Goal: Task Accomplishment & Management: Complete application form

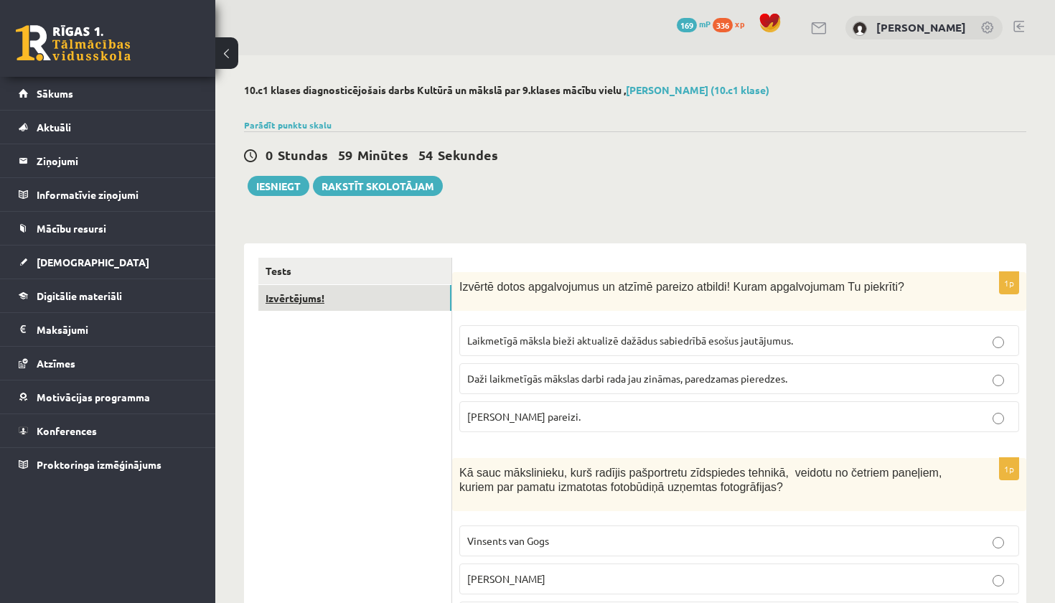
click at [304, 303] on link "Izvērtējums!" at bounding box center [354, 298] width 193 height 27
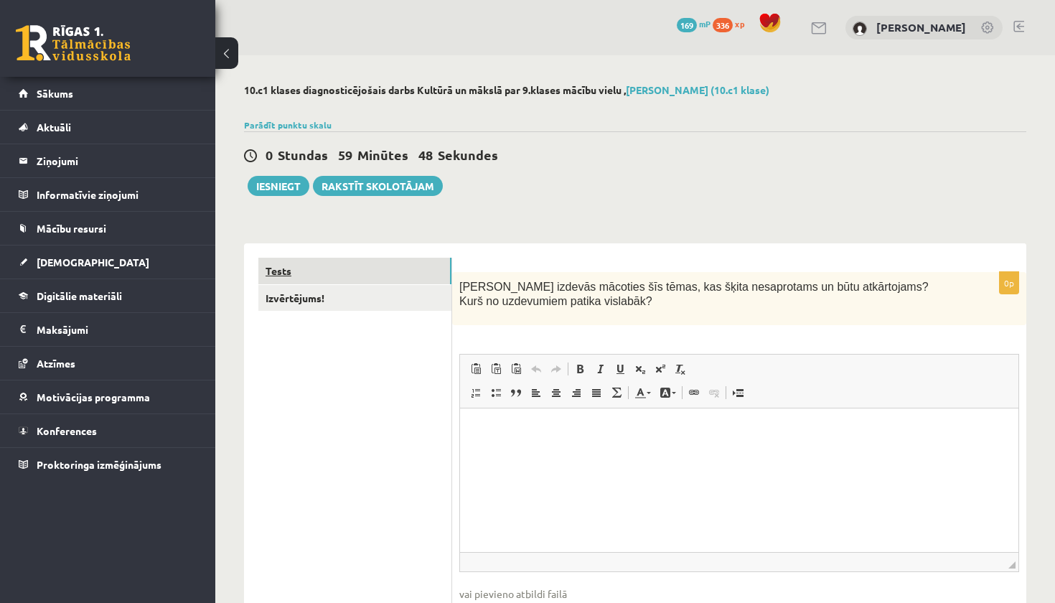
click at [359, 270] on link "Tests" at bounding box center [354, 271] width 193 height 27
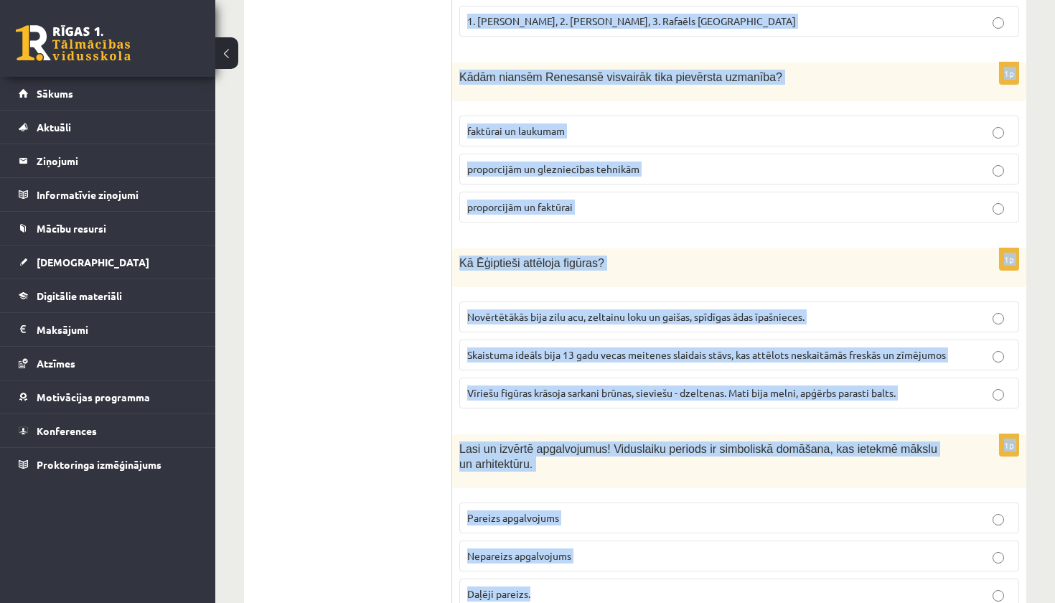
scroll to position [6519, 0]
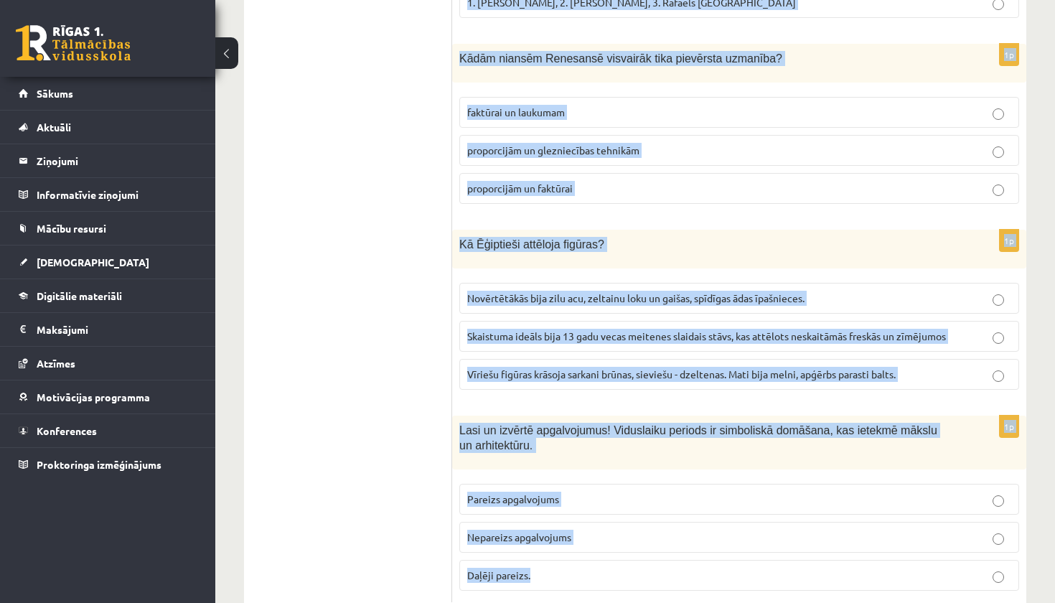
drag, startPoint x: 461, startPoint y: 110, endPoint x: 740, endPoint y: 601, distance: 564.0
copy form "Izvērtē dotos apgalvojumus un atzīmē pareizo atbildi! Kuram apgalvojumam Tu pie…"
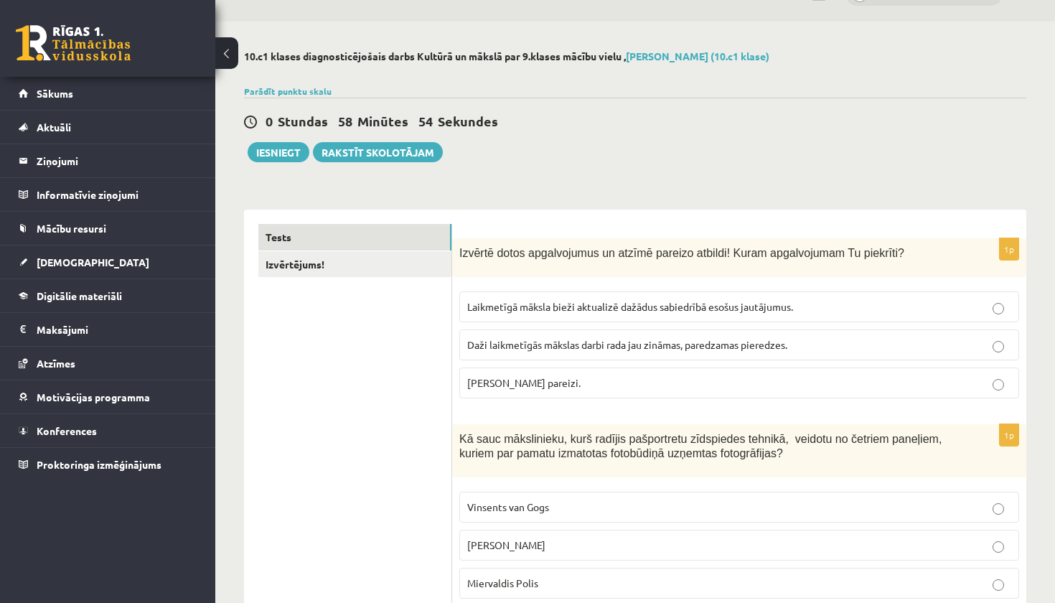
scroll to position [43, 0]
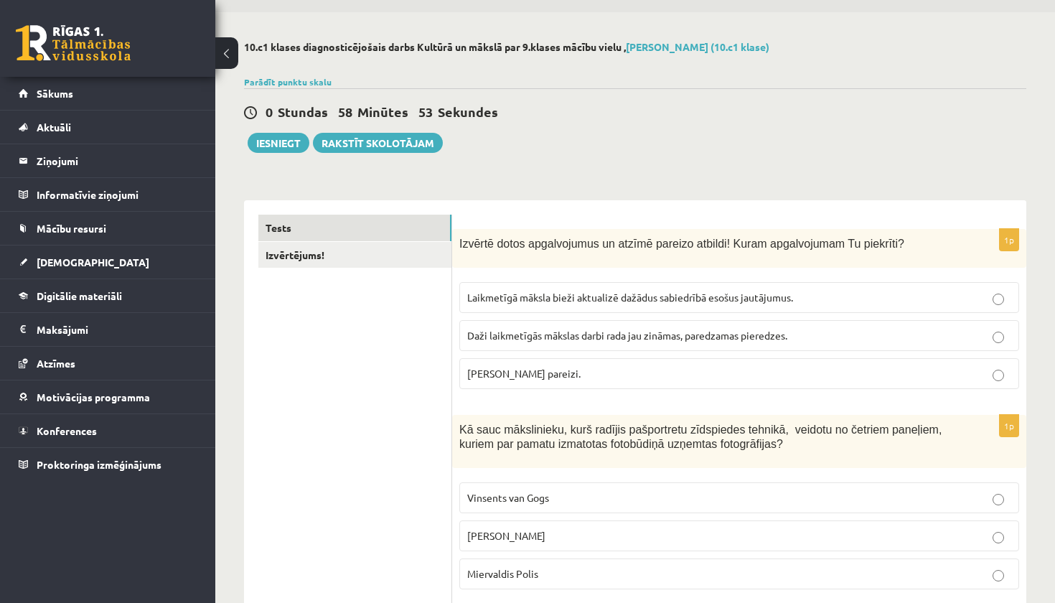
click at [538, 370] on span "Abi apgalvojumi pareizi." at bounding box center [523, 373] width 113 height 13
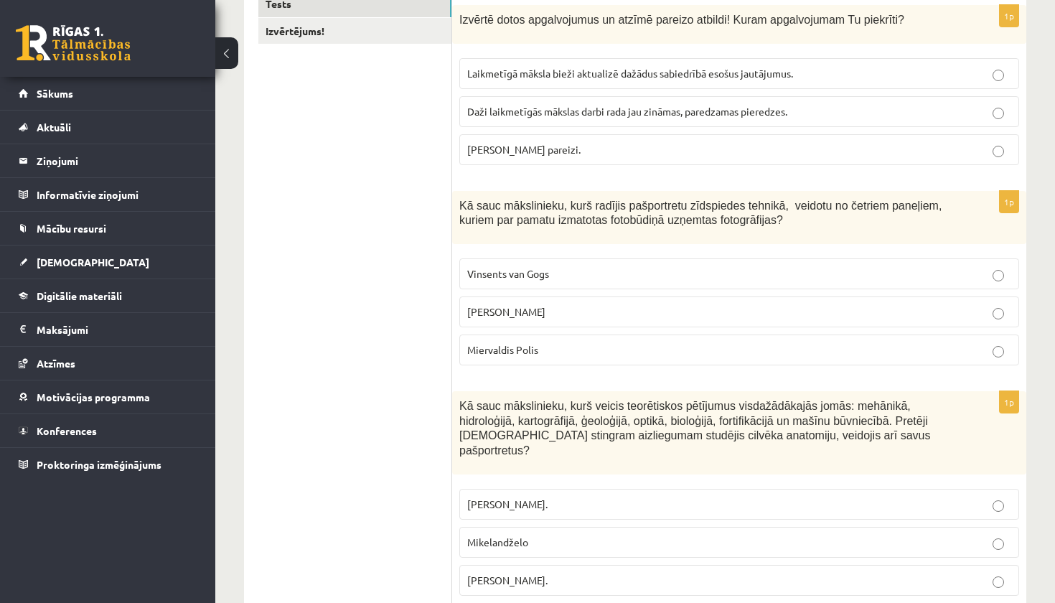
scroll to position [269, 0]
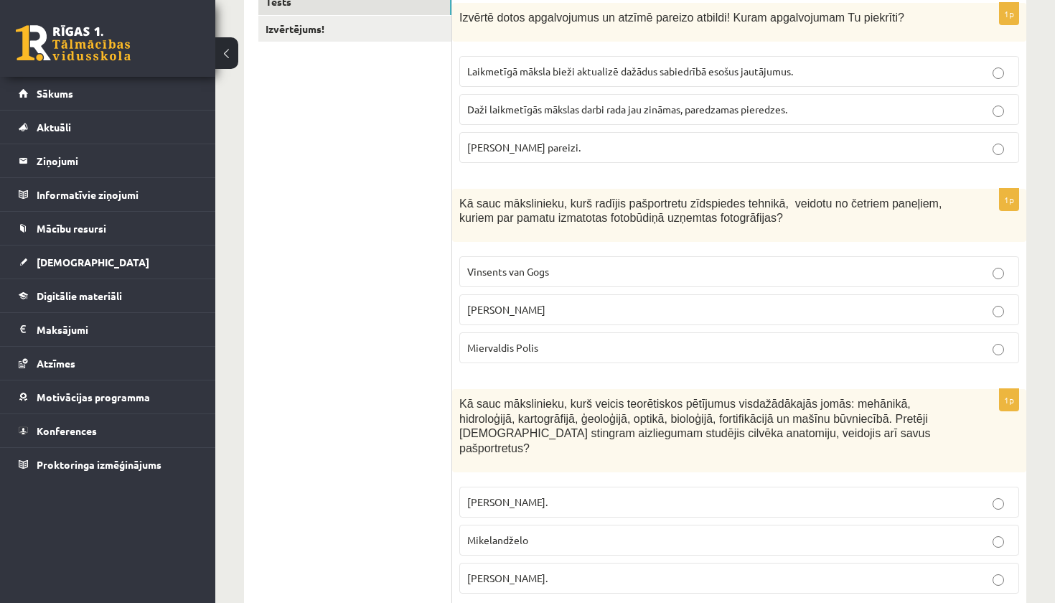
click at [561, 305] on p "Endijs Vorhols" at bounding box center [739, 309] width 544 height 15
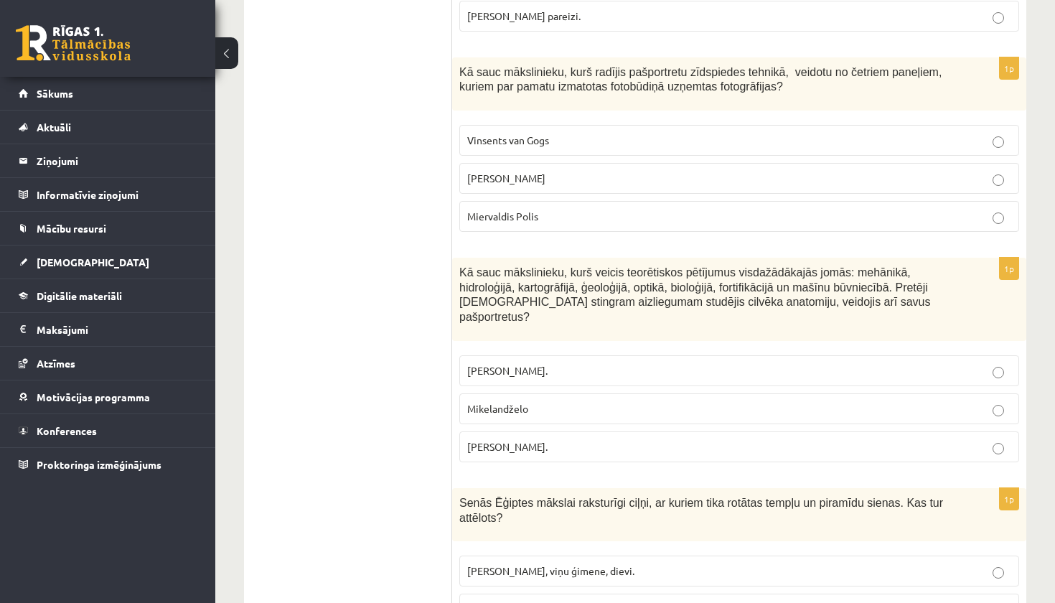
scroll to position [401, 0]
click at [598, 438] on p "Leonardo da Vinči." at bounding box center [739, 445] width 544 height 15
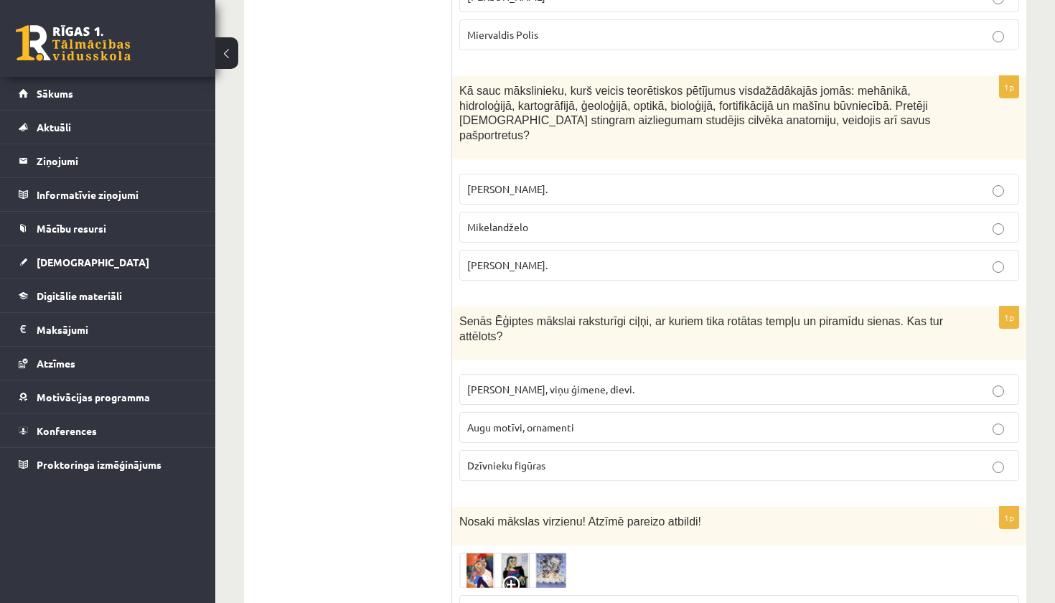
scroll to position [598, 0]
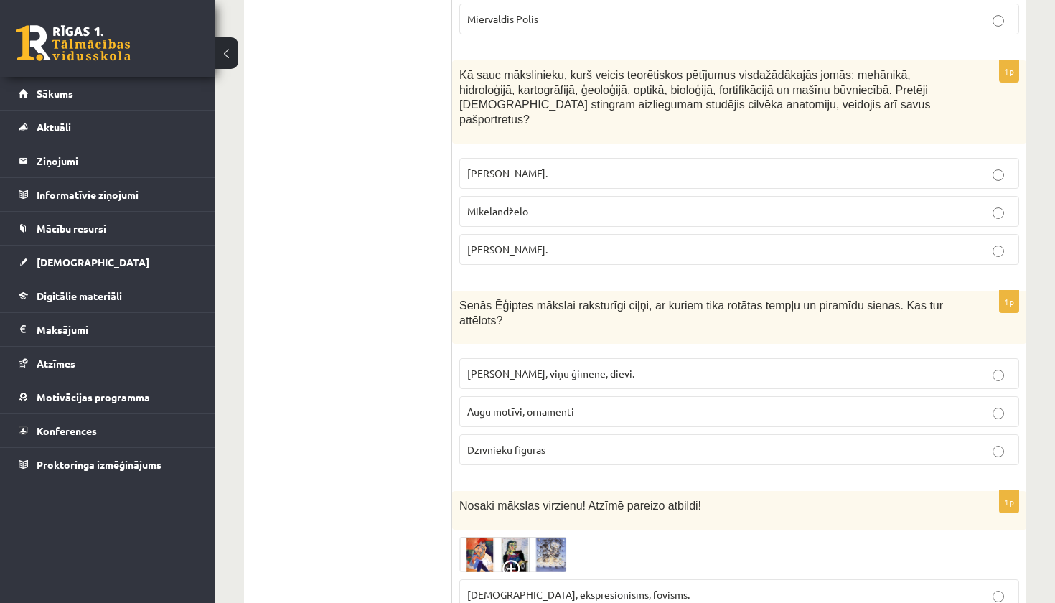
click at [550, 367] on span "Faraoni, viņu ģimene, dievi." at bounding box center [550, 373] width 167 height 13
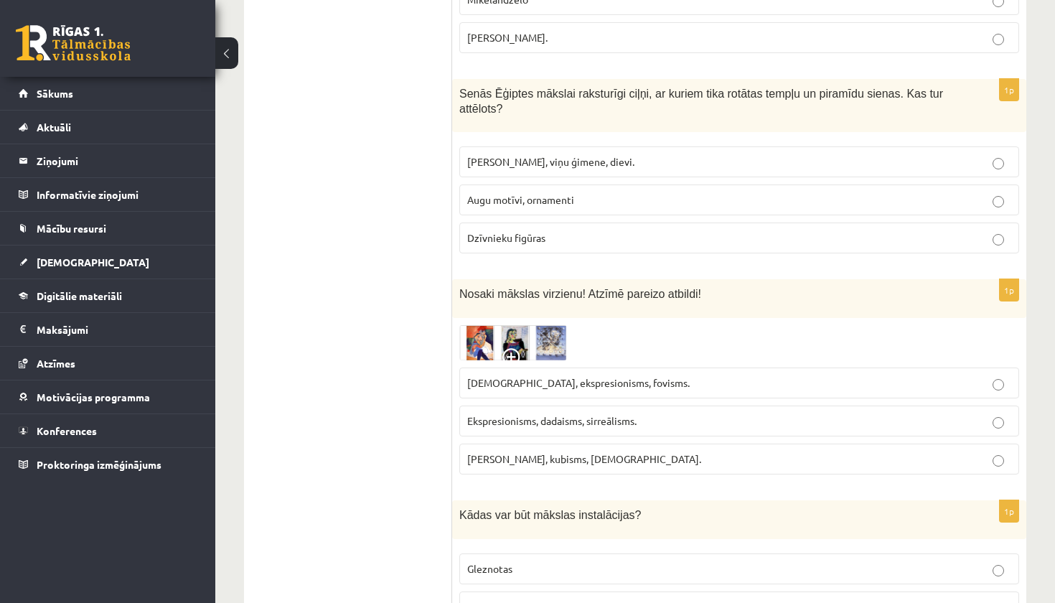
scroll to position [842, 0]
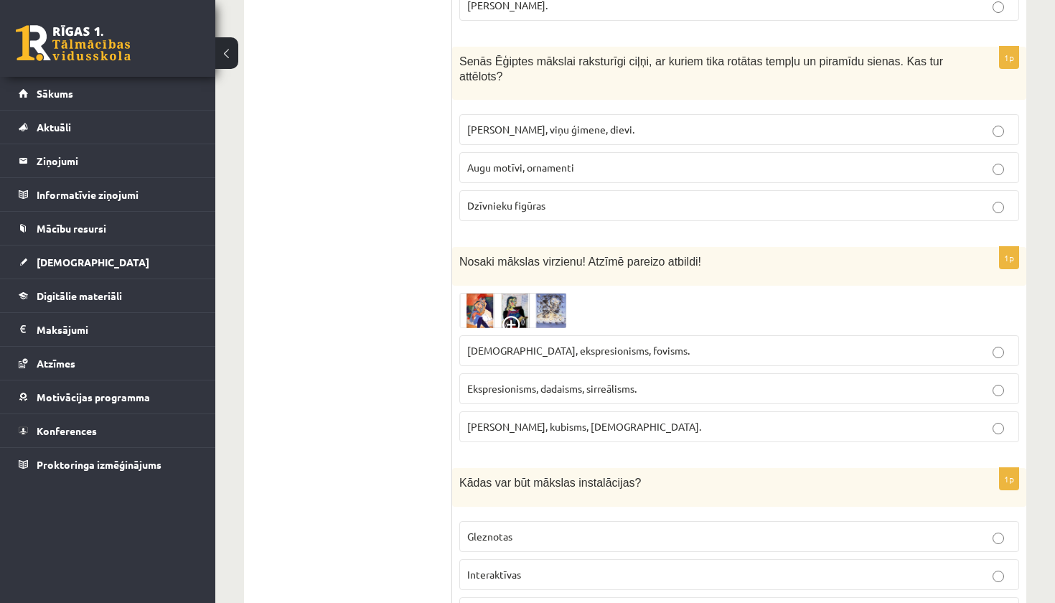
click at [480, 293] on img at bounding box center [513, 310] width 108 height 35
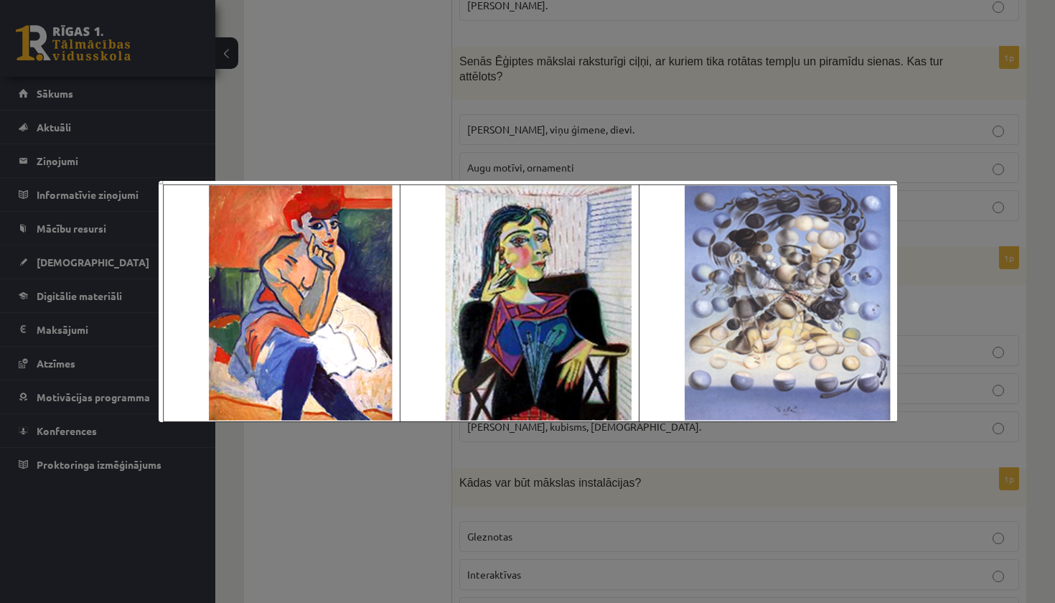
click at [933, 126] on div at bounding box center [527, 301] width 1055 height 603
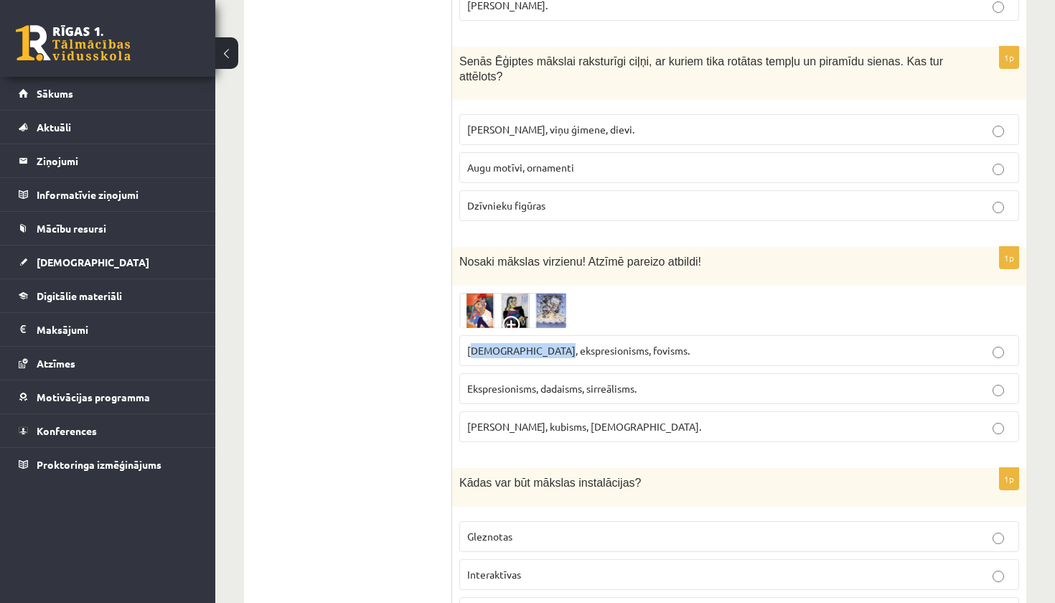
drag, startPoint x: 473, startPoint y: 331, endPoint x: 547, endPoint y: 331, distance: 73.9
click at [547, 344] on span "Sirreālisms, ekspresionisms, fovisms." at bounding box center [578, 350] width 222 height 13
drag, startPoint x: 469, startPoint y: 329, endPoint x: 636, endPoint y: 331, distance: 167.2
click at [638, 343] on p "Sirreālisms, ekspresionisms, fovisms." at bounding box center [739, 350] width 544 height 15
copy span "Sirreālisms, ekspresionisms, fovisms."
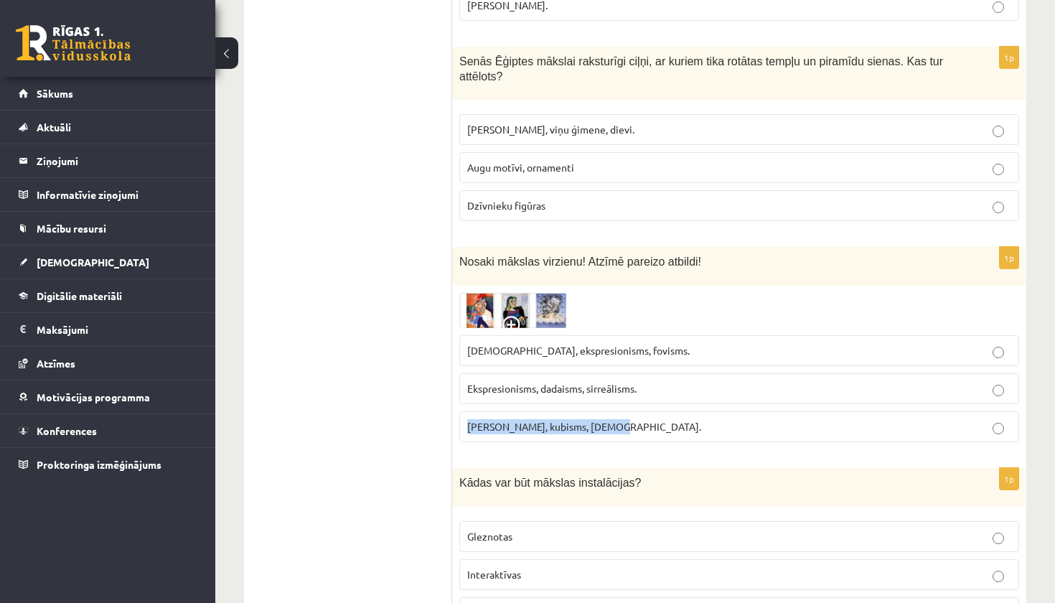
drag, startPoint x: 469, startPoint y: 408, endPoint x: 671, endPoint y: 412, distance: 201.7
click at [671, 419] on p "Fovisms, kubisms, sirreālisms." at bounding box center [739, 426] width 544 height 15
copy span "Fovisms, kubisms, sirreālisms."
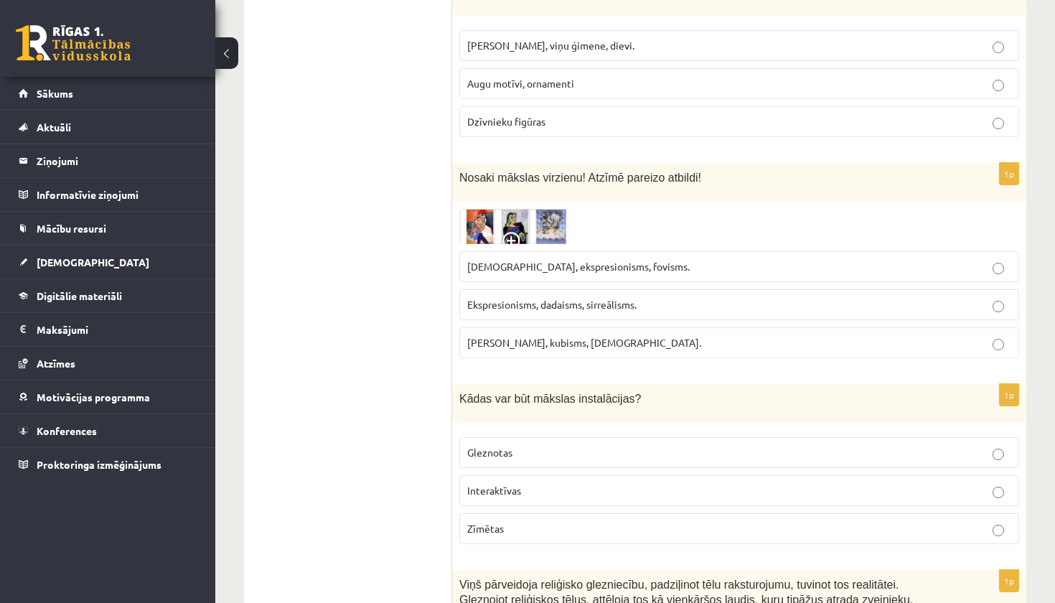
scroll to position [940, 0]
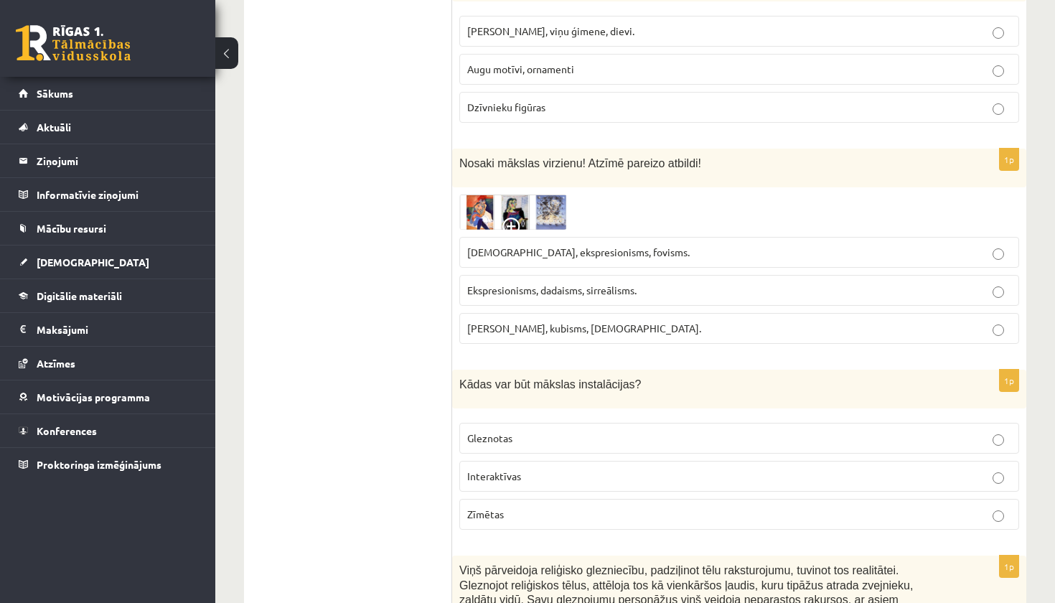
click at [527, 205] on img at bounding box center [513, 211] width 108 height 35
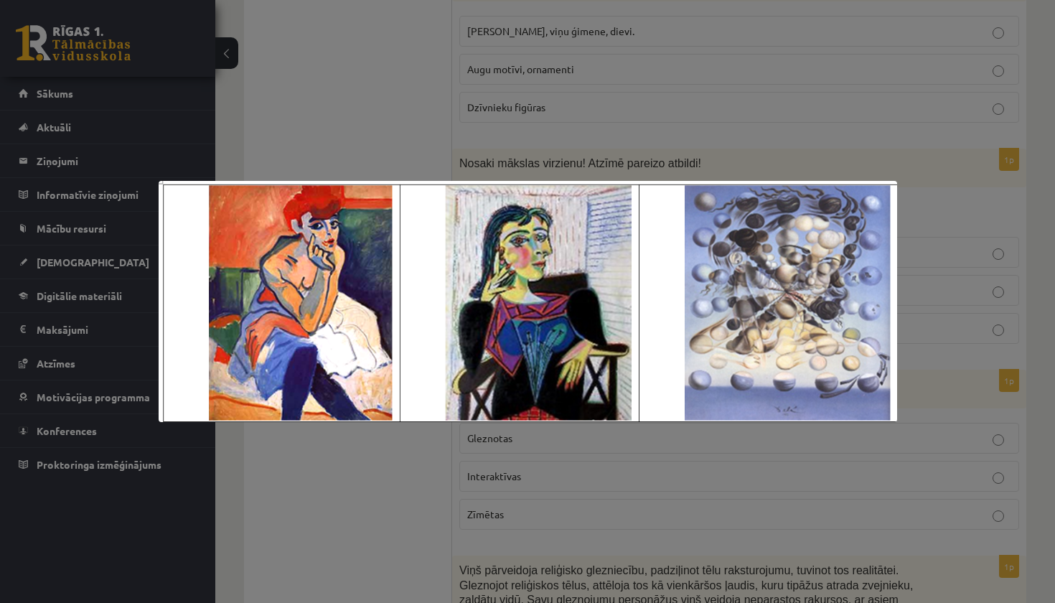
click at [900, 149] on div at bounding box center [527, 301] width 1055 height 603
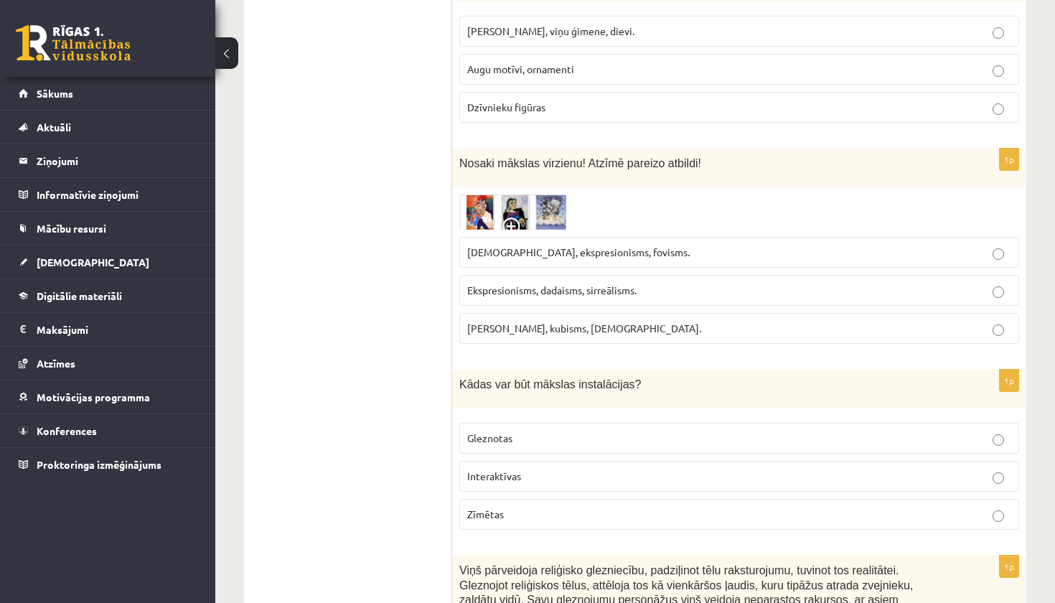
click at [576, 467] on label "Interaktīvas" at bounding box center [739, 476] width 560 height 31
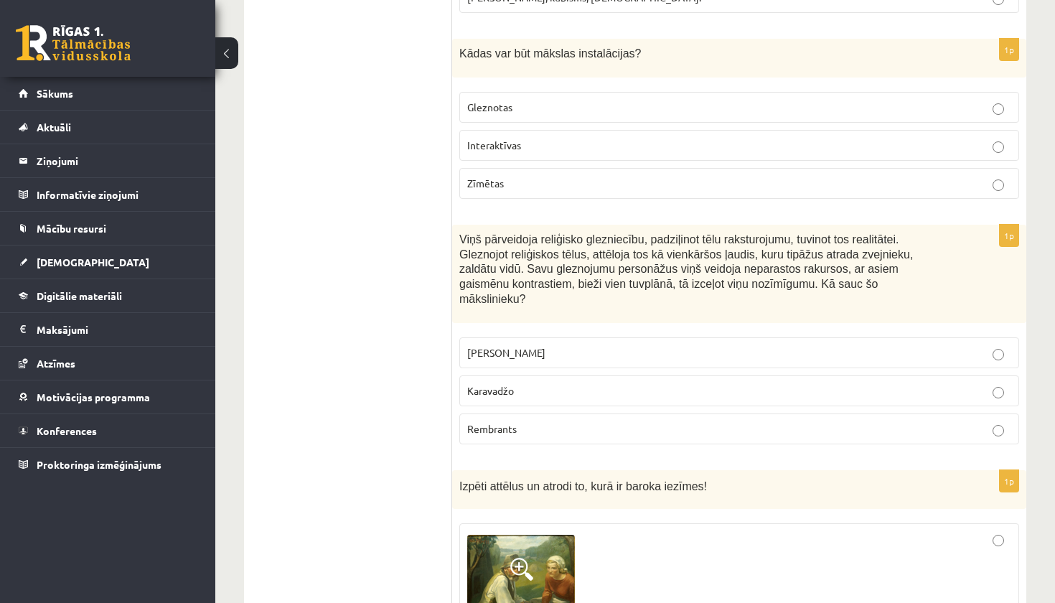
scroll to position [1288, 0]
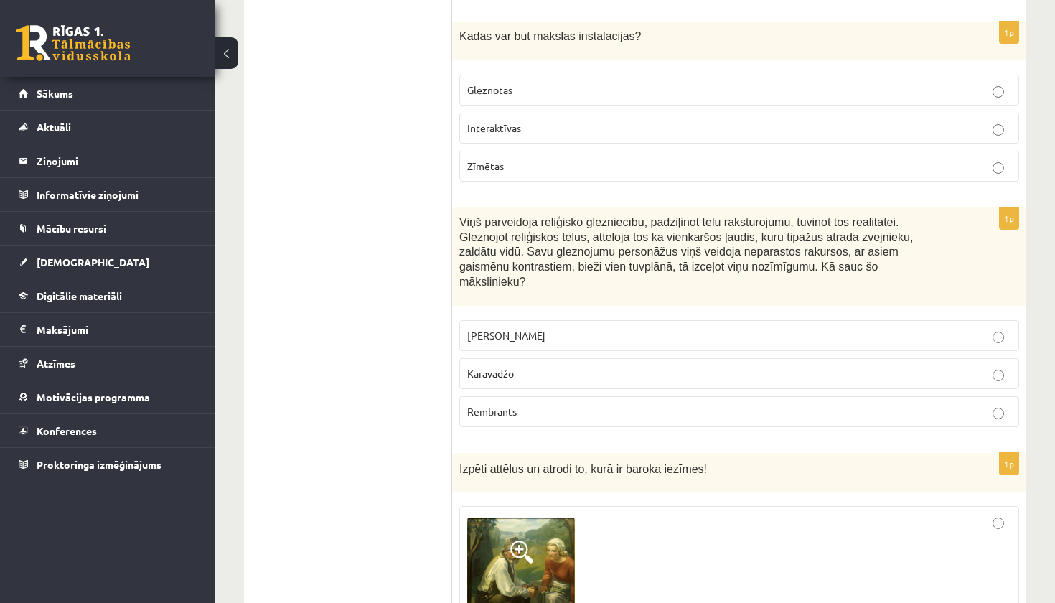
click at [490, 358] on label "Karavadžo" at bounding box center [739, 373] width 560 height 31
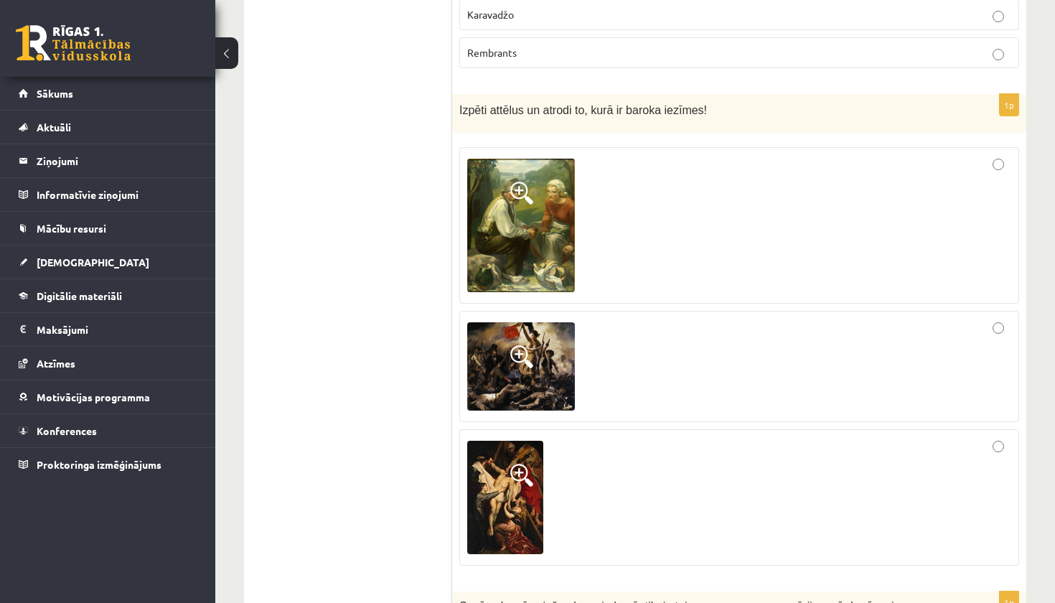
scroll to position [1650, 0]
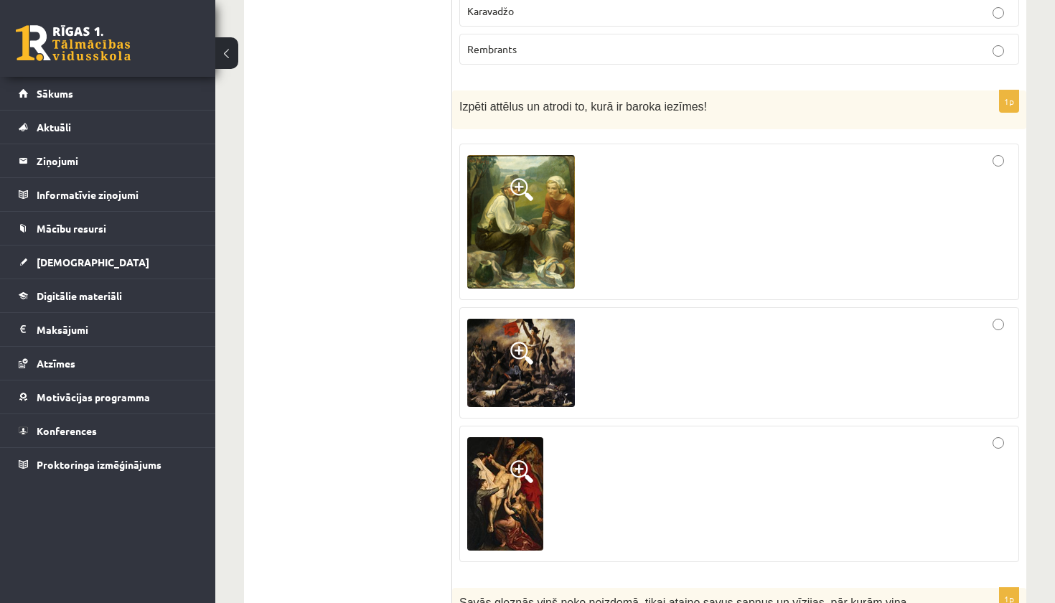
click at [510, 206] on img at bounding box center [521, 221] width 108 height 133
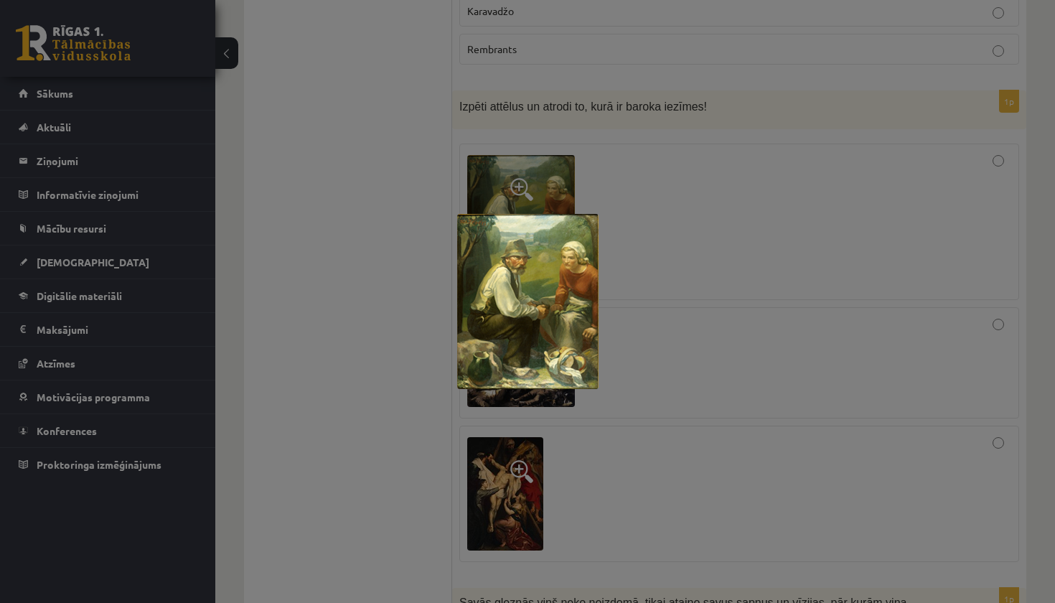
click at [791, 63] on div at bounding box center [527, 301] width 1055 height 603
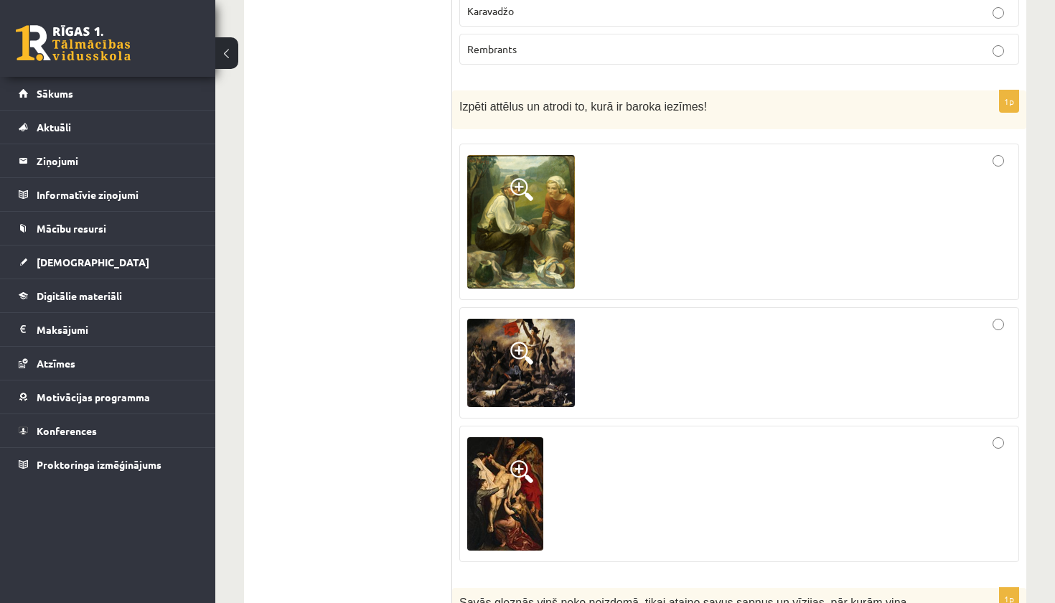
click at [519, 364] on img at bounding box center [521, 363] width 108 height 89
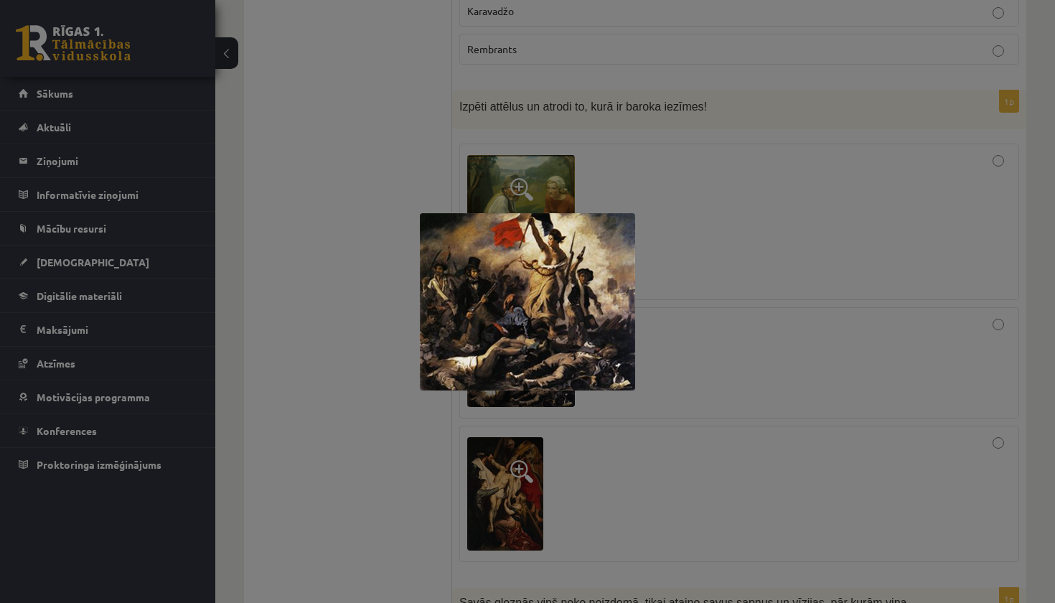
click at [753, 166] on div at bounding box center [527, 301] width 1055 height 603
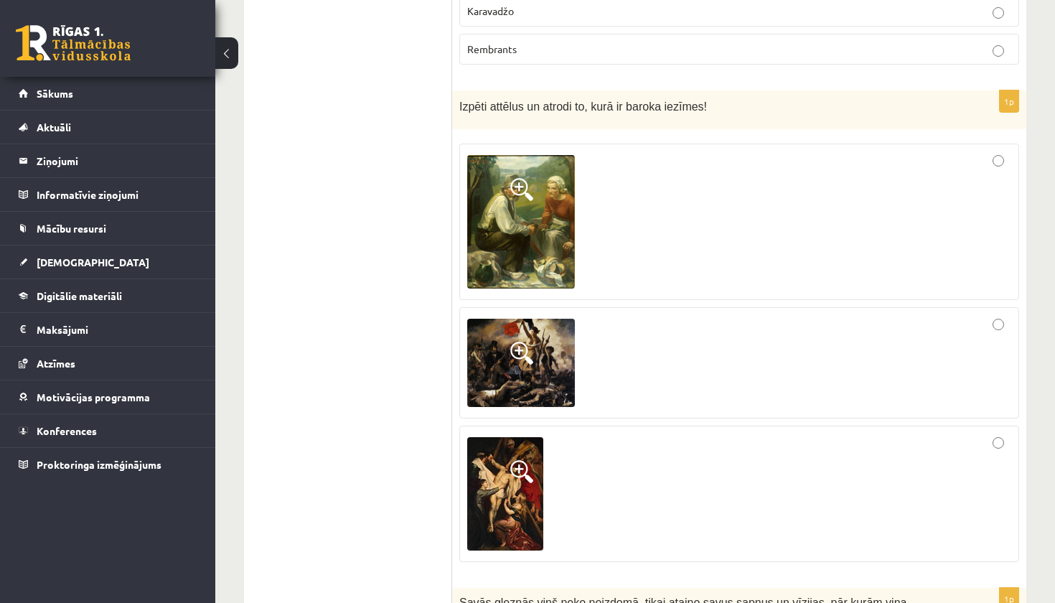
click at [493, 458] on img at bounding box center [505, 493] width 76 height 113
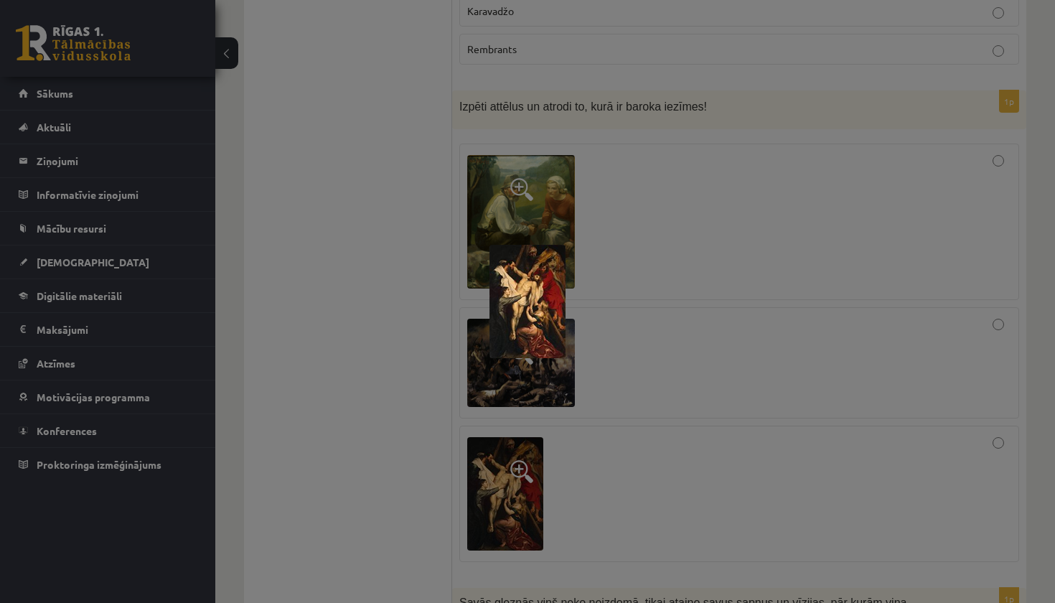
click at [660, 228] on div at bounding box center [527, 301] width 1055 height 603
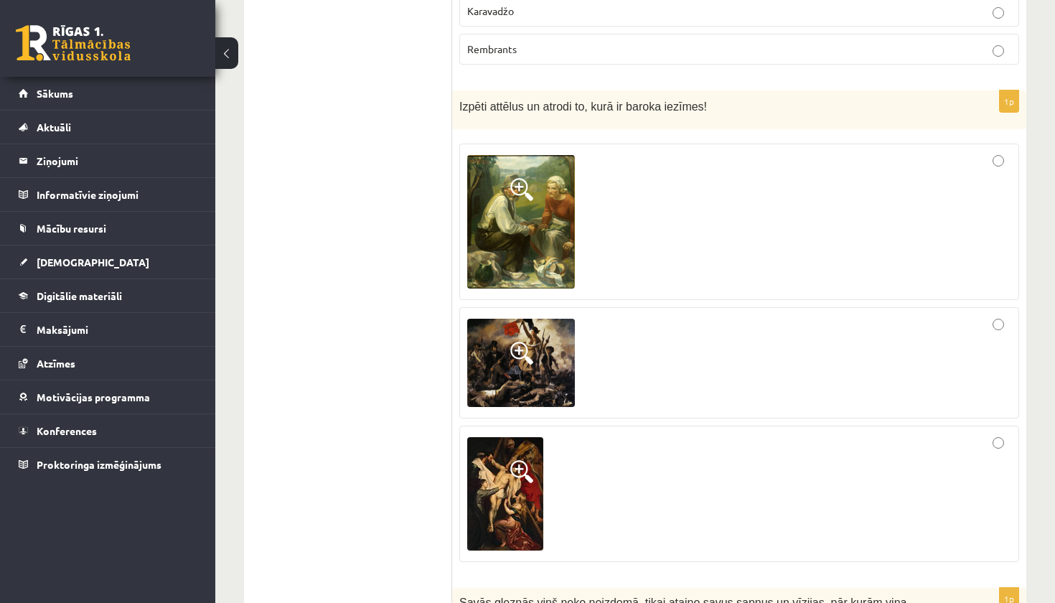
click at [504, 440] on img at bounding box center [505, 493] width 76 height 113
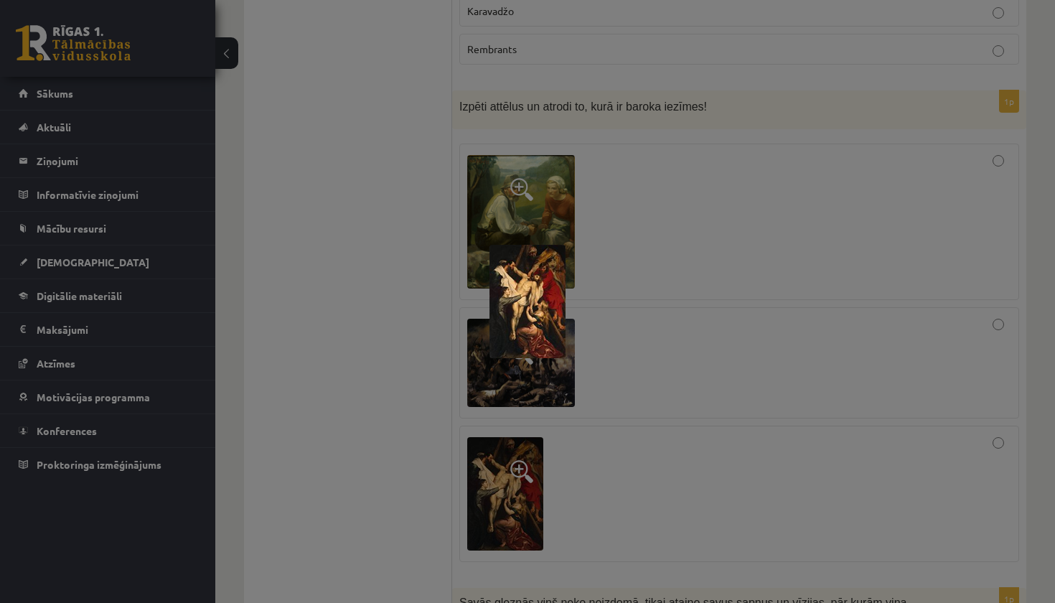
click at [601, 171] on div at bounding box center [527, 301] width 1055 height 603
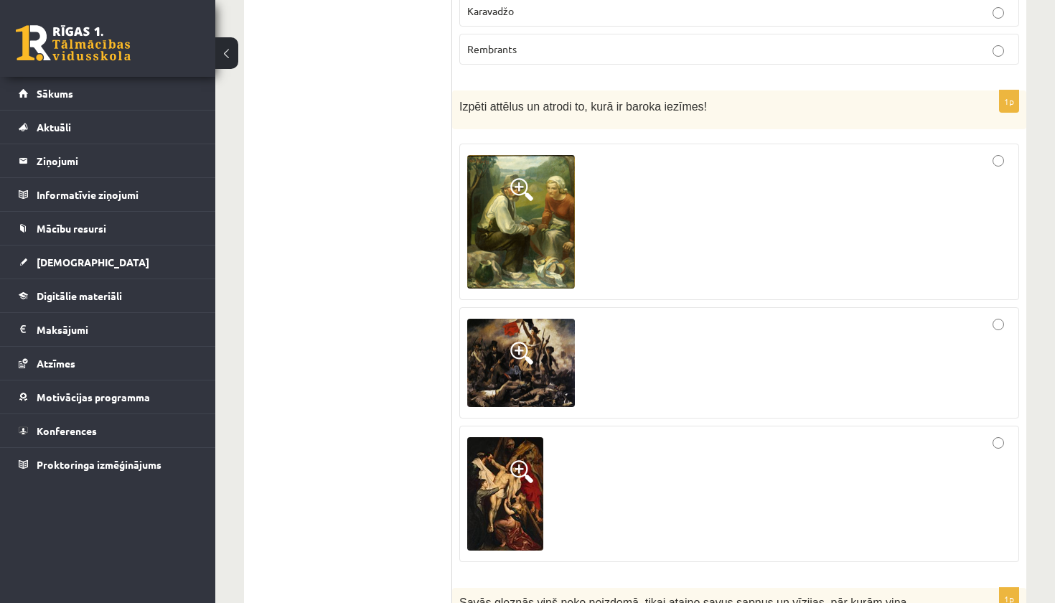
click at [503, 456] on img at bounding box center [505, 493] width 76 height 113
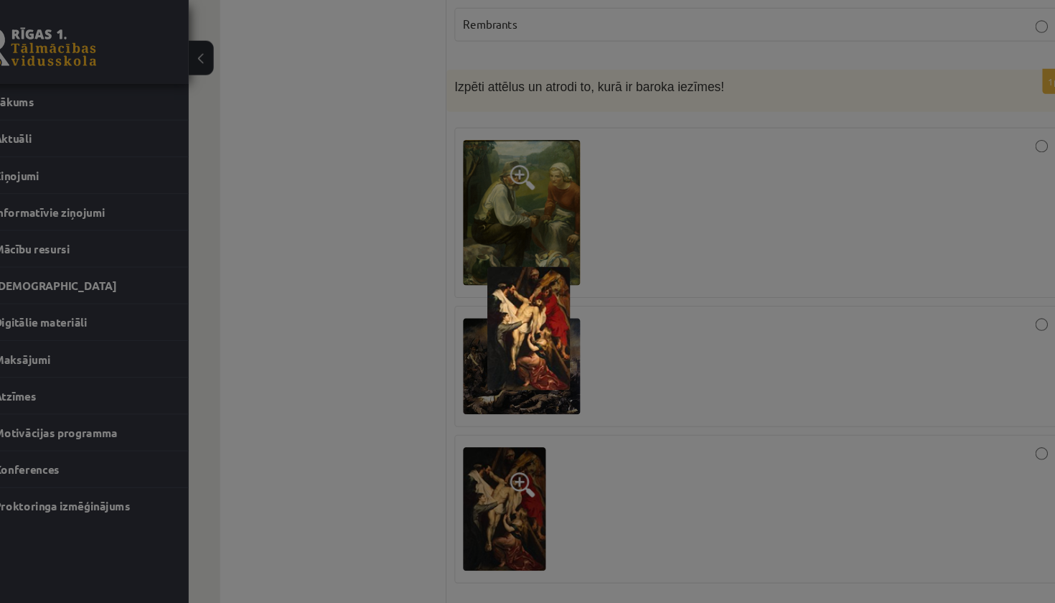
scroll to position [1651, 0]
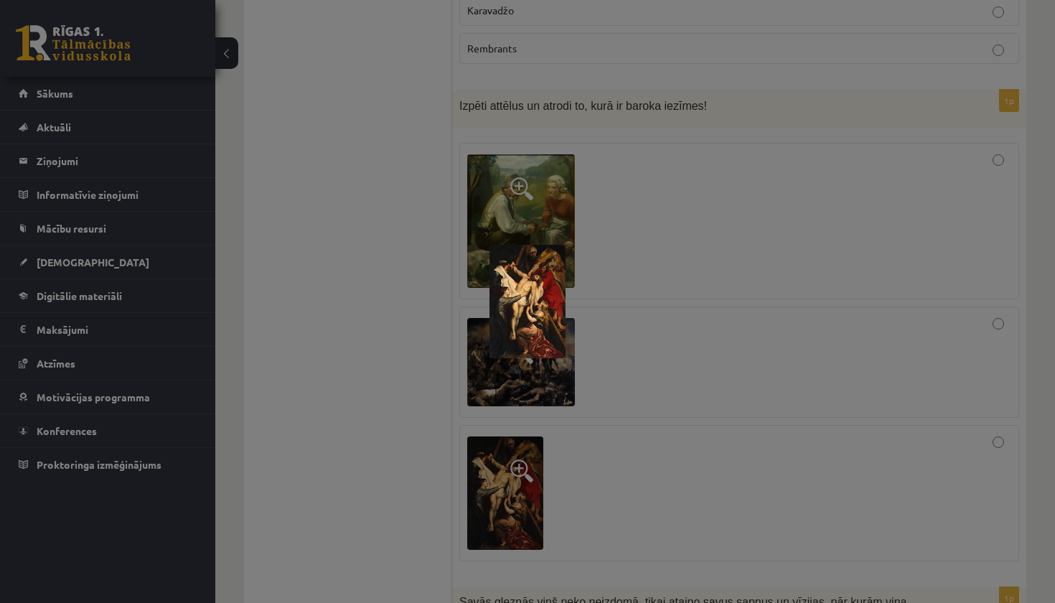
click at [830, 237] on div at bounding box center [527, 301] width 1055 height 603
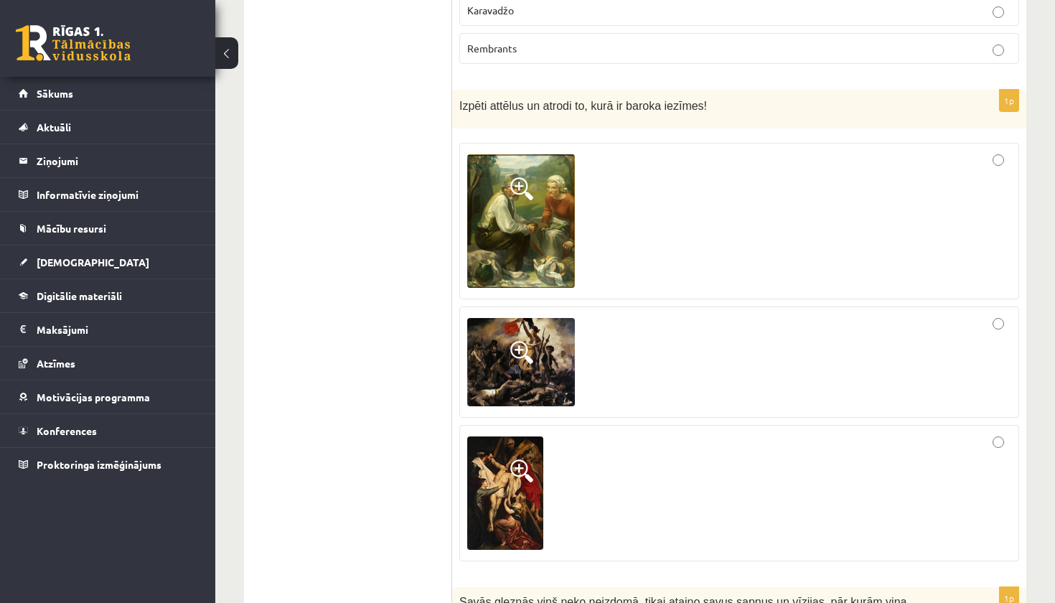
click at [497, 450] on img at bounding box center [505, 492] width 76 height 113
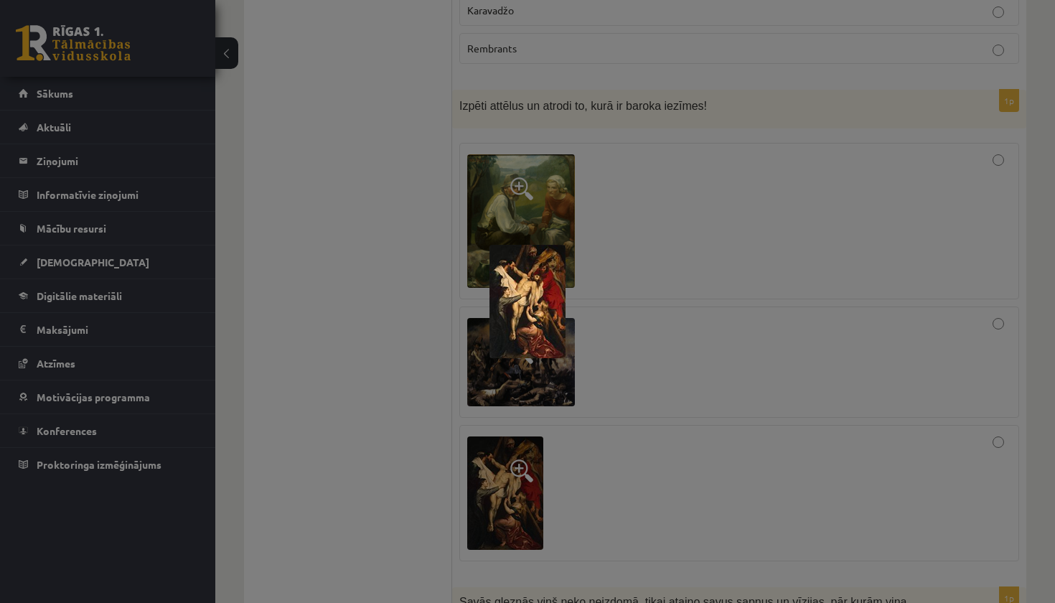
click at [705, 413] on div at bounding box center [527, 301] width 1055 height 603
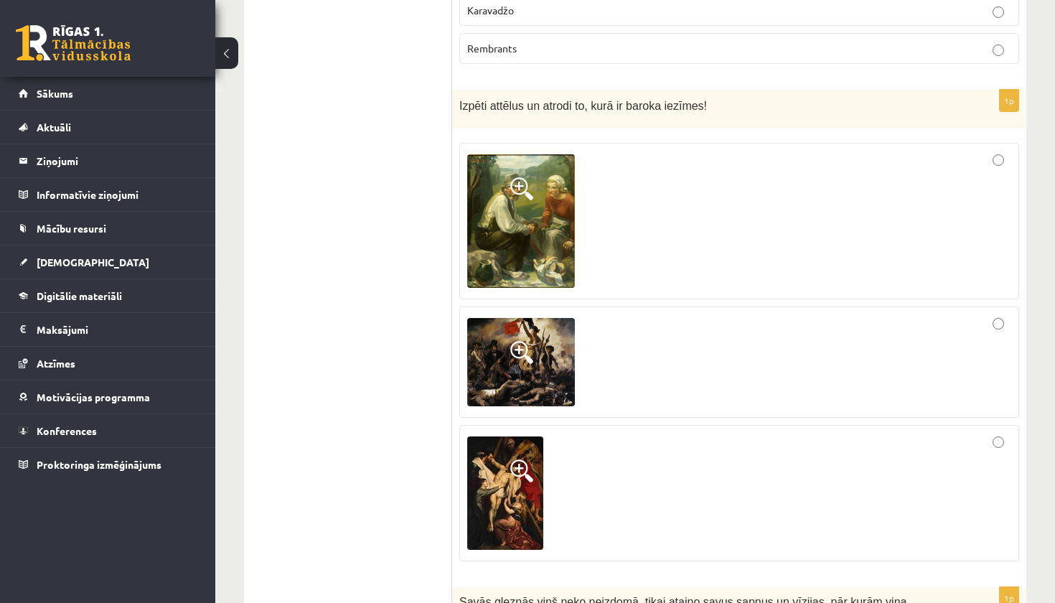
click at [842, 475] on div at bounding box center [739, 493] width 544 height 121
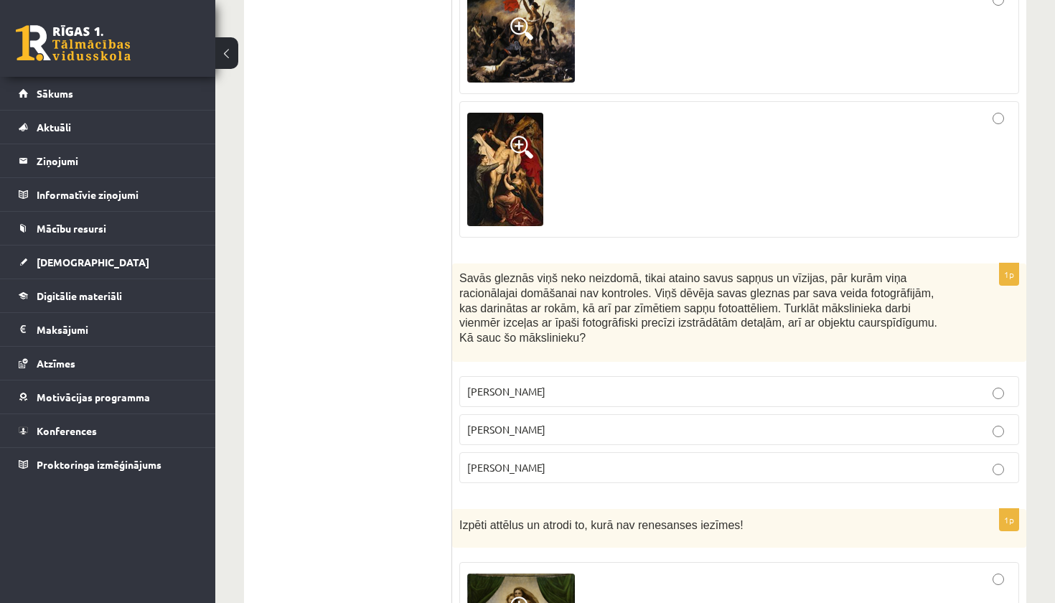
scroll to position [1959, 0]
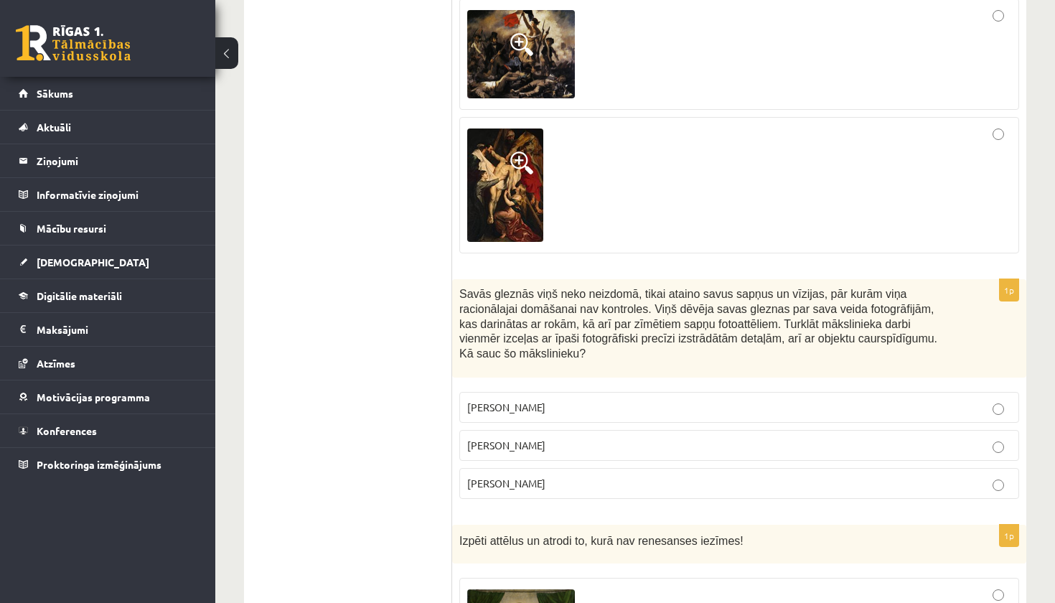
click at [531, 438] on p "Salvadors Dalī" at bounding box center [739, 445] width 544 height 15
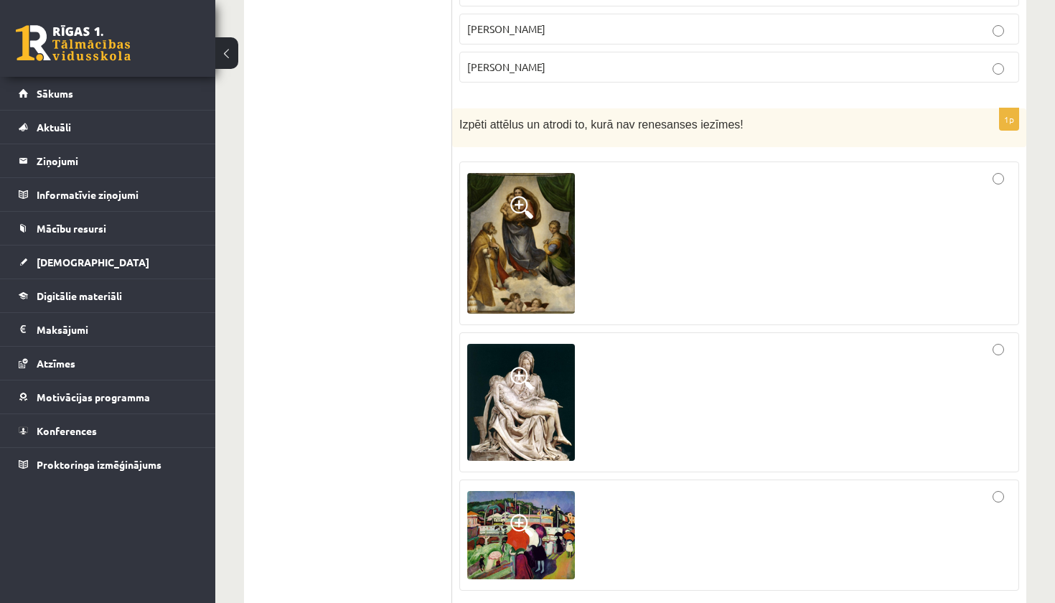
scroll to position [2374, 0]
click at [521, 216] on img at bounding box center [521, 244] width 108 height 140
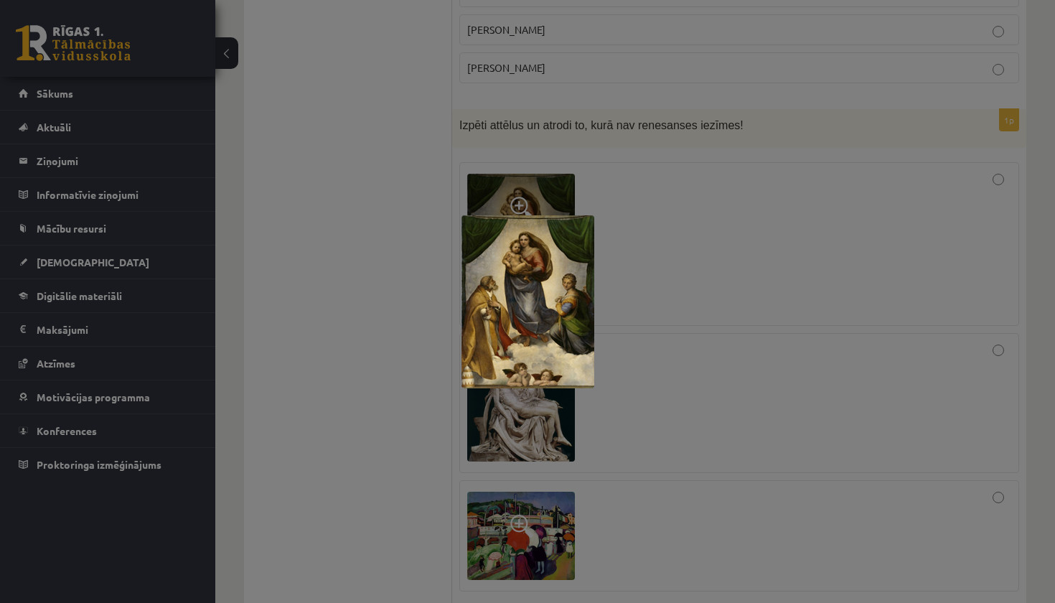
click at [722, 189] on div at bounding box center [527, 301] width 1055 height 603
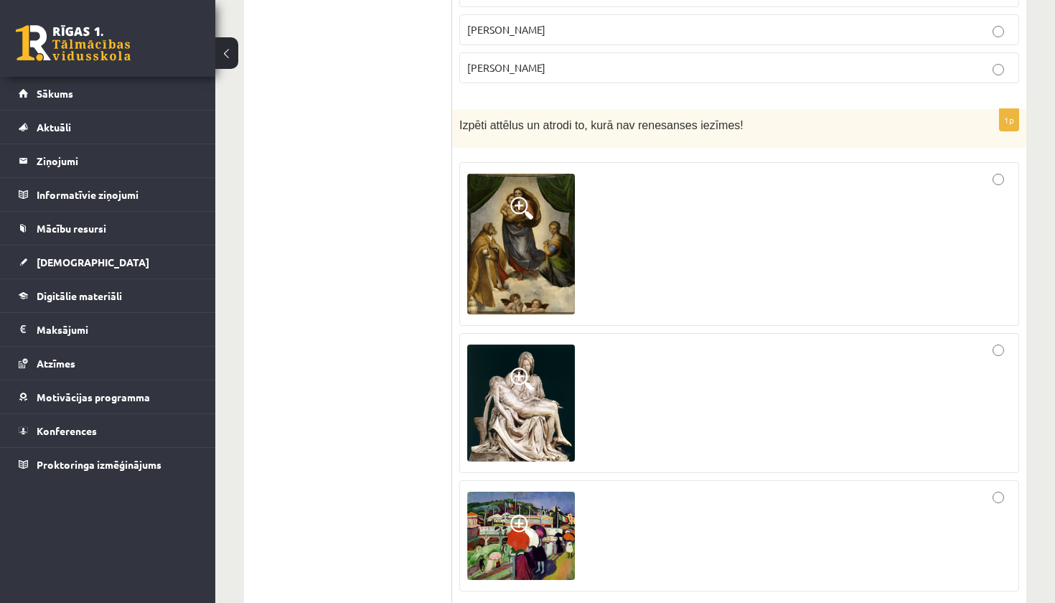
click at [547, 346] on img at bounding box center [521, 402] width 108 height 117
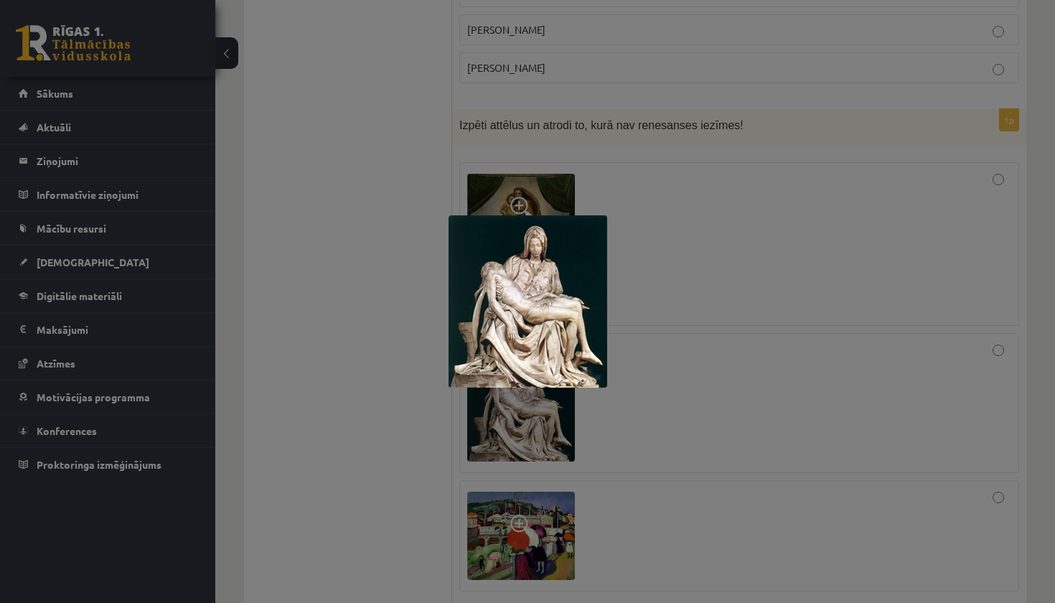
click at [700, 230] on div at bounding box center [527, 301] width 1055 height 603
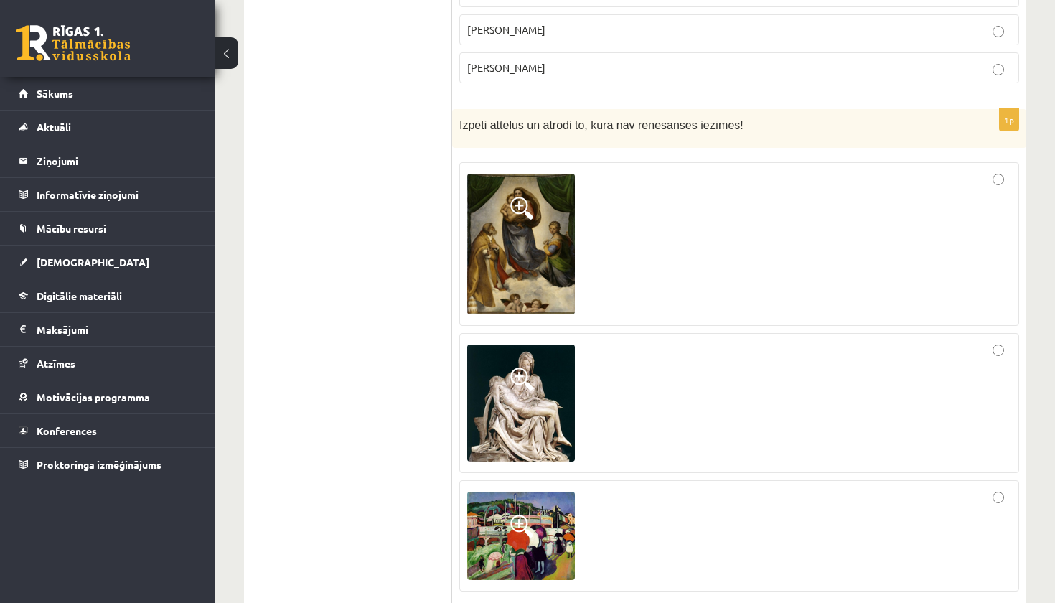
click at [545, 504] on img at bounding box center [521, 535] width 108 height 88
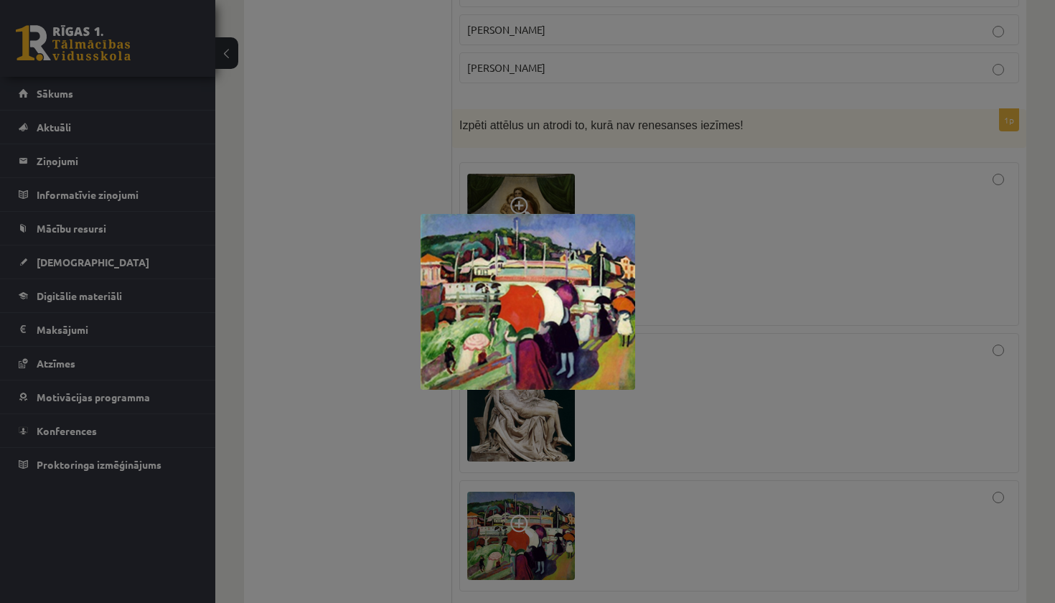
click at [740, 274] on div at bounding box center [527, 301] width 1055 height 603
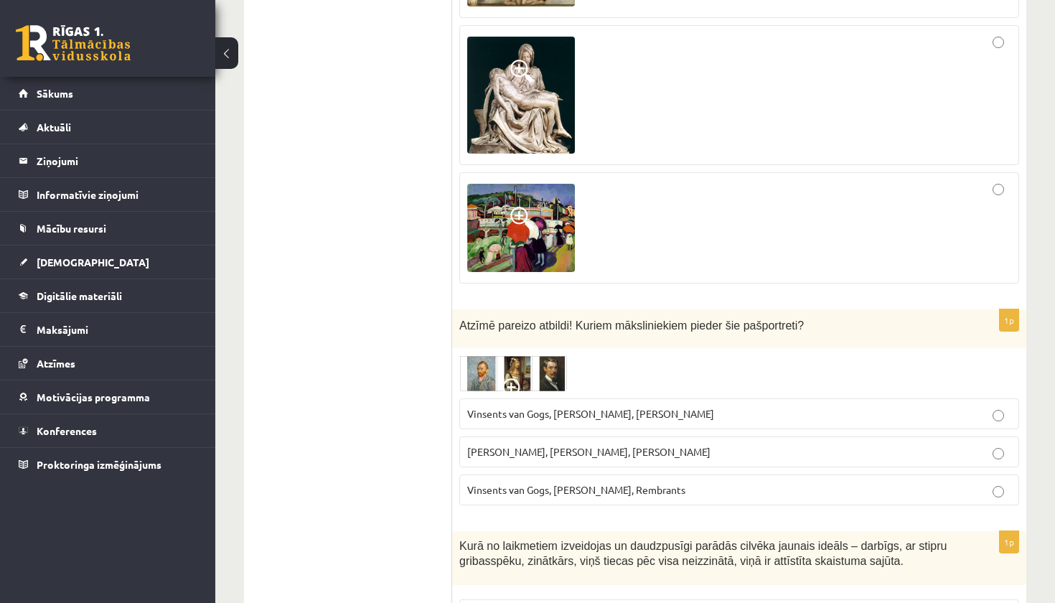
scroll to position [2683, 0]
click at [512, 354] on img at bounding box center [513, 372] width 108 height 36
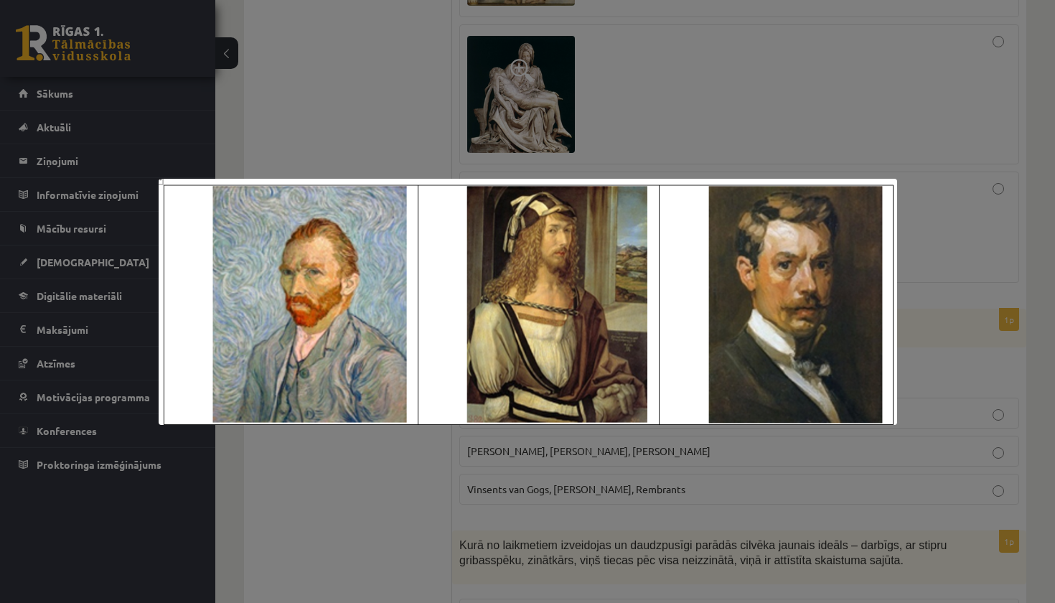
click at [688, 133] on div at bounding box center [527, 301] width 1055 height 603
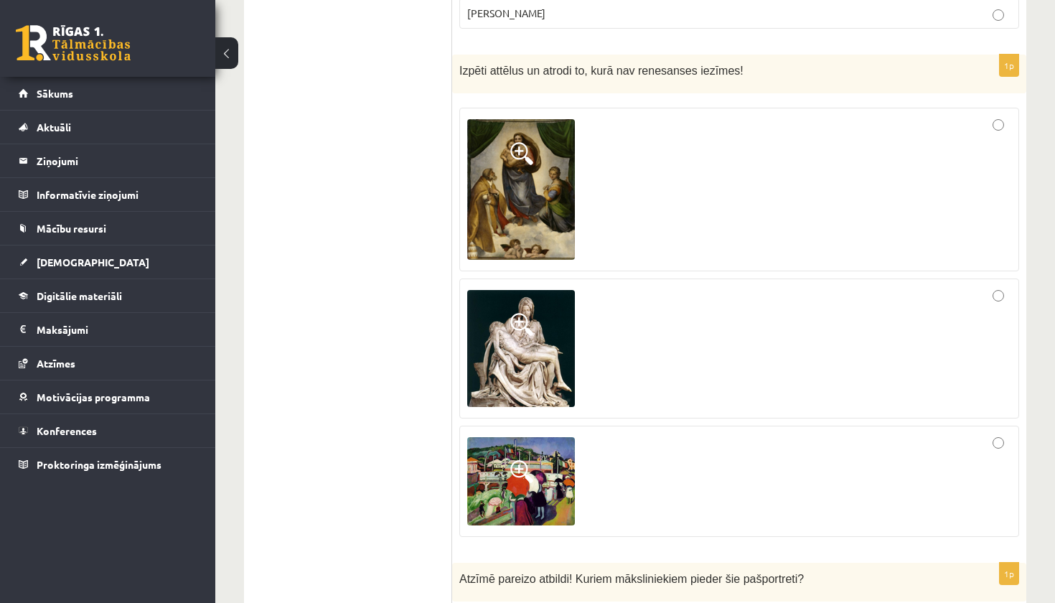
scroll to position [2429, 0]
click at [519, 459] on img at bounding box center [521, 481] width 108 height 88
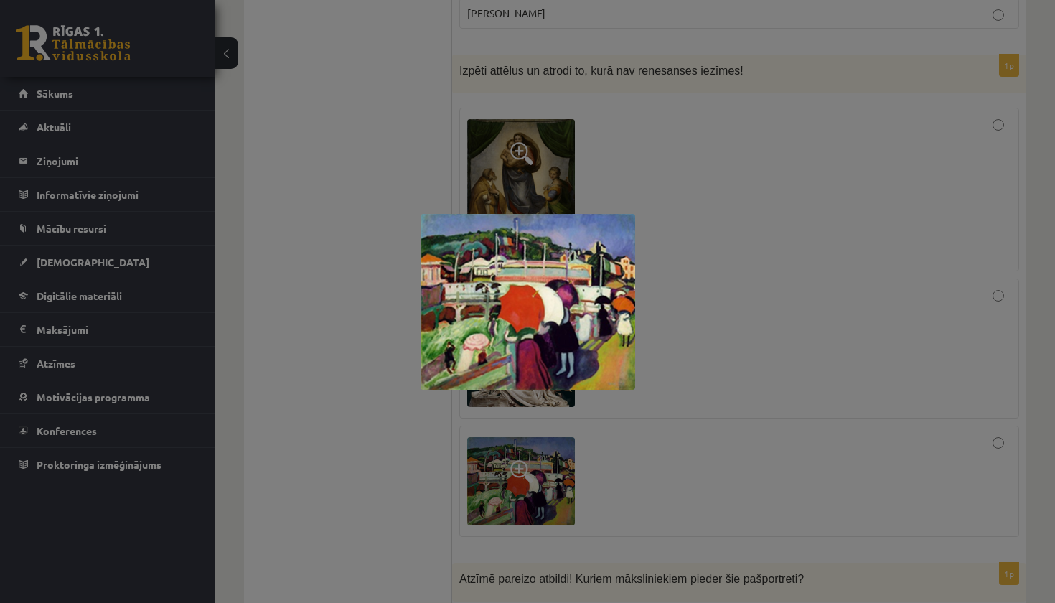
click at [761, 286] on div at bounding box center [527, 301] width 1055 height 603
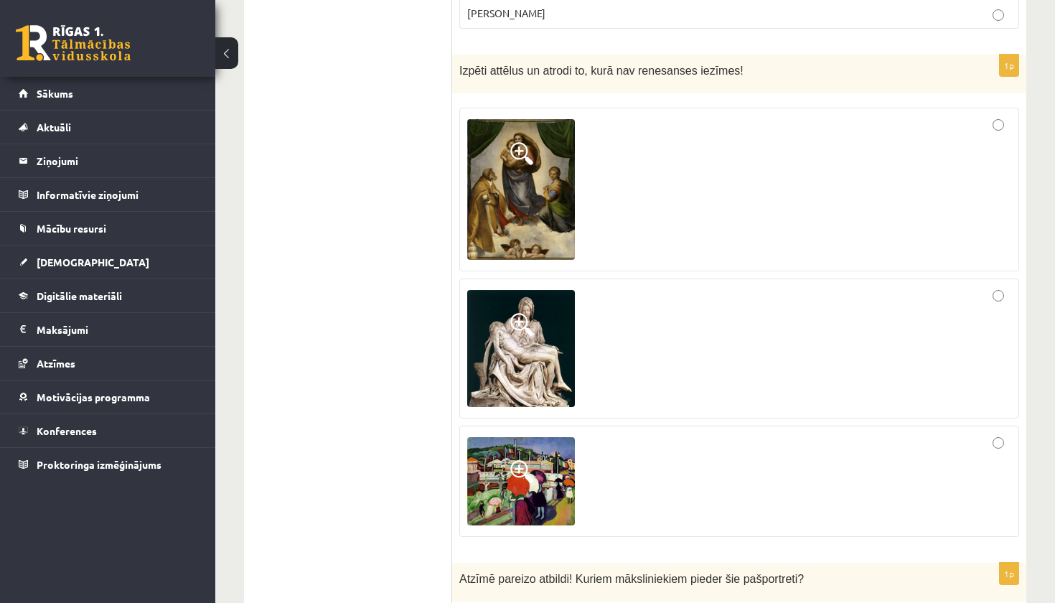
click at [653, 477] on div at bounding box center [739, 480] width 544 height 95
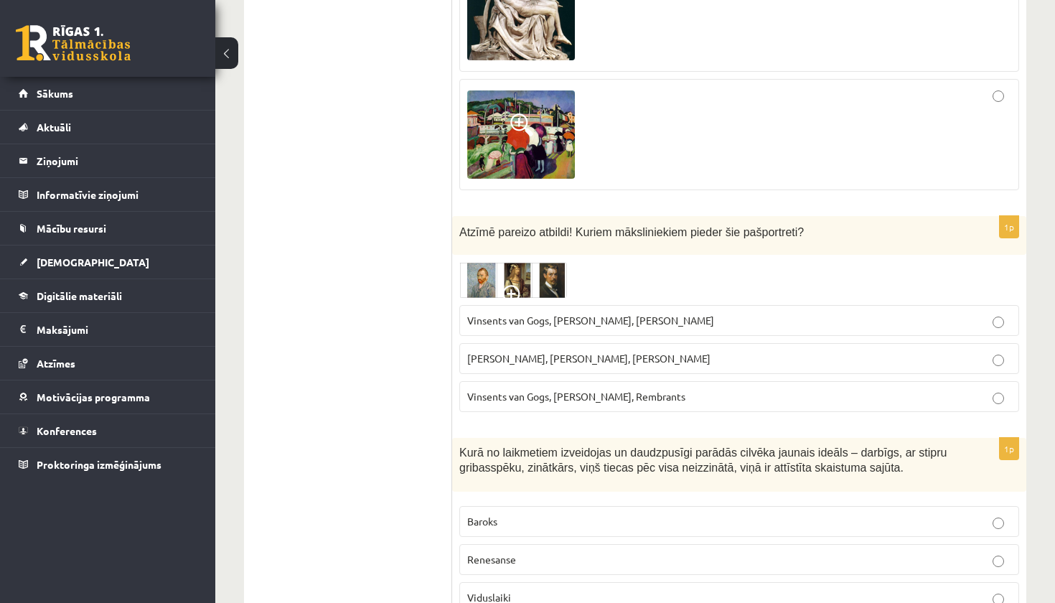
scroll to position [2777, 0]
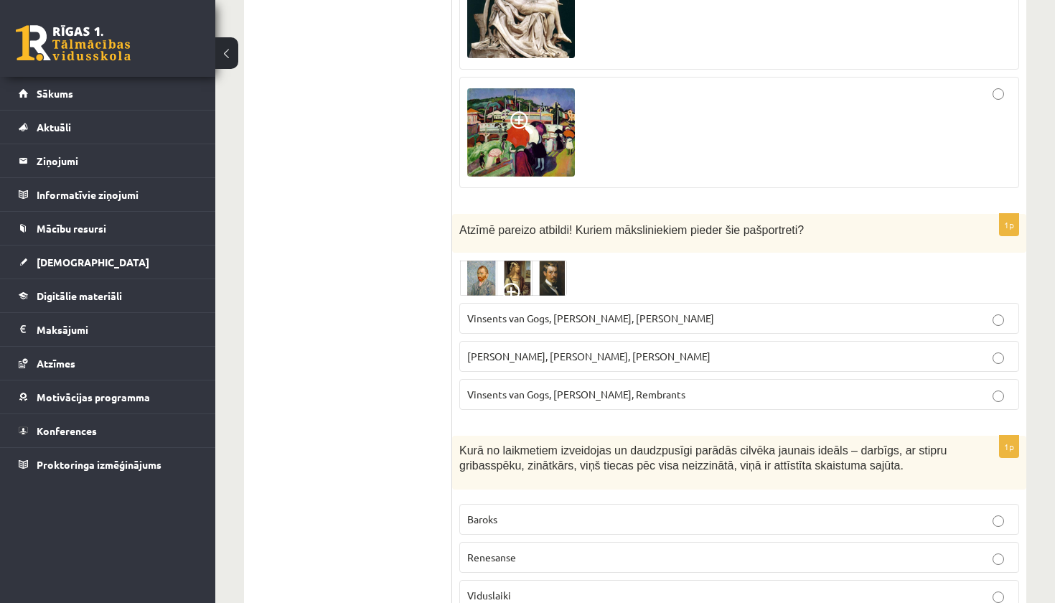
click at [522, 260] on img at bounding box center [513, 278] width 108 height 36
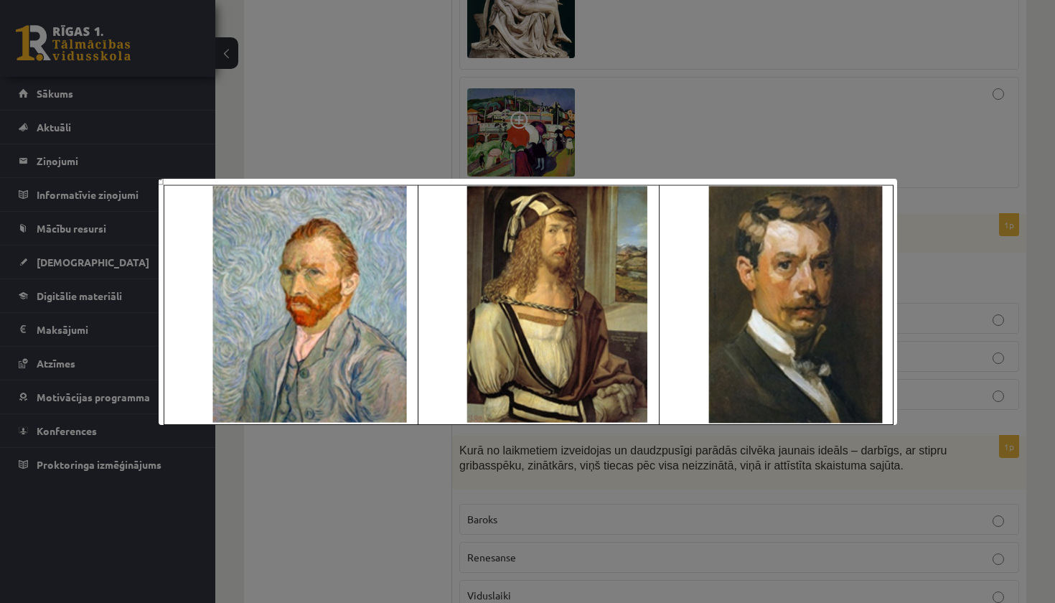
click at [872, 112] on div at bounding box center [527, 301] width 1055 height 603
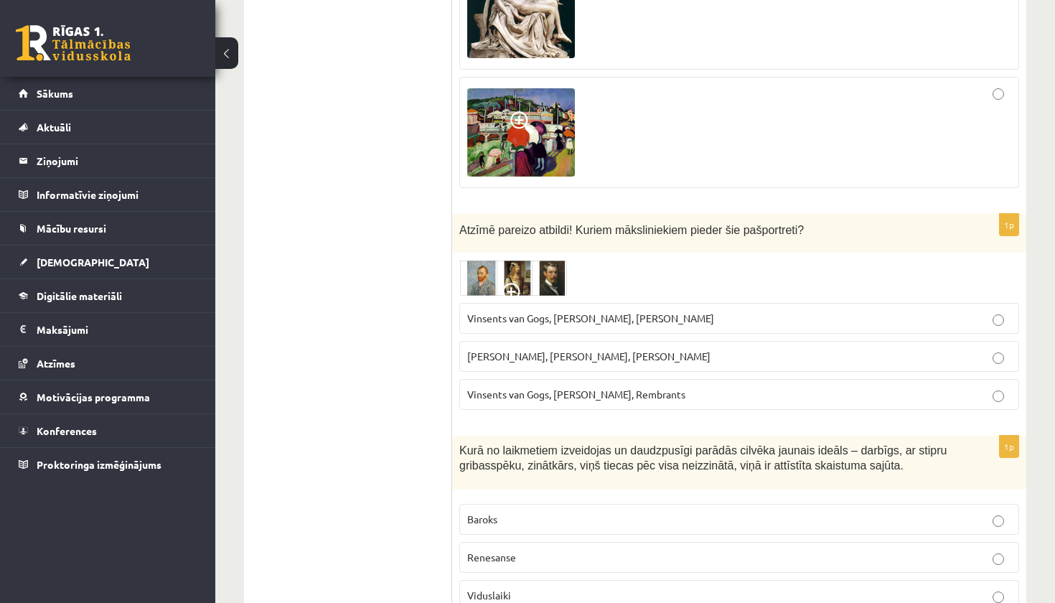
click at [519, 283] on span at bounding box center [513, 294] width 23 height 23
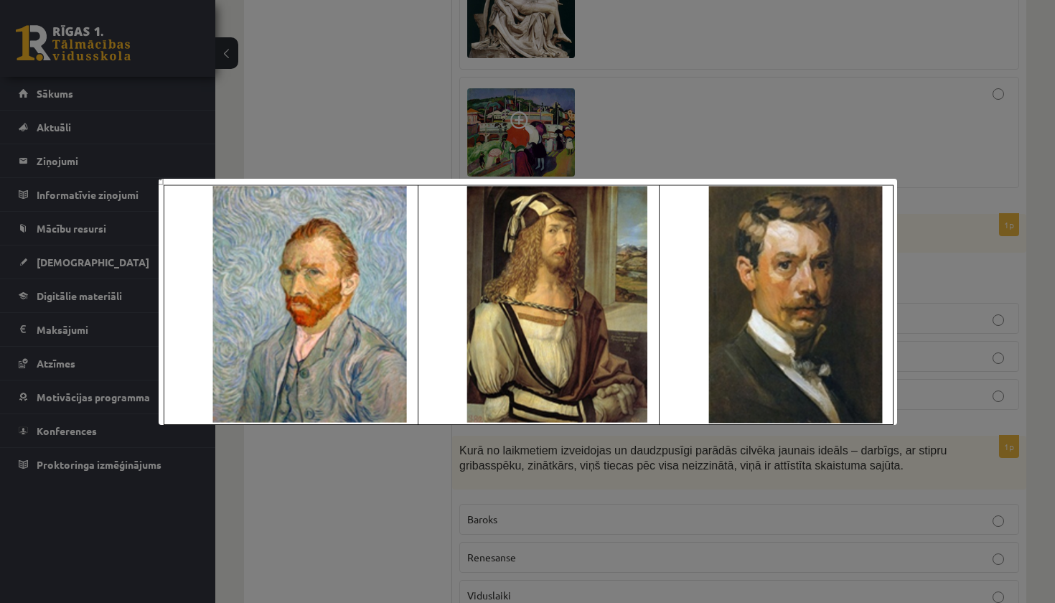
click at [863, 69] on div at bounding box center [527, 301] width 1055 height 603
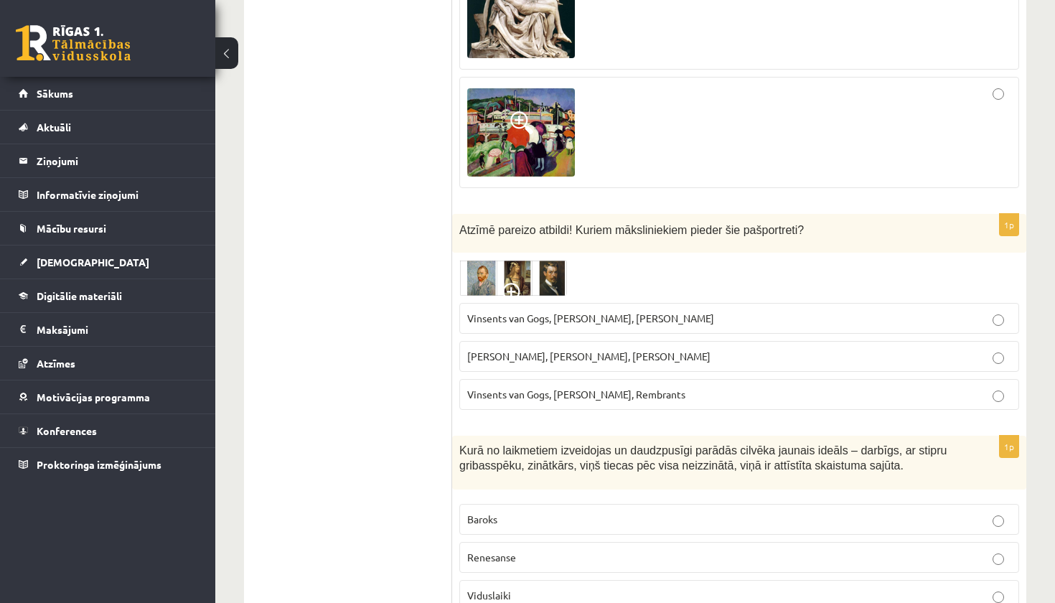
click at [545, 270] on img at bounding box center [513, 278] width 108 height 36
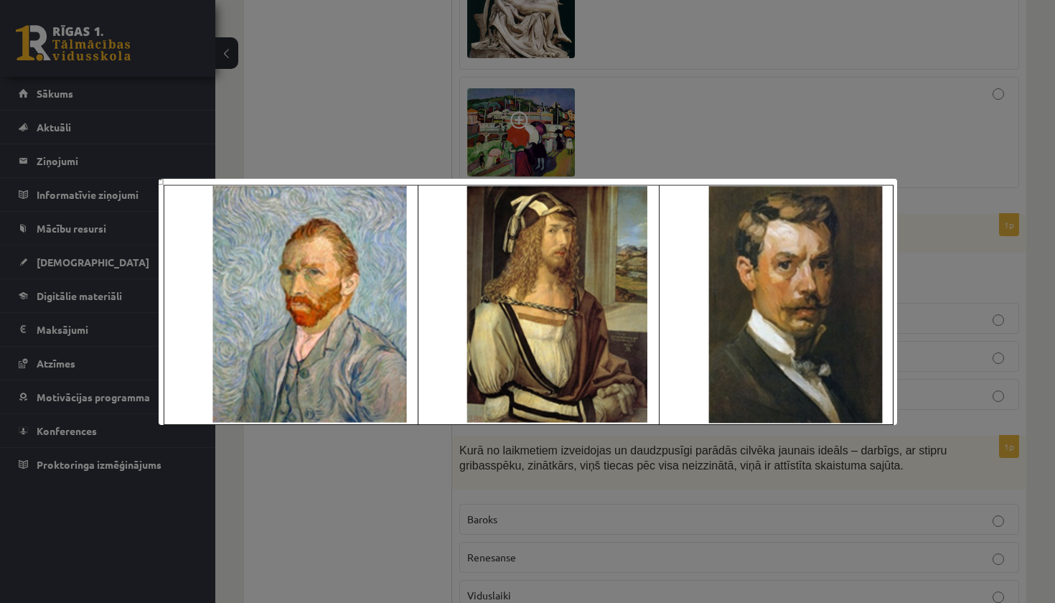
click at [864, 140] on div at bounding box center [527, 301] width 1055 height 603
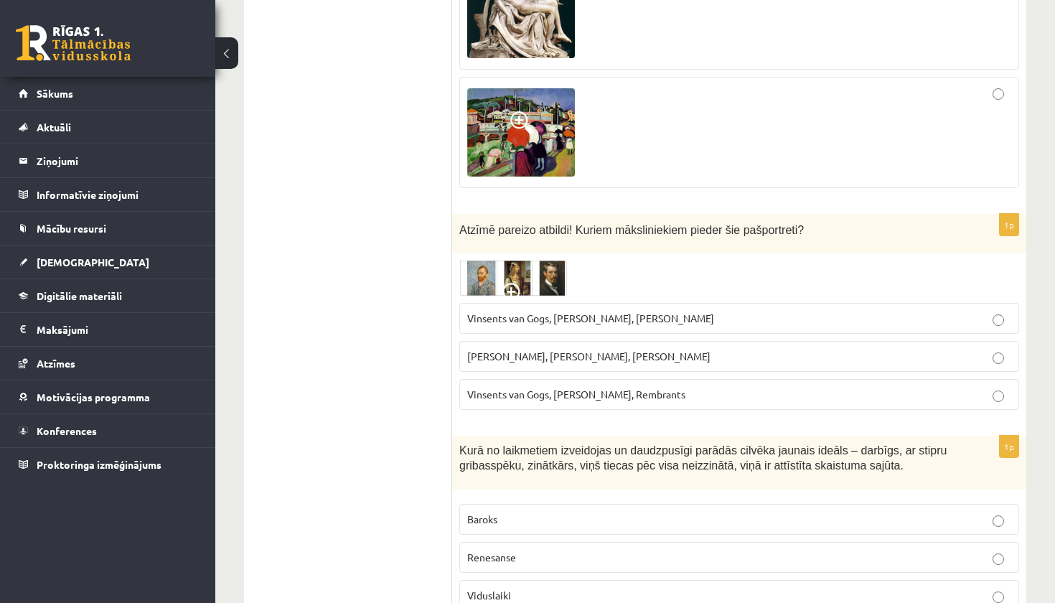
click at [538, 260] on img at bounding box center [513, 278] width 108 height 36
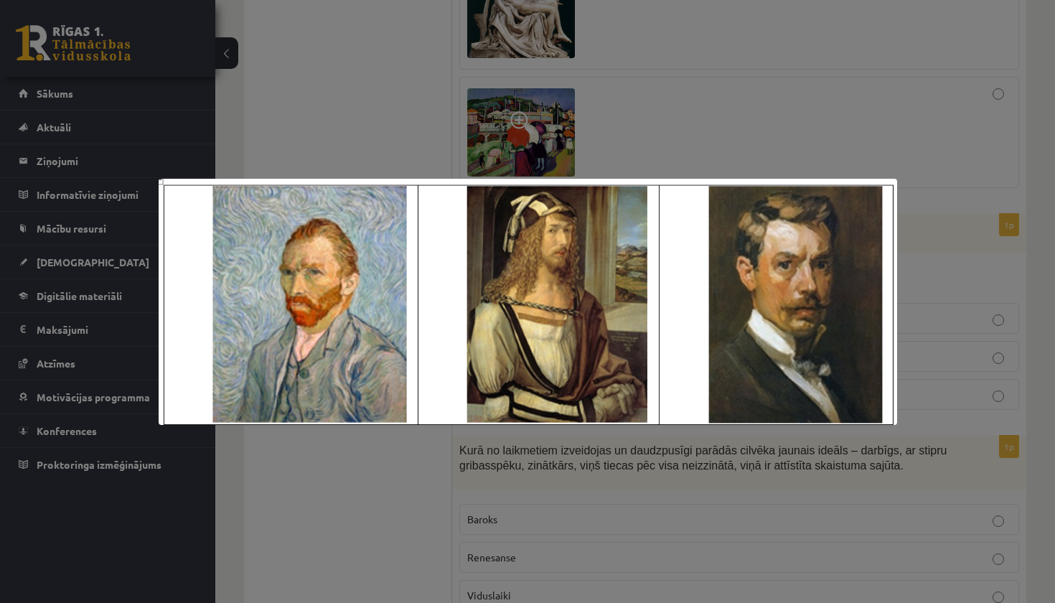
click at [946, 232] on div at bounding box center [527, 301] width 1055 height 603
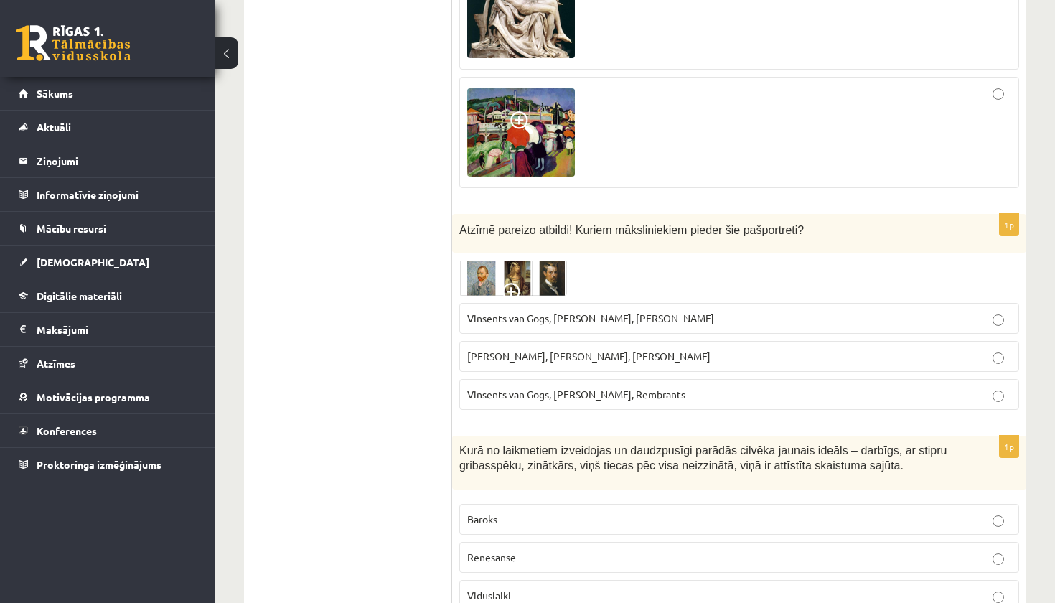
click at [504, 387] on span "Vinsents van Gogs, Kārlis Padegs, Rembrants" at bounding box center [576, 393] width 218 height 13
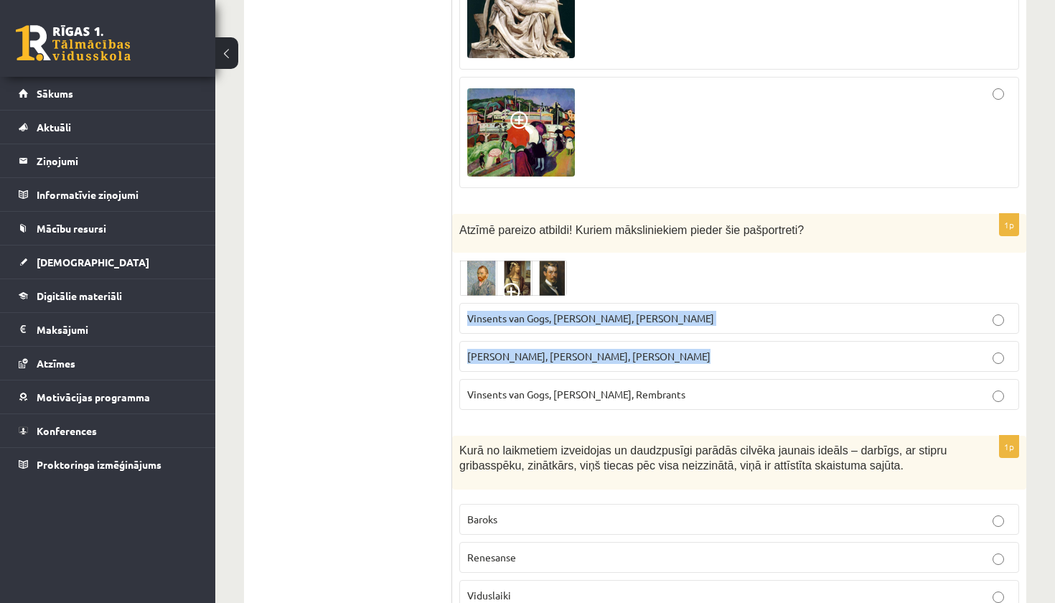
drag, startPoint x: 504, startPoint y: 357, endPoint x: 510, endPoint y: 279, distance: 78.4
click at [510, 296] on fieldset "Vinsents van Gogs, Albrehts Dīrers, Janis Rozentāls Pablo Pikaso, Leonardo da V…" at bounding box center [739, 355] width 560 height 118
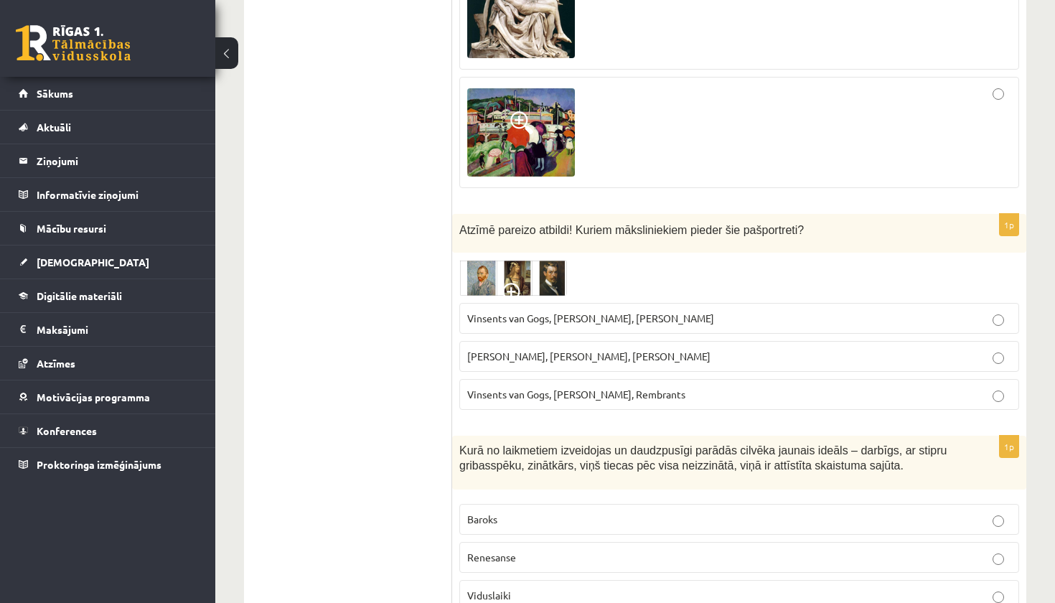
click at [509, 311] on span "Vinsents van Gogs, Albrehts Dīrers, Janis Rozentāls" at bounding box center [590, 317] width 247 height 13
click at [512, 387] on span "Vinsents van Gogs, Kārlis Padegs, Rembrants" at bounding box center [576, 393] width 218 height 13
click at [517, 260] on img at bounding box center [513, 278] width 108 height 36
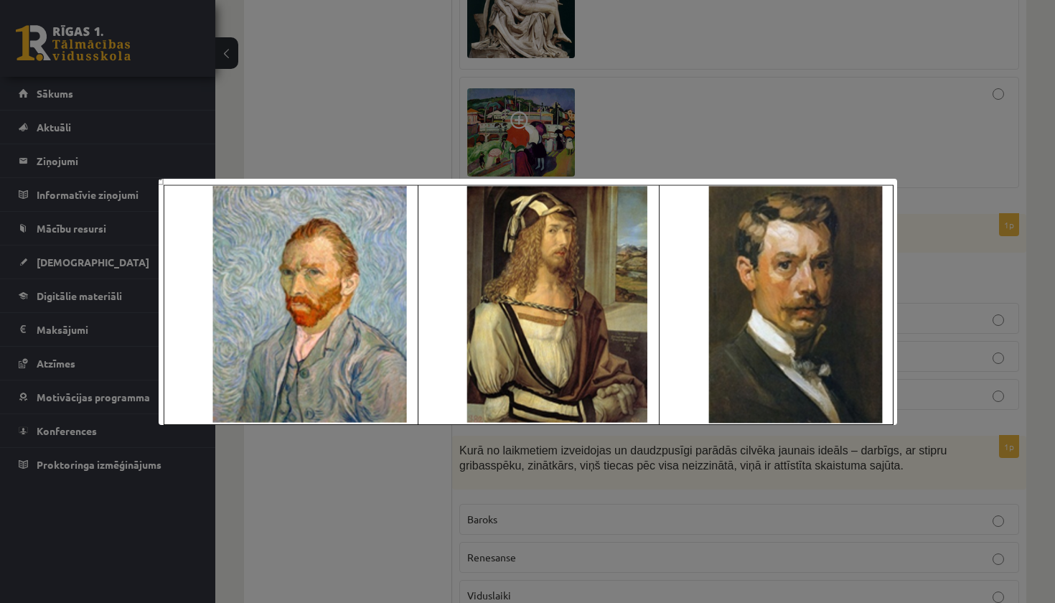
click at [626, 144] on div at bounding box center [527, 301] width 1055 height 603
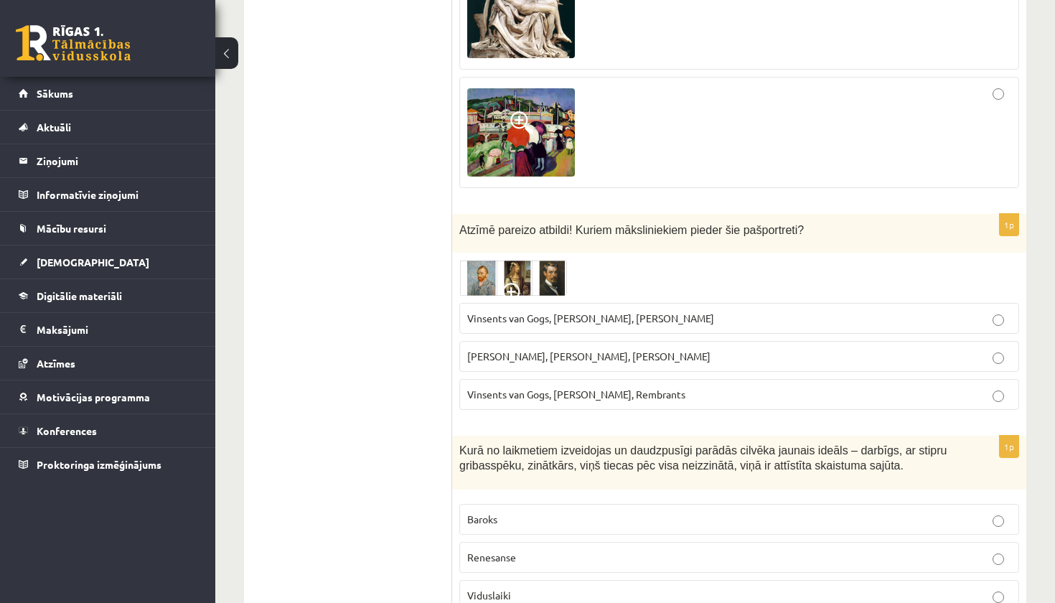
click at [601, 303] on label "Vinsents van Gogs, Albrehts Dīrers, Janis Rozentāls" at bounding box center [739, 318] width 560 height 31
click at [542, 260] on img at bounding box center [513, 278] width 108 height 36
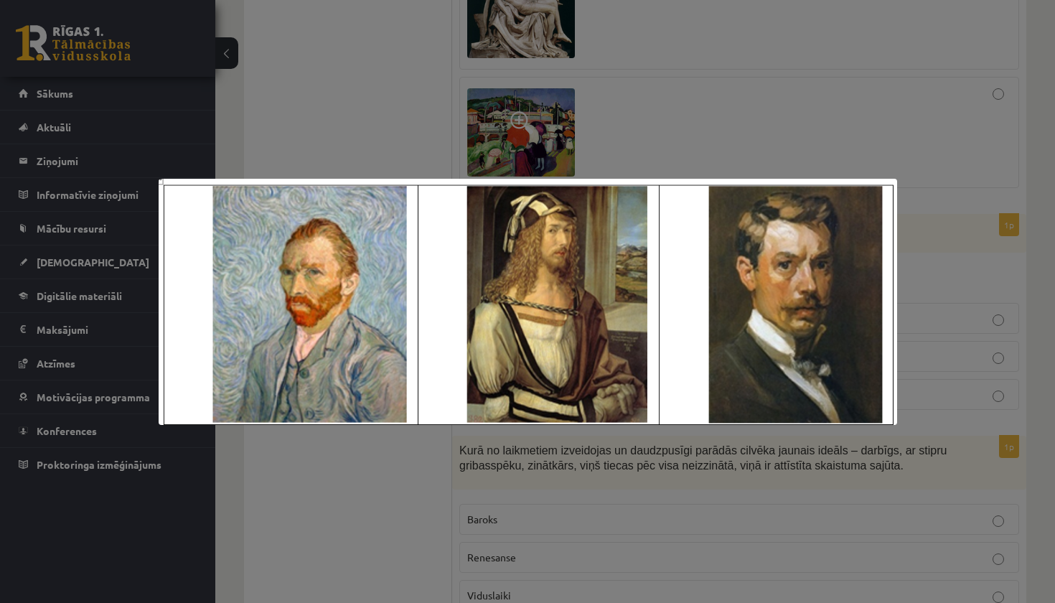
click at [885, 150] on div at bounding box center [527, 301] width 1055 height 603
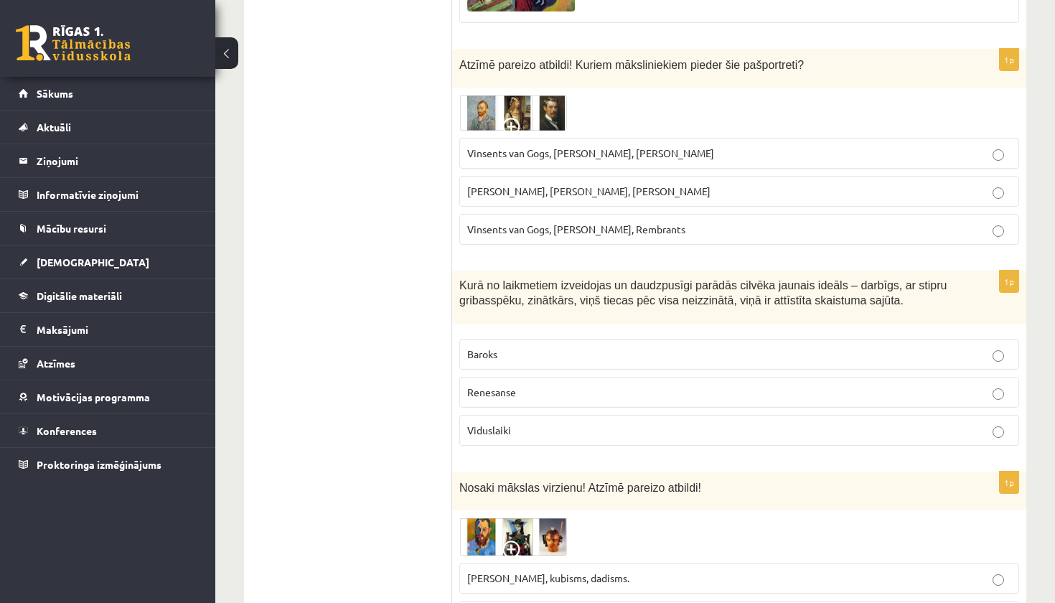
scroll to position [3001, 0]
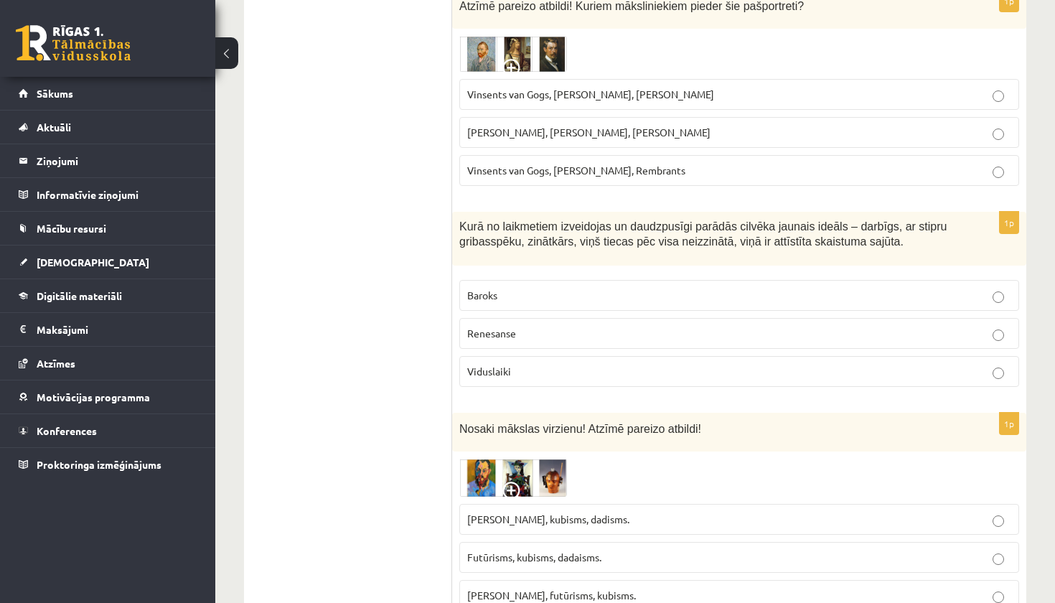
click at [532, 326] on p "Renesanse" at bounding box center [739, 333] width 544 height 15
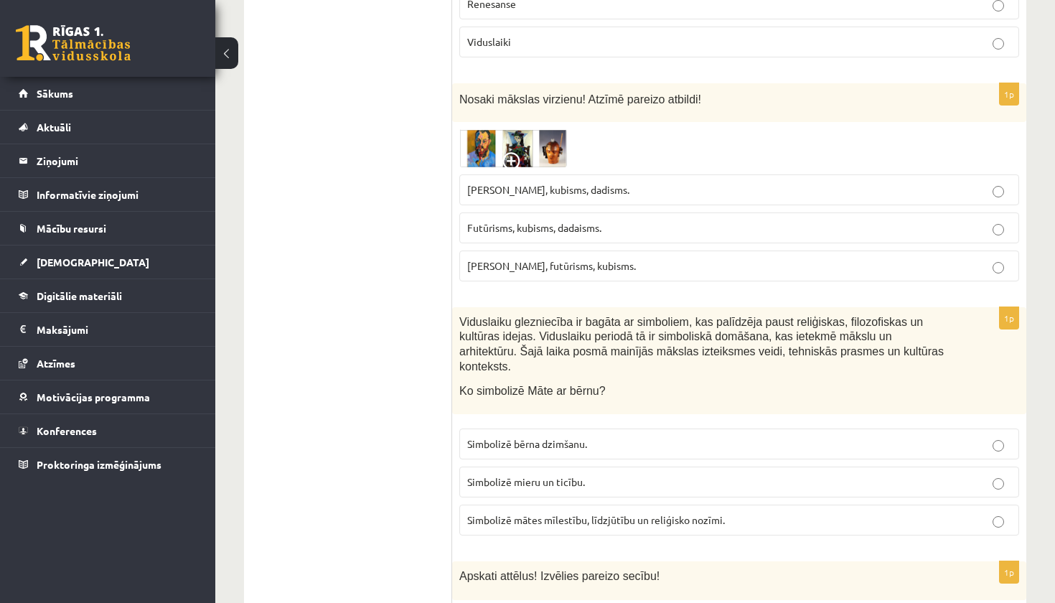
scroll to position [3329, 0]
click at [501, 141] on img at bounding box center [513, 150] width 108 height 38
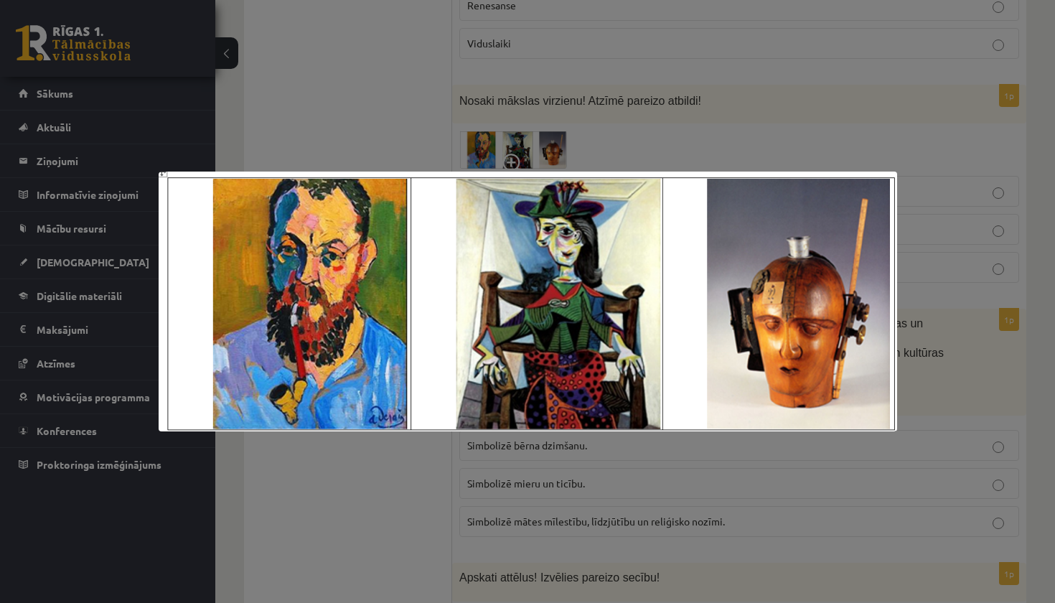
click at [719, 132] on div at bounding box center [527, 301] width 1055 height 603
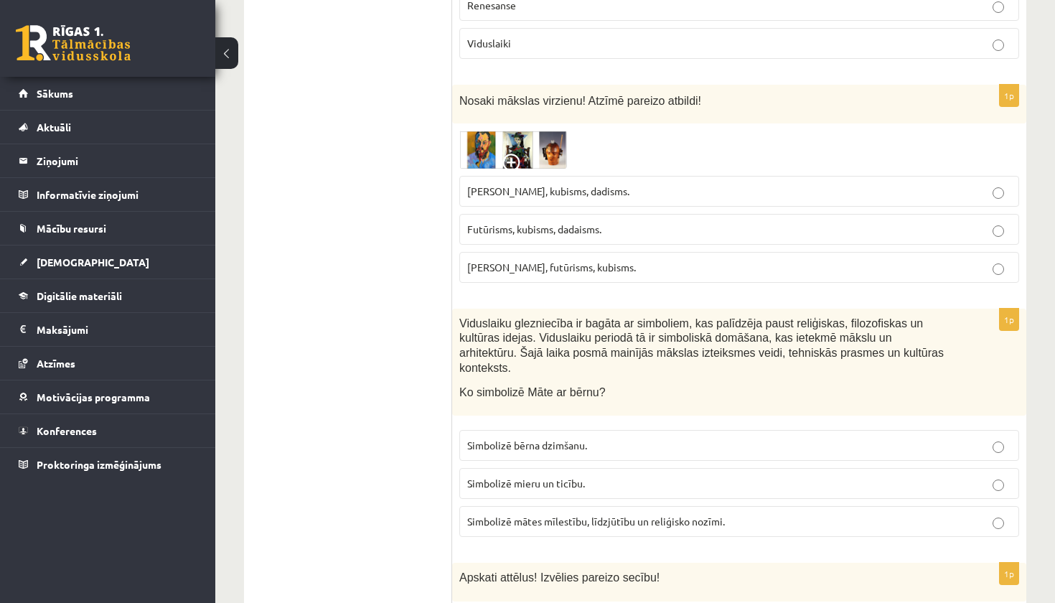
click at [518, 184] on span "Fovisms, kubisms, dadisms." at bounding box center [548, 190] width 162 height 13
click at [550, 260] on span "Fovisms, futūrisms, kubisms." at bounding box center [551, 266] width 169 height 13
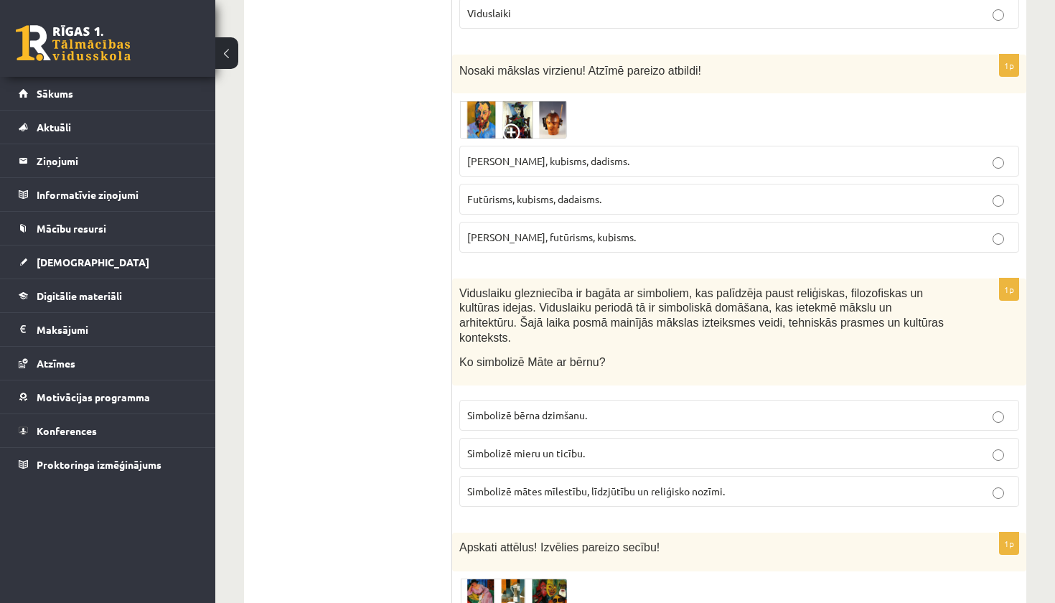
scroll to position [3312, 0]
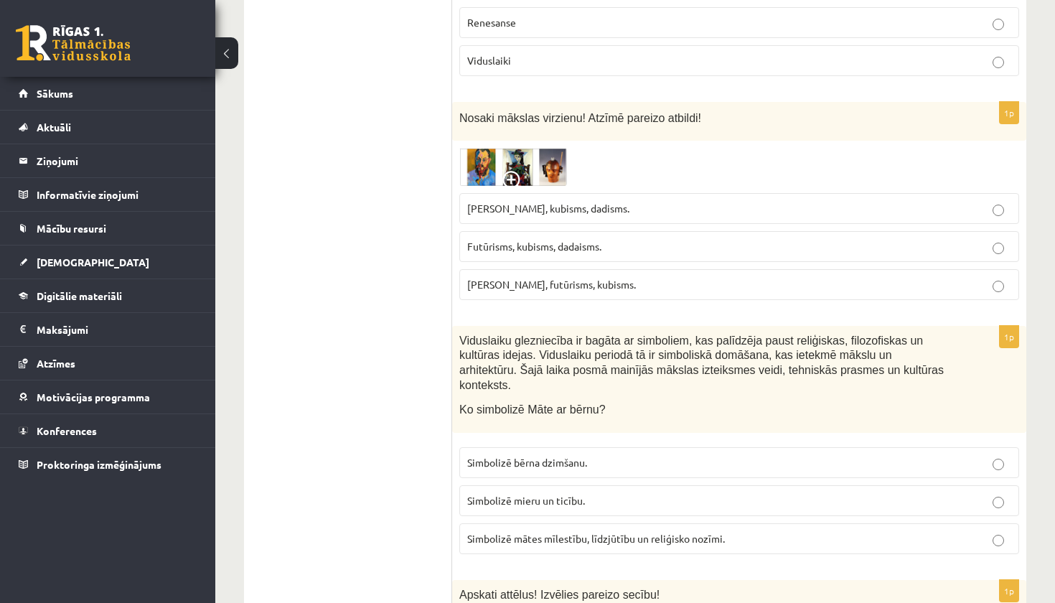
click at [518, 148] on img at bounding box center [513, 167] width 108 height 38
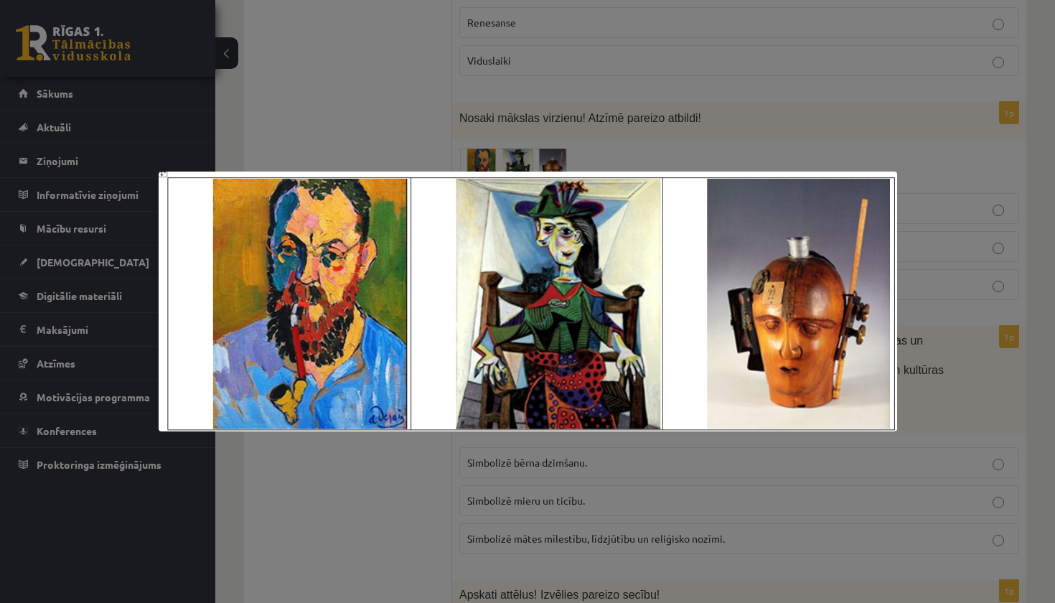
click at [730, 127] on div at bounding box center [527, 301] width 1055 height 603
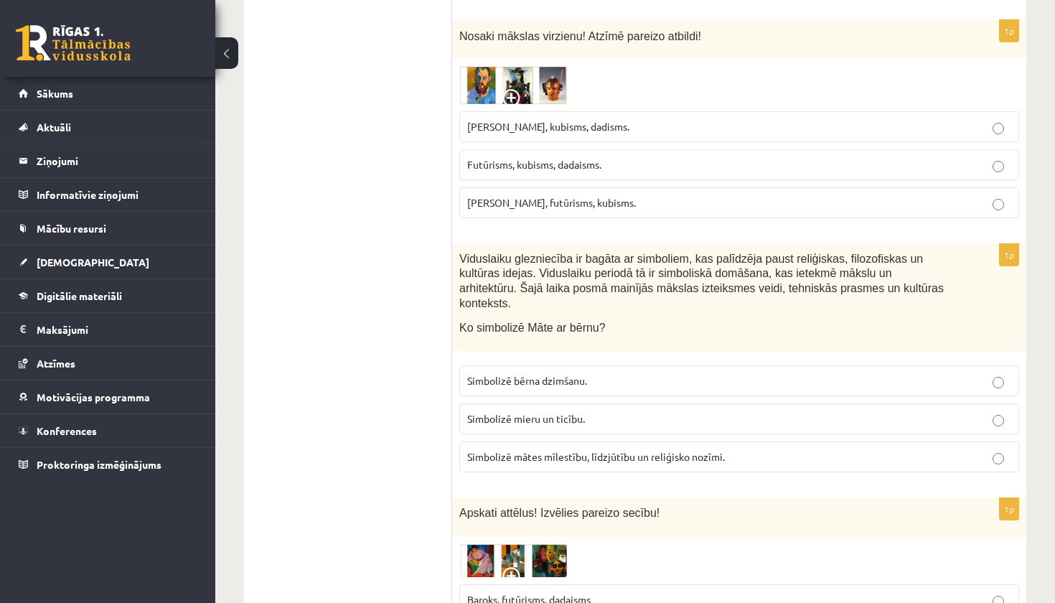
scroll to position [3425, 0]
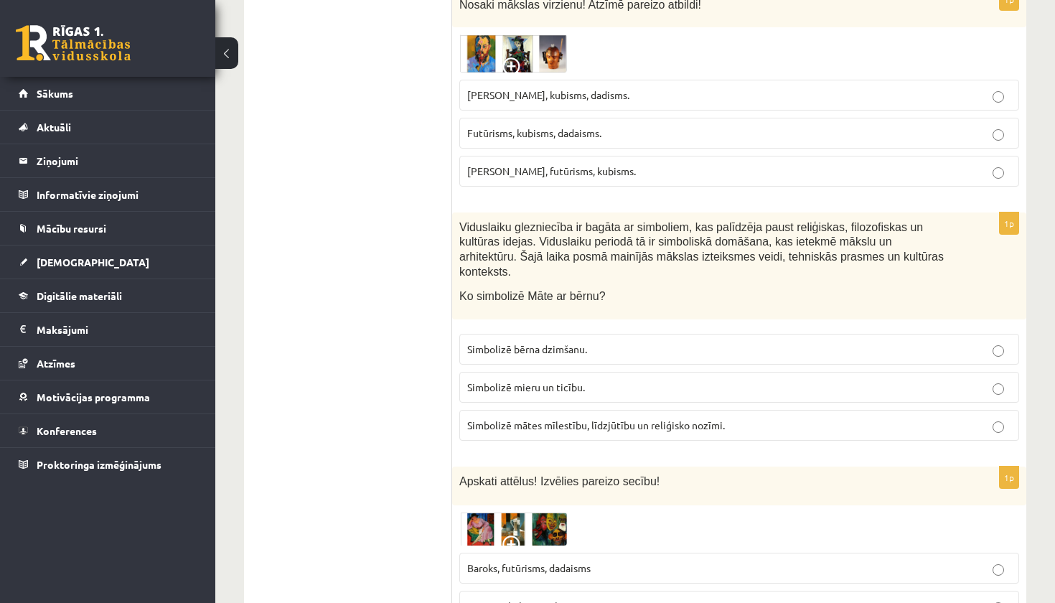
click at [517, 418] on span "Simbolizē mātes mīlestību, līdzjūtību un reliģisko nozīmi." at bounding box center [596, 424] width 258 height 13
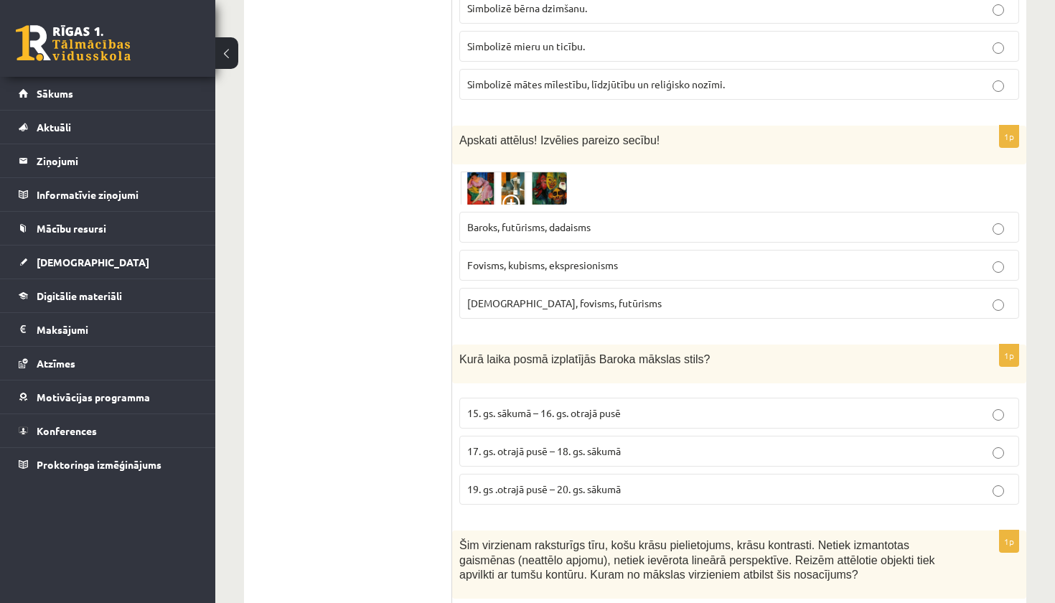
scroll to position [3780, 0]
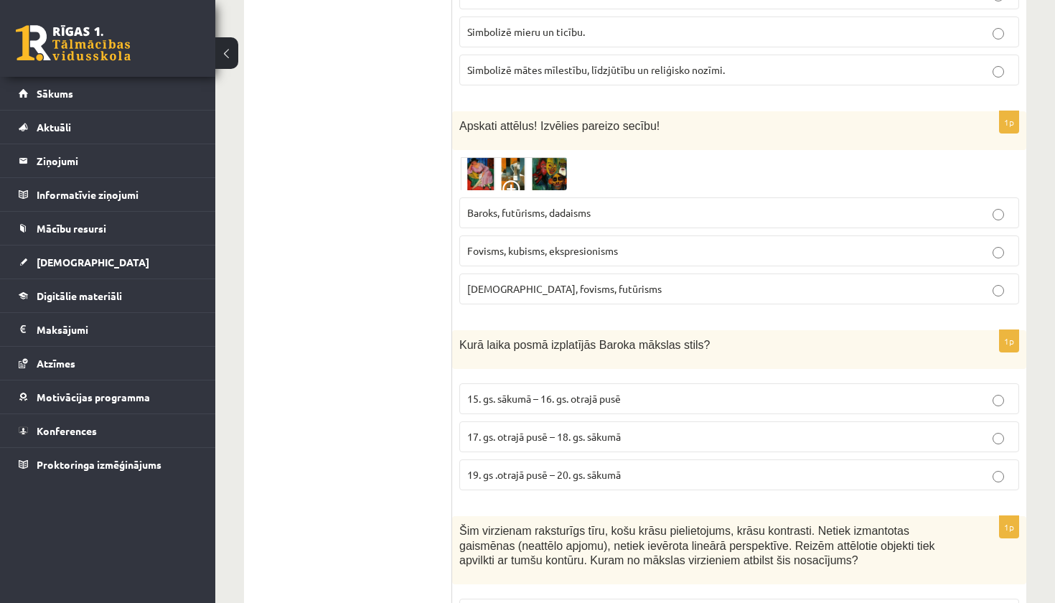
click at [507, 206] on span "Baroks, futūrisms, dadaisms" at bounding box center [528, 212] width 123 height 13
click at [507, 157] on img at bounding box center [513, 173] width 108 height 33
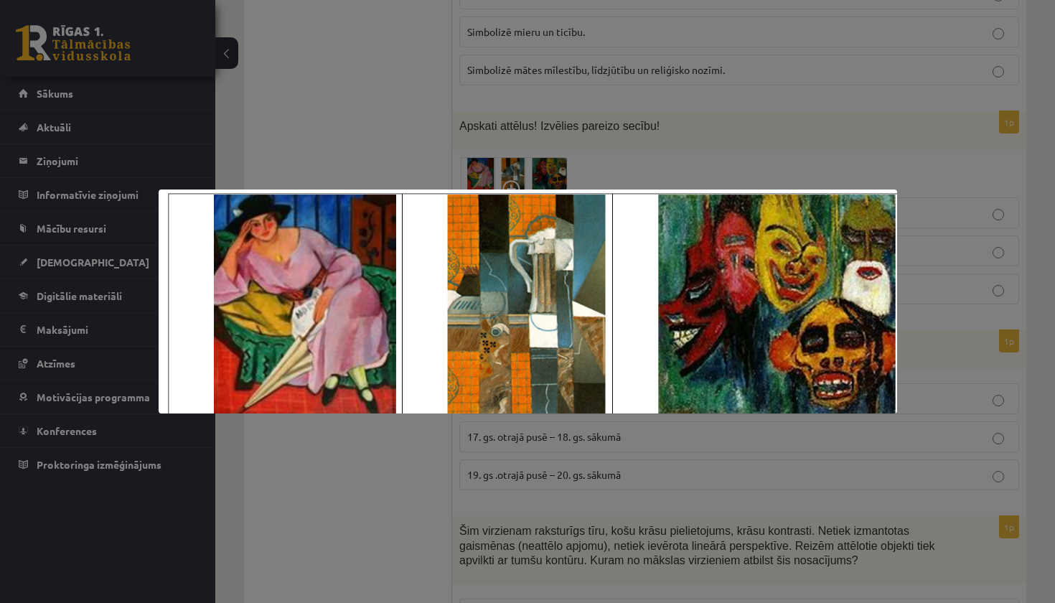
click at [694, 145] on div at bounding box center [527, 301] width 1055 height 603
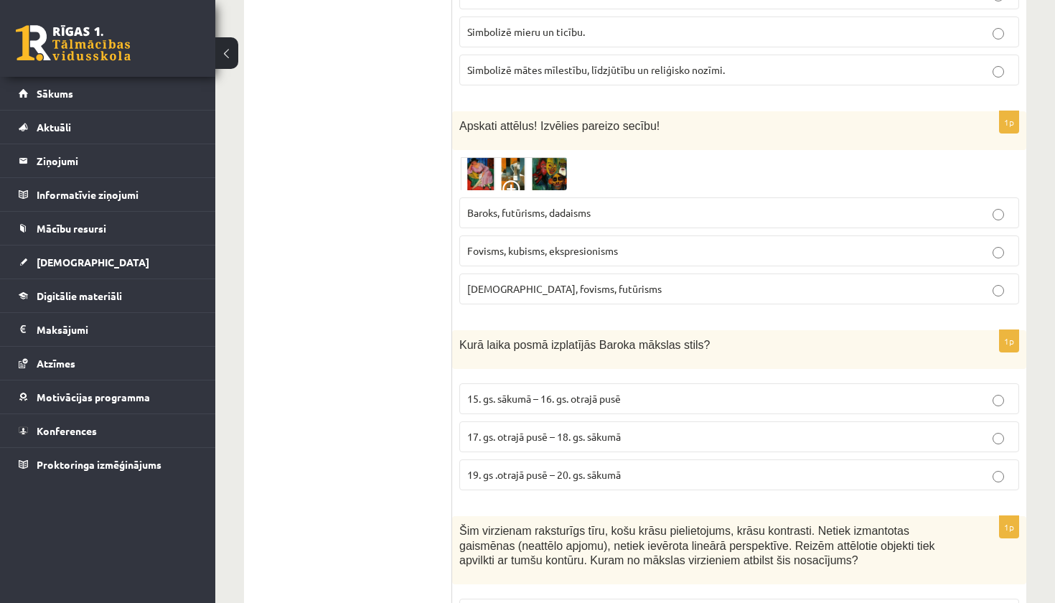
click at [582, 235] on label "Fovisms, kubisms, ekspresionisms" at bounding box center [739, 250] width 560 height 31
click at [554, 157] on img at bounding box center [513, 173] width 108 height 33
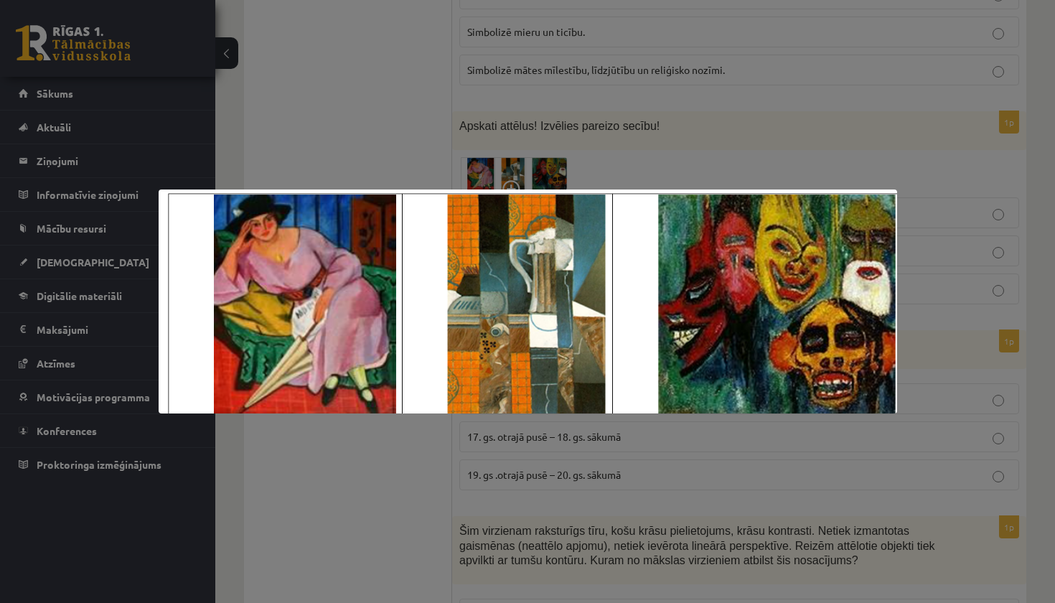
click at [554, 151] on div at bounding box center [527, 301] width 1055 height 603
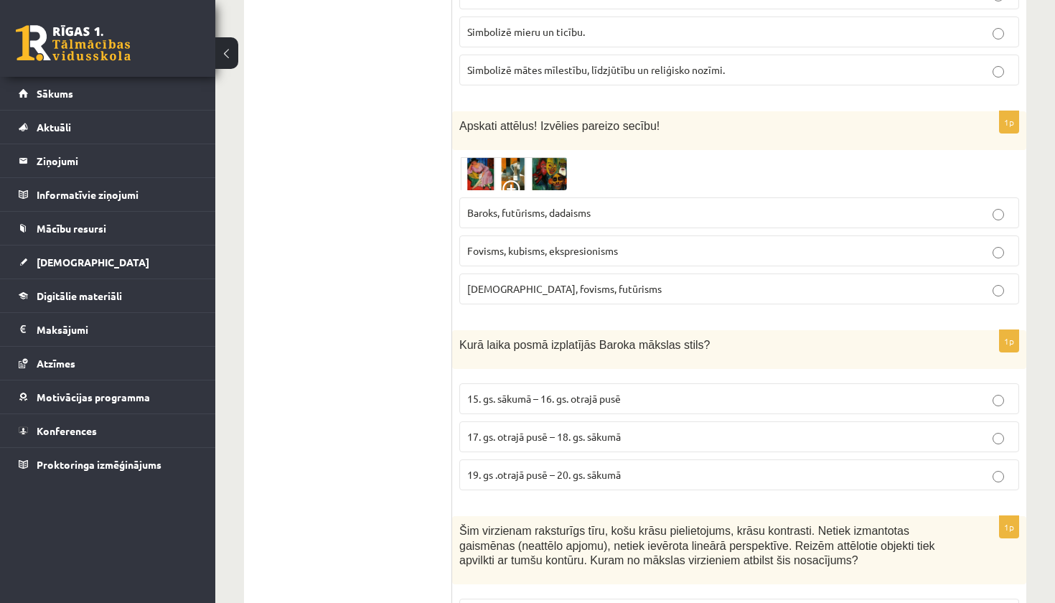
click at [519, 157] on img at bounding box center [513, 173] width 108 height 33
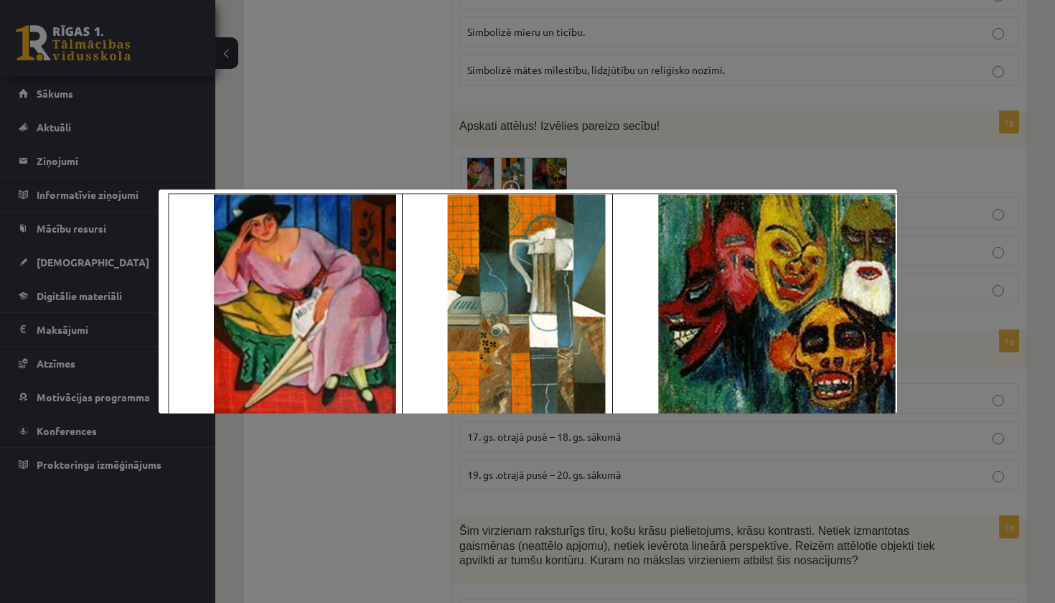
click at [568, 141] on div at bounding box center [527, 301] width 1055 height 603
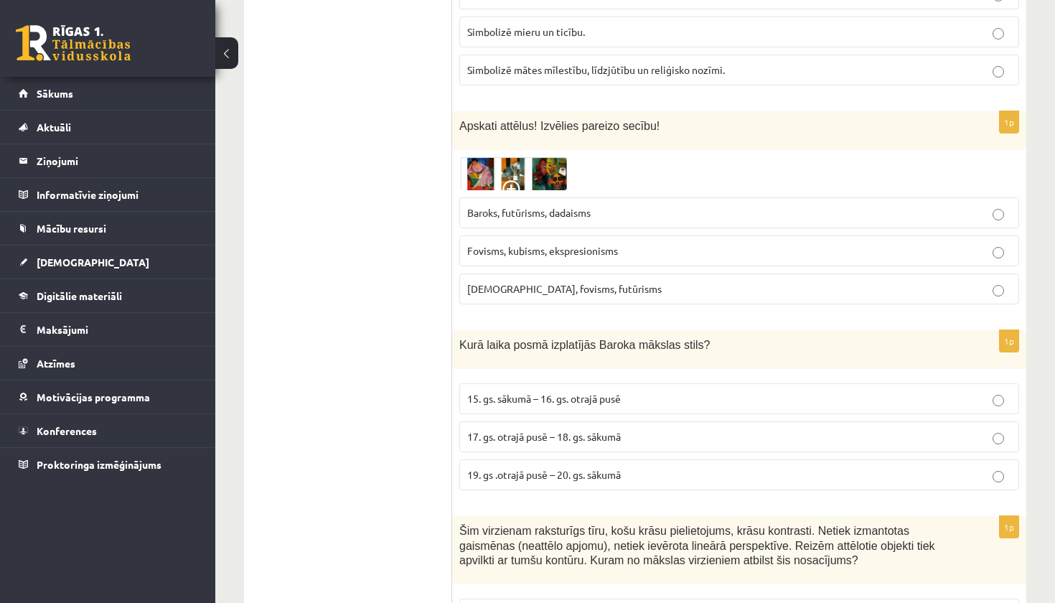
click at [521, 157] on img at bounding box center [513, 173] width 108 height 33
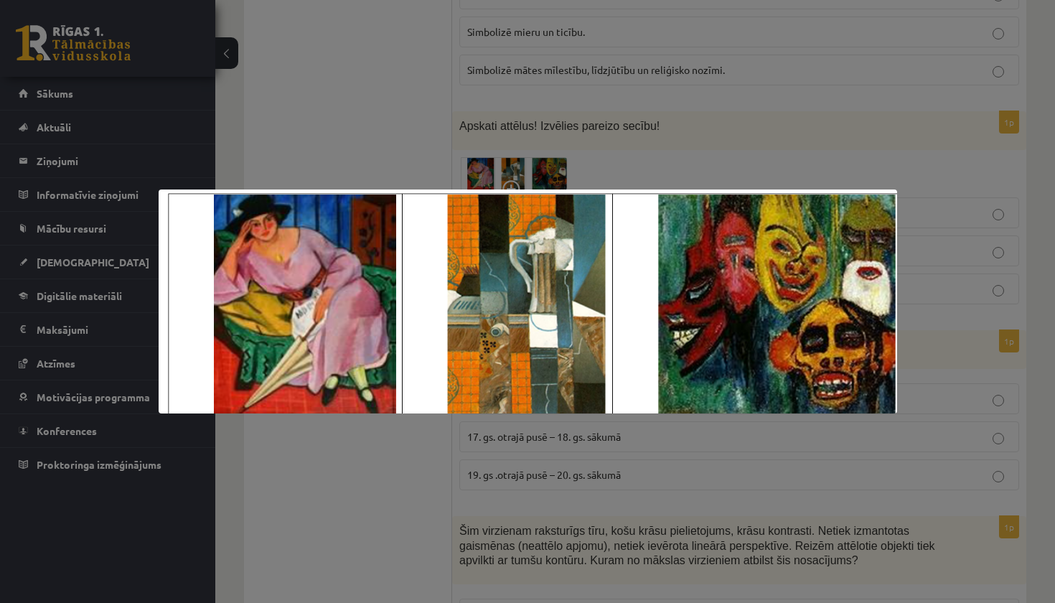
click at [596, 149] on div at bounding box center [527, 301] width 1055 height 603
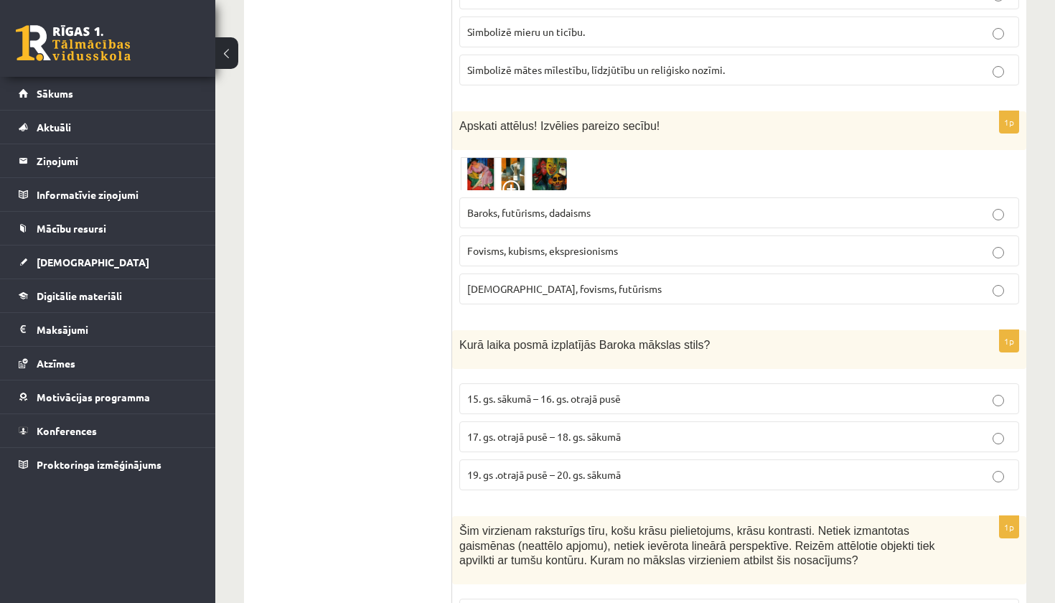
click at [516, 180] on span at bounding box center [513, 191] width 23 height 23
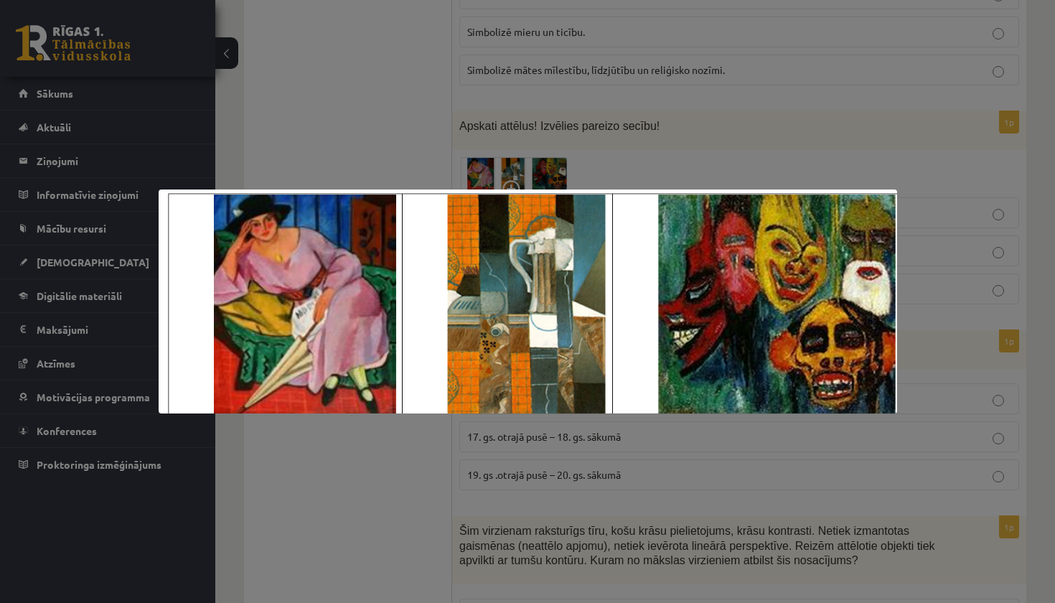
click at [516, 154] on div at bounding box center [527, 301] width 1055 height 603
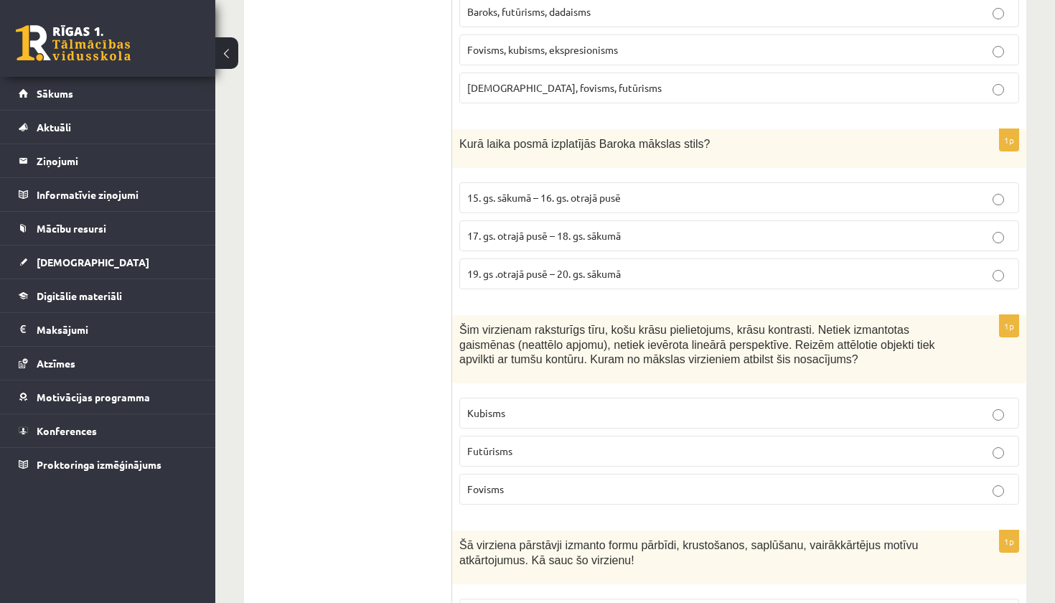
scroll to position [3988, 0]
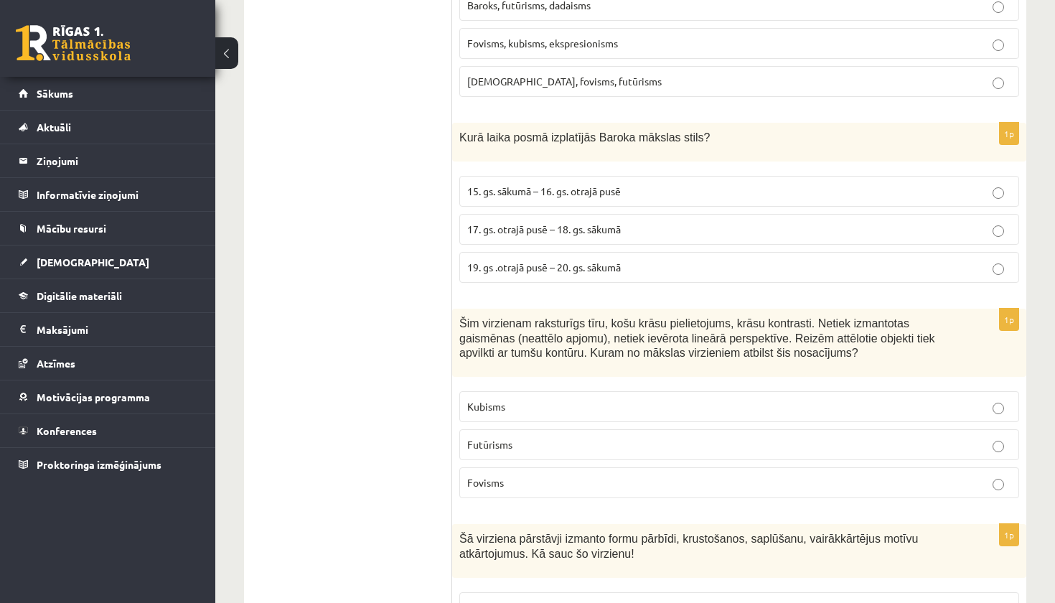
click at [486, 222] on span "17. gs. otrajā pusē – 18. gs. sākumā" at bounding box center [544, 228] width 154 height 13
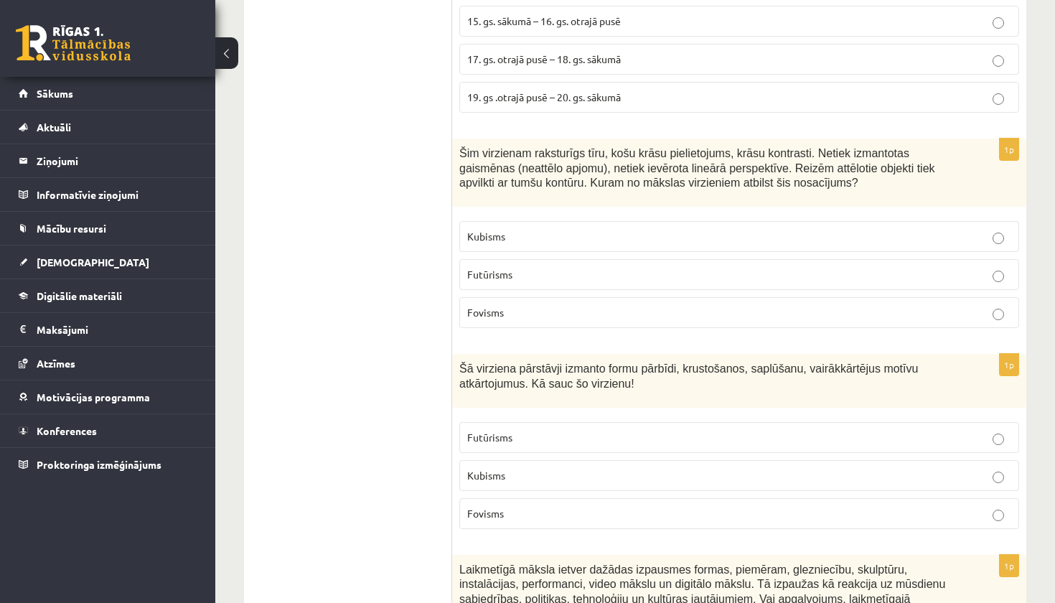
scroll to position [4161, 0]
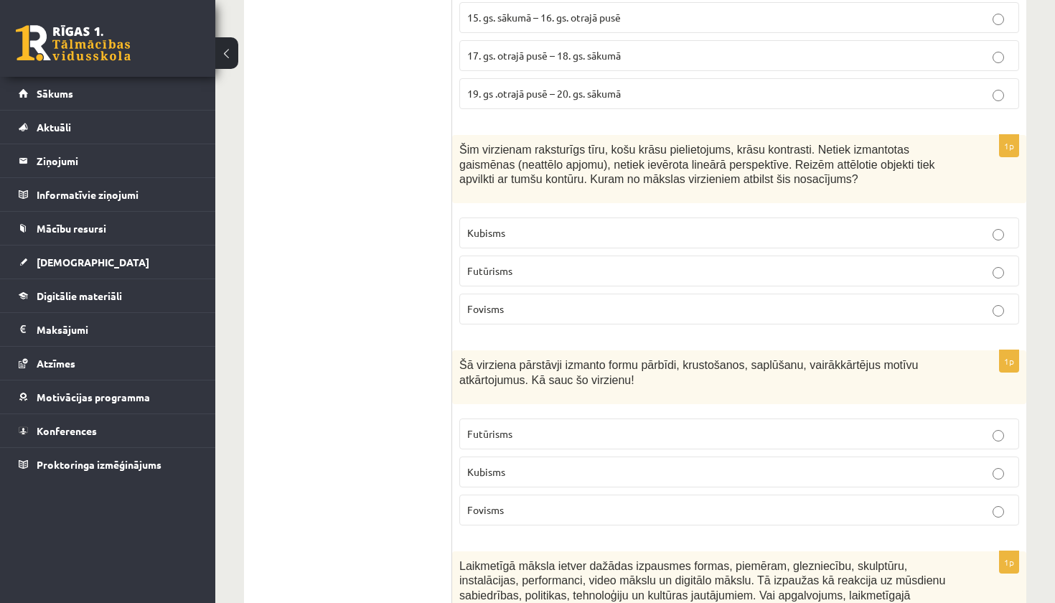
click at [494, 302] on span "Fovisms" at bounding box center [485, 308] width 37 height 13
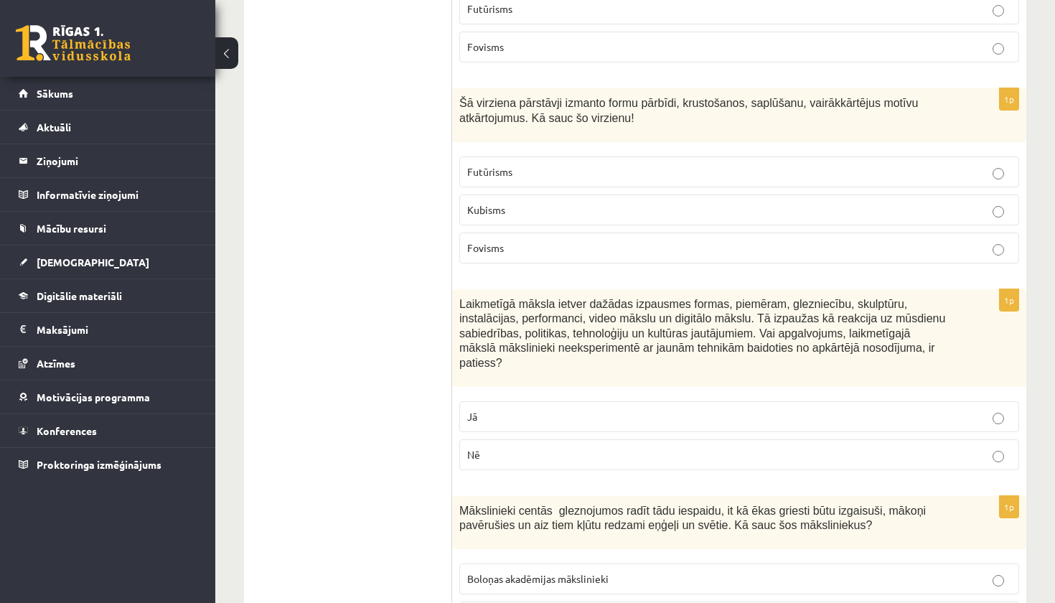
scroll to position [4448, 0]
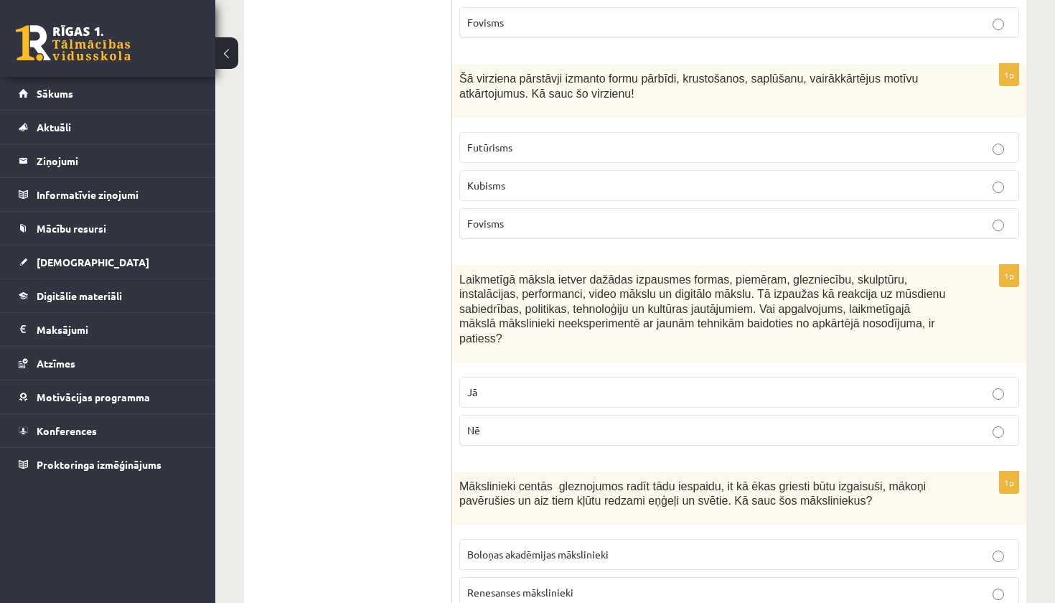
click at [515, 178] on p "Kubisms" at bounding box center [739, 185] width 544 height 15
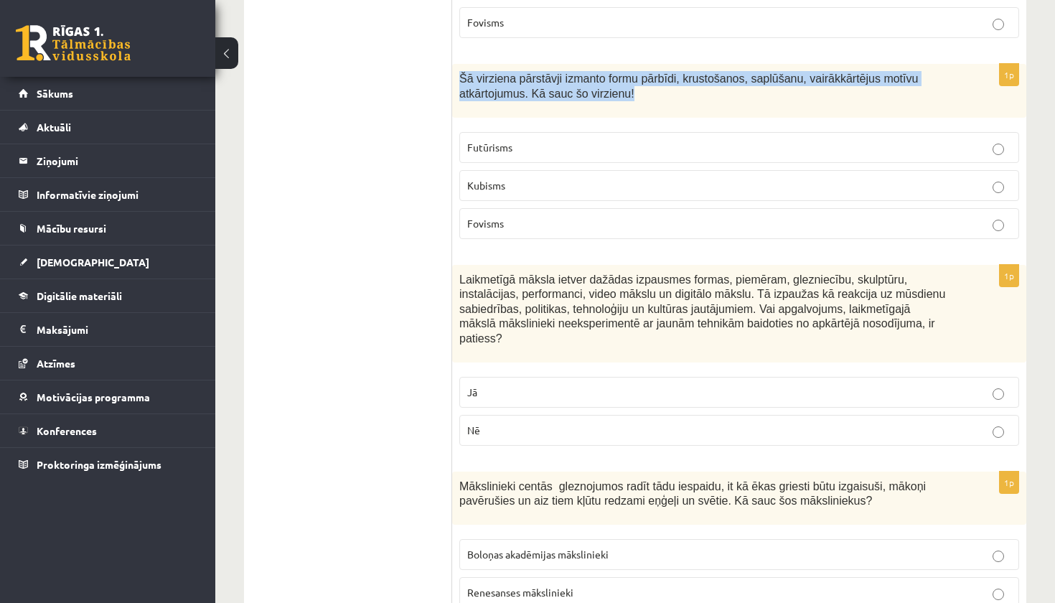
drag, startPoint x: 462, startPoint y: 47, endPoint x: 672, endPoint y: 88, distance: 213.6
click at [672, 88] on div "1p Šā virziena pārstāvji izmanto formu pārbīdi, krustošanos, saplūšanu, vairākk…" at bounding box center [739, 157] width 574 height 187
click at [661, 71] on p "Šā virziena pārstāvji izmanto formu pārbīdi, krustošanos, saplūšanu, vairākkārt…" at bounding box center [703, 85] width 488 height 29
drag, startPoint x: 644, startPoint y: 62, endPoint x: 454, endPoint y: 48, distance: 190.6
click at [454, 64] on div "Šā virziena pārstāvji izmanto formu pārbīdi, krustošanos, saplūšanu, vairākkārt…" at bounding box center [739, 91] width 574 height 54
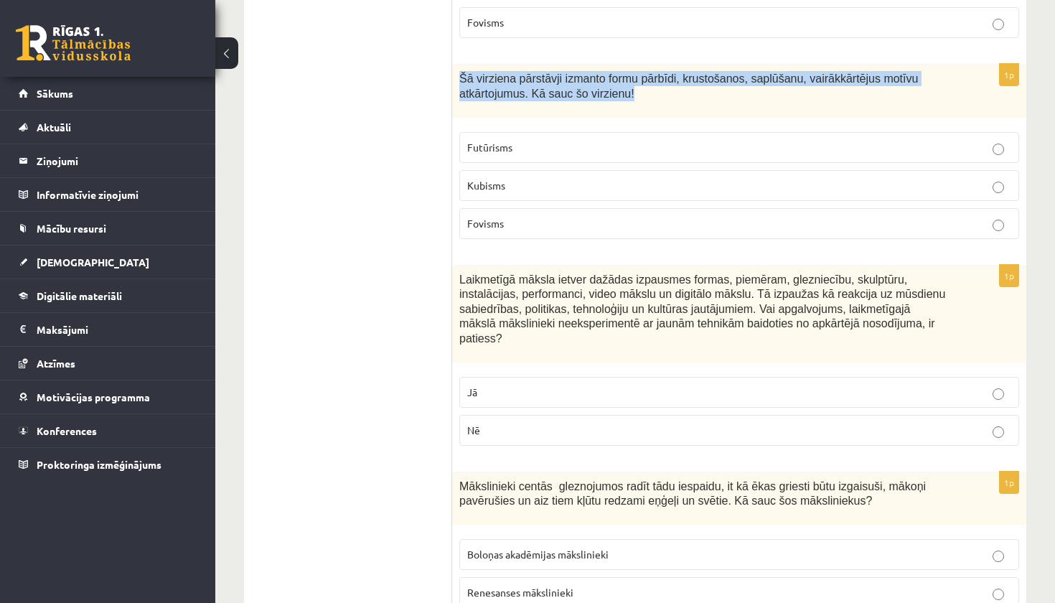
copy span "Šā virziena pārstāvji izmanto formu pārbīdi, krustošanos, saplūšanu, vairākkārt…"
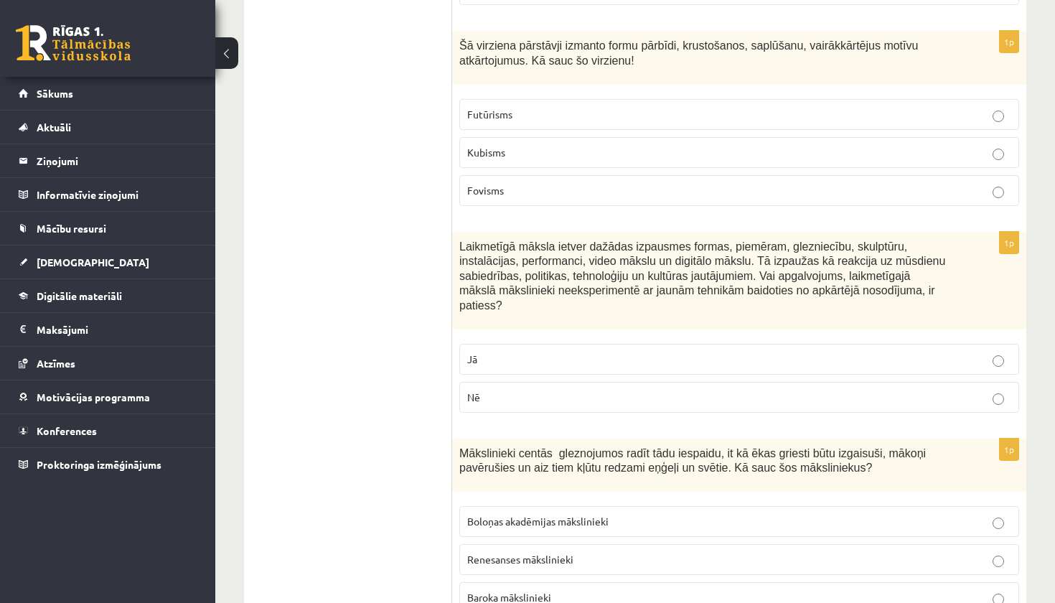
scroll to position [4484, 0]
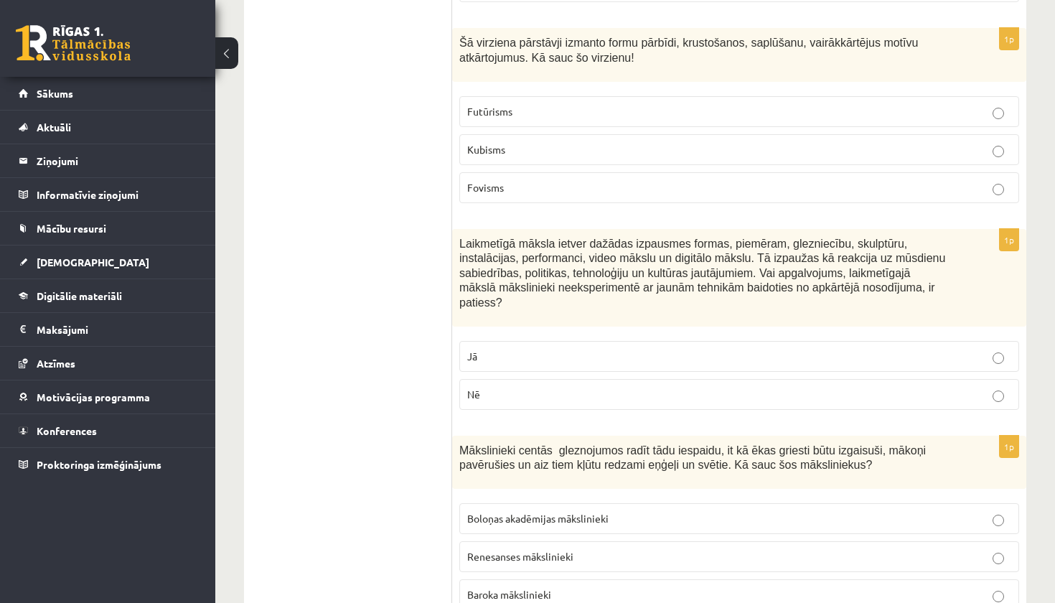
click at [514, 379] on label "Nē" at bounding box center [739, 394] width 560 height 31
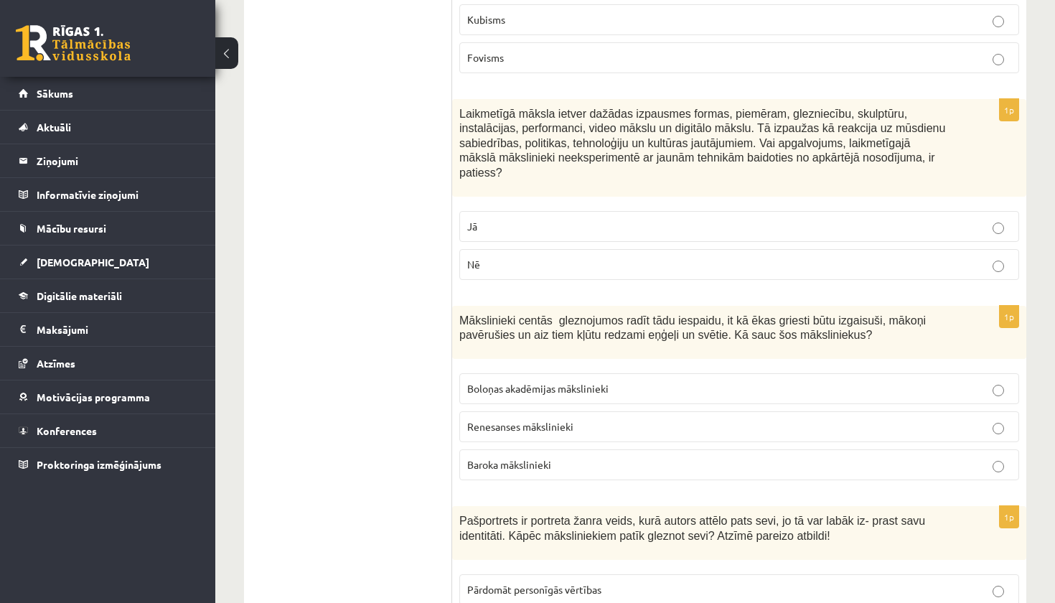
scroll to position [4695, 0]
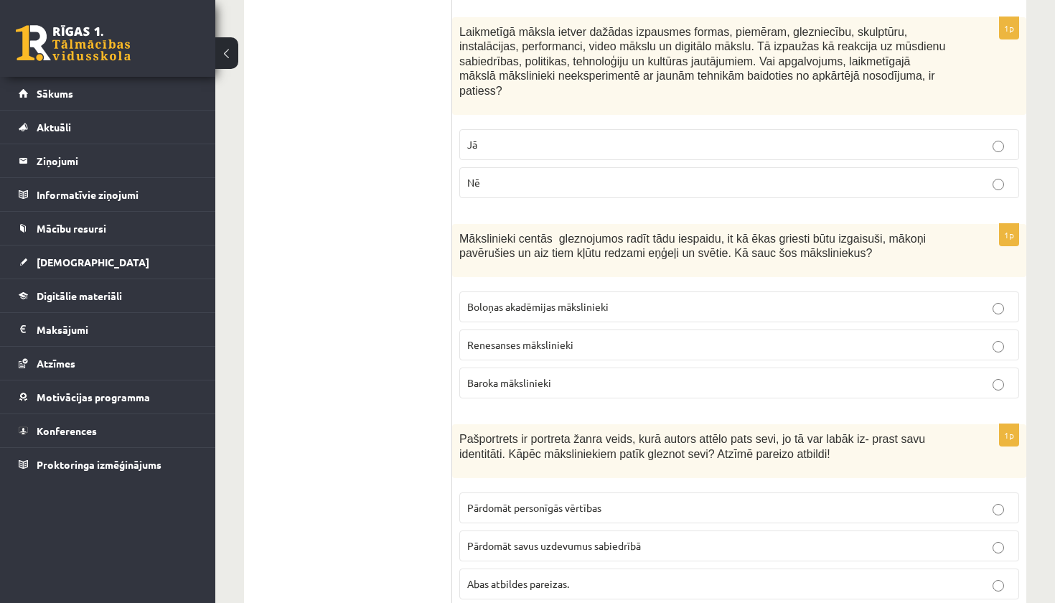
click at [532, 375] on p "Baroka mākslinieki" at bounding box center [739, 382] width 544 height 15
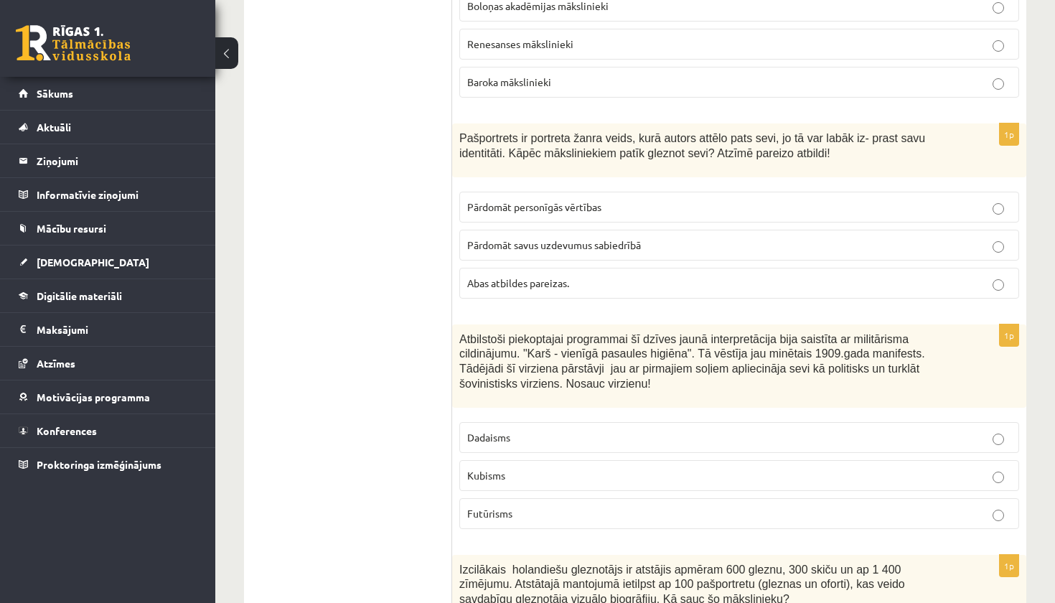
scroll to position [5010, 0]
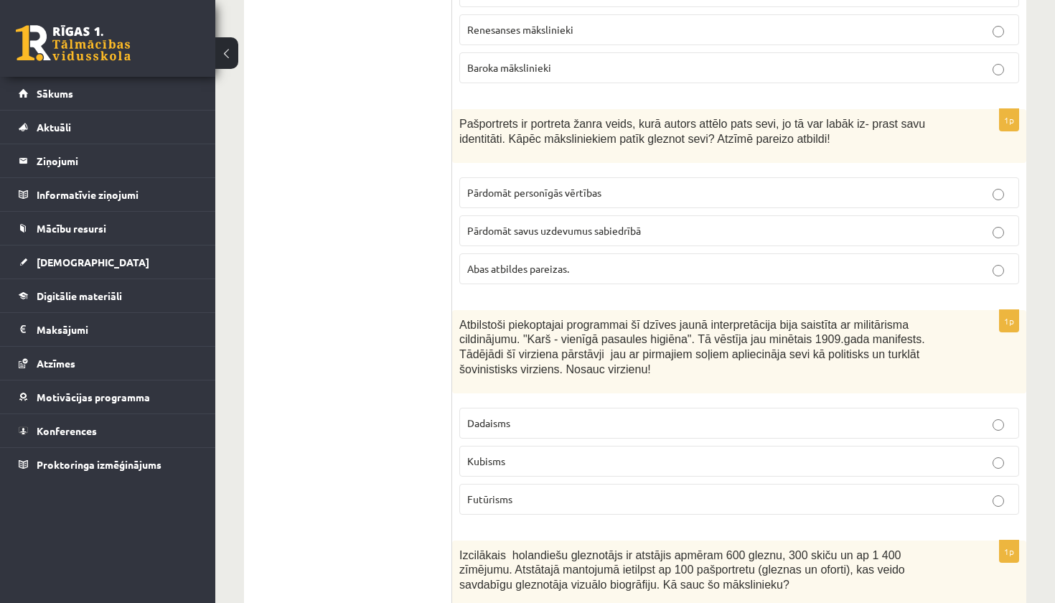
click at [504, 262] on span "Abas atbildes pareizas." at bounding box center [518, 268] width 102 height 13
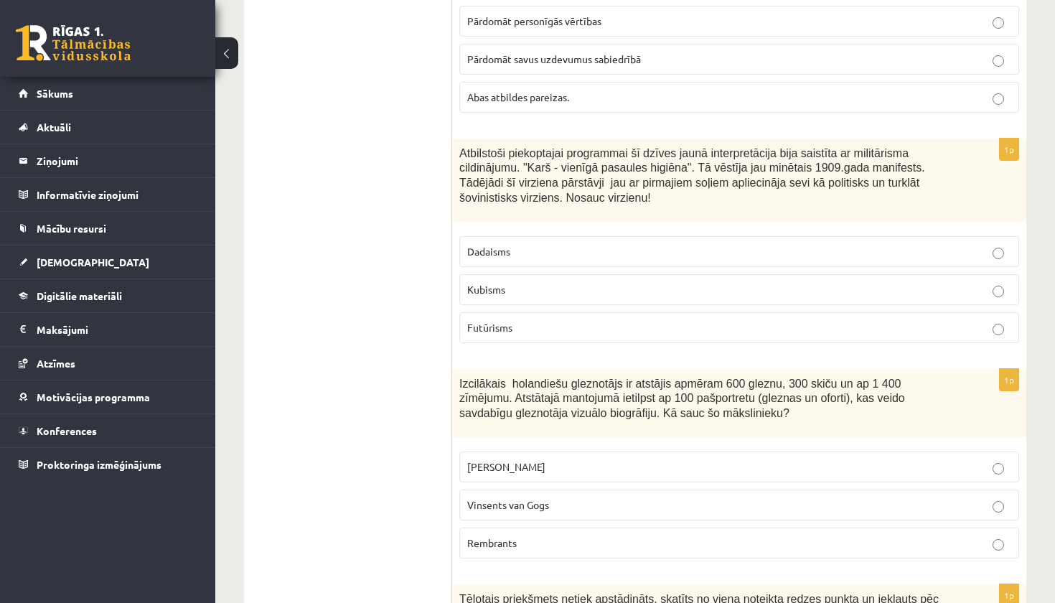
scroll to position [5185, 0]
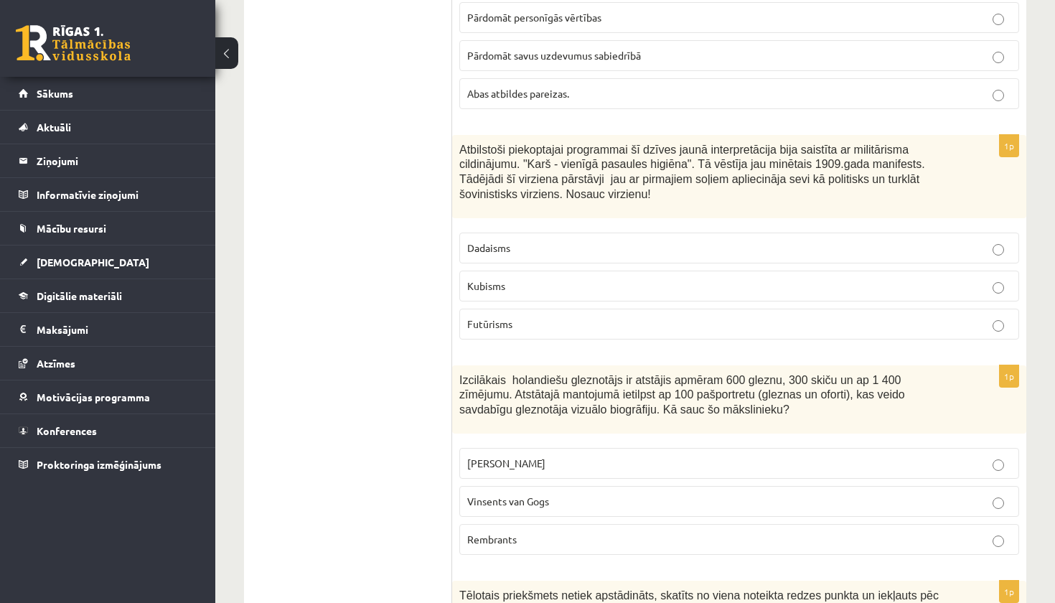
click at [493, 309] on label "Futūrisms" at bounding box center [739, 324] width 560 height 31
click at [519, 532] on p "Rembrants" at bounding box center [739, 539] width 544 height 15
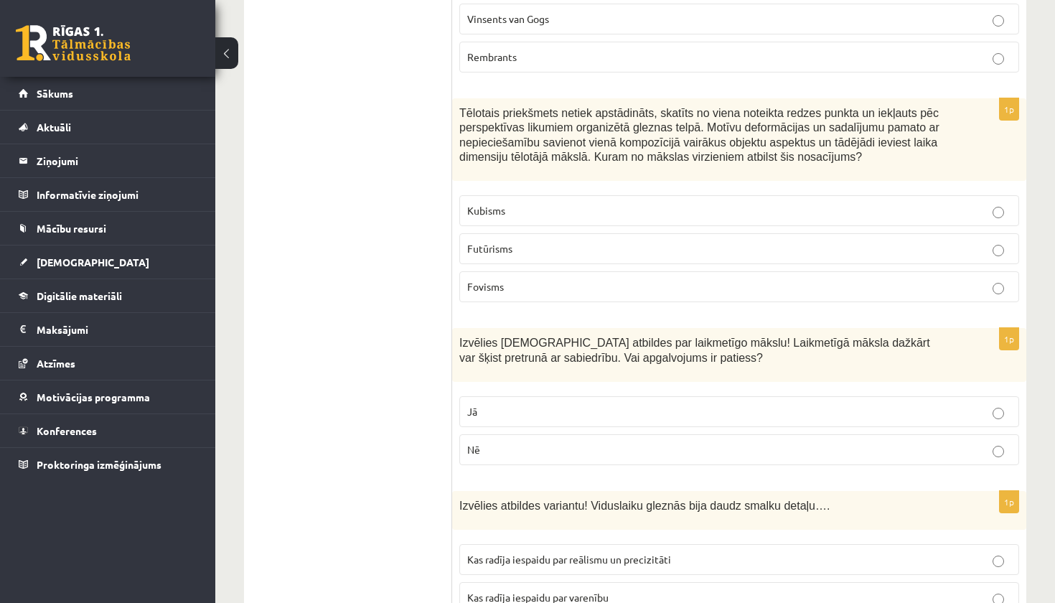
scroll to position [5673, 0]
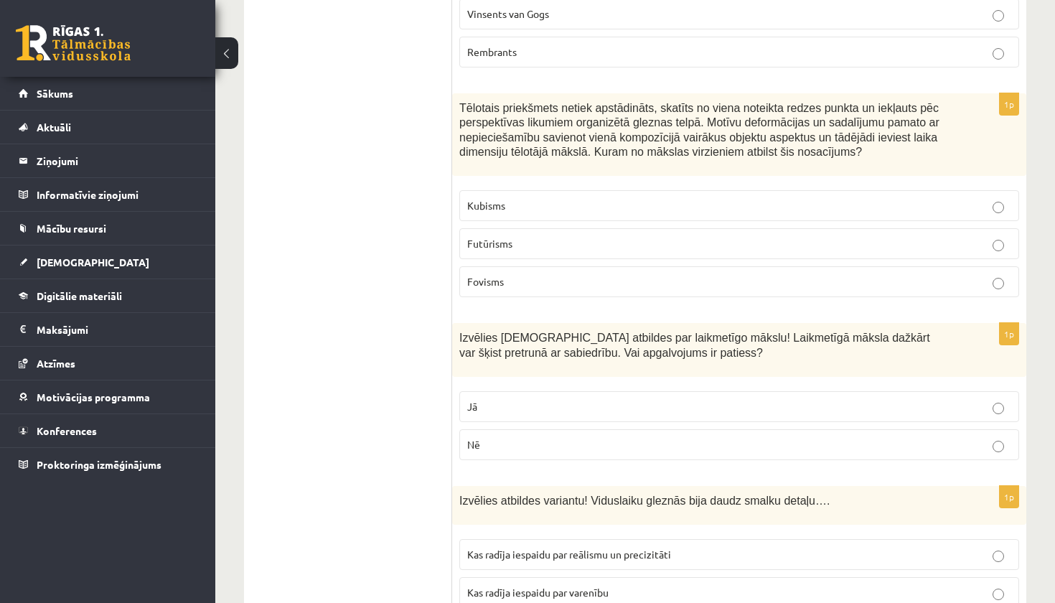
click at [524, 190] on label "Kubisms" at bounding box center [739, 205] width 560 height 31
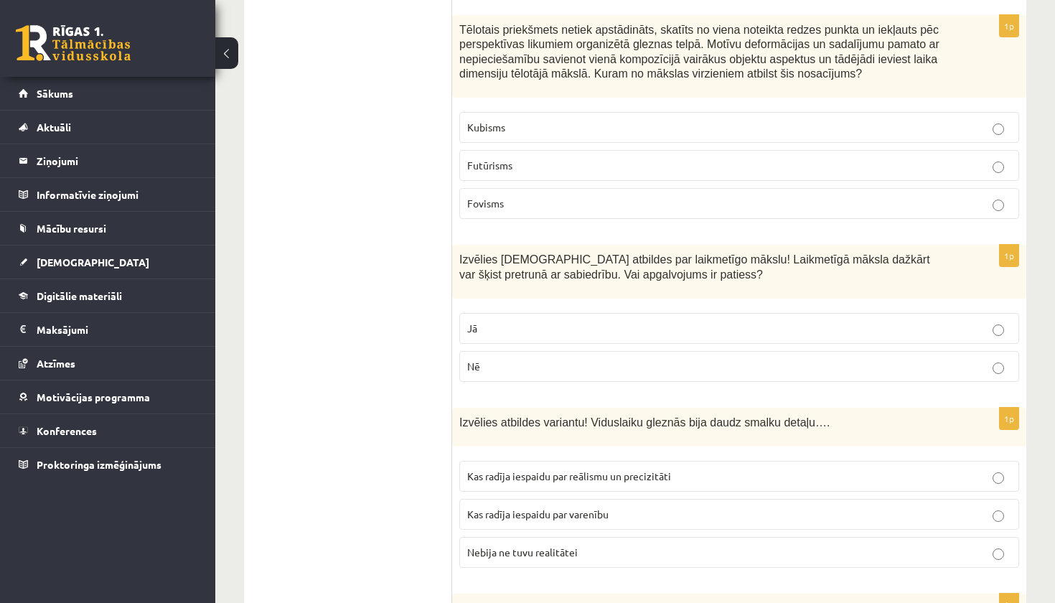
scroll to position [5751, 0]
click at [498, 320] on p "Jā" at bounding box center [739, 327] width 544 height 15
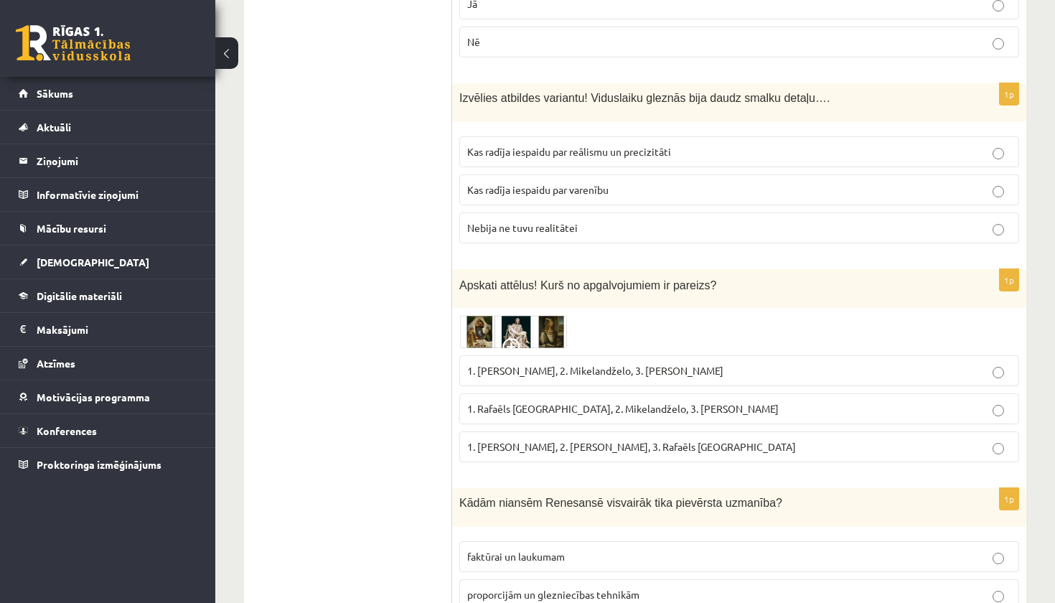
scroll to position [6084, 0]
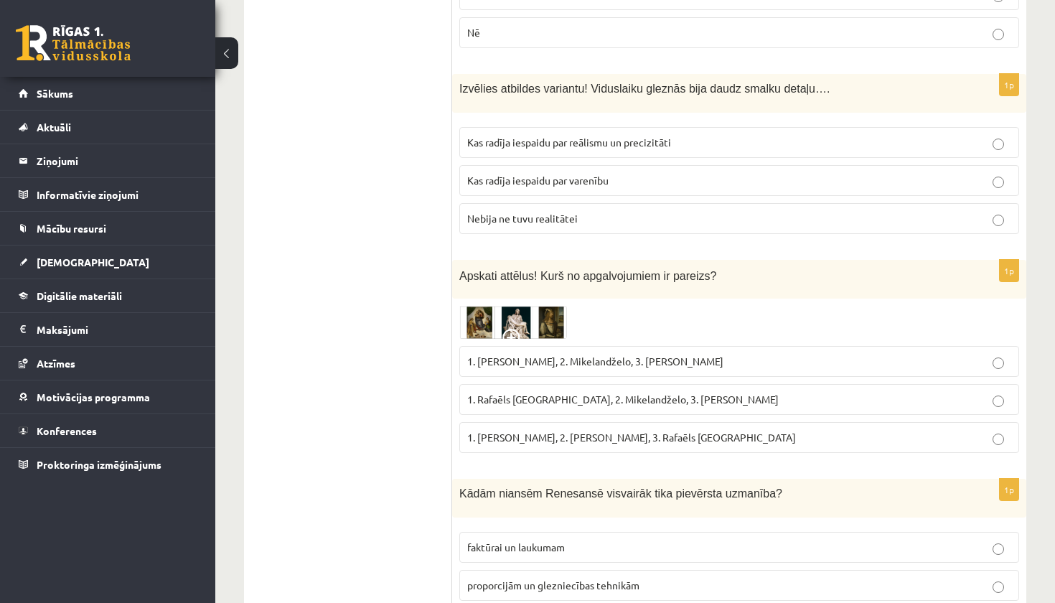
click at [573, 136] on span "Kas radīja iespaidu par reālismu un precizitāti" at bounding box center [569, 142] width 204 height 13
click at [512, 306] on img at bounding box center [513, 322] width 108 height 33
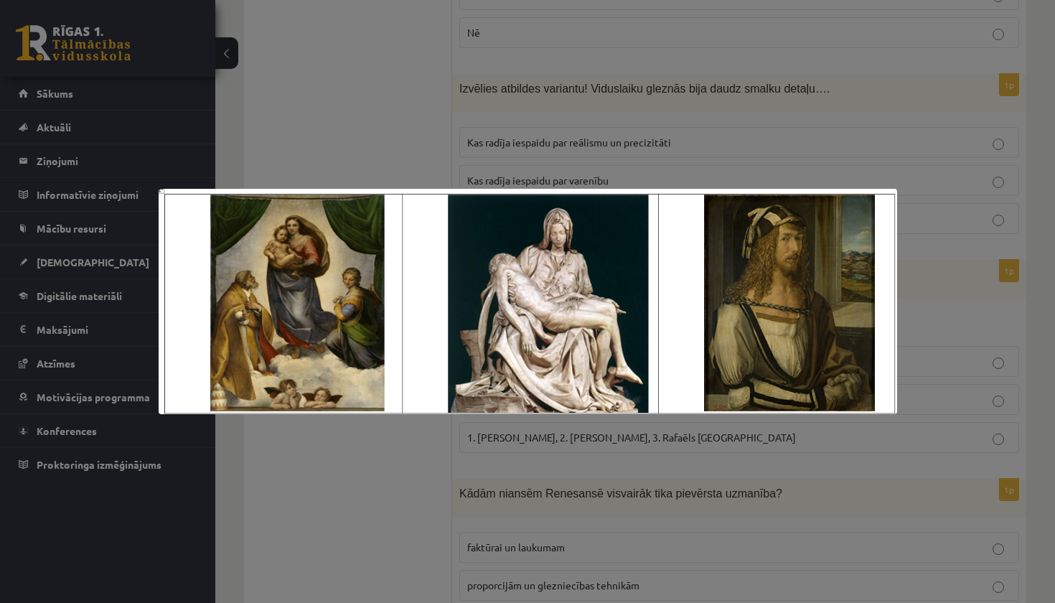
click at [395, 131] on div at bounding box center [527, 301] width 1055 height 603
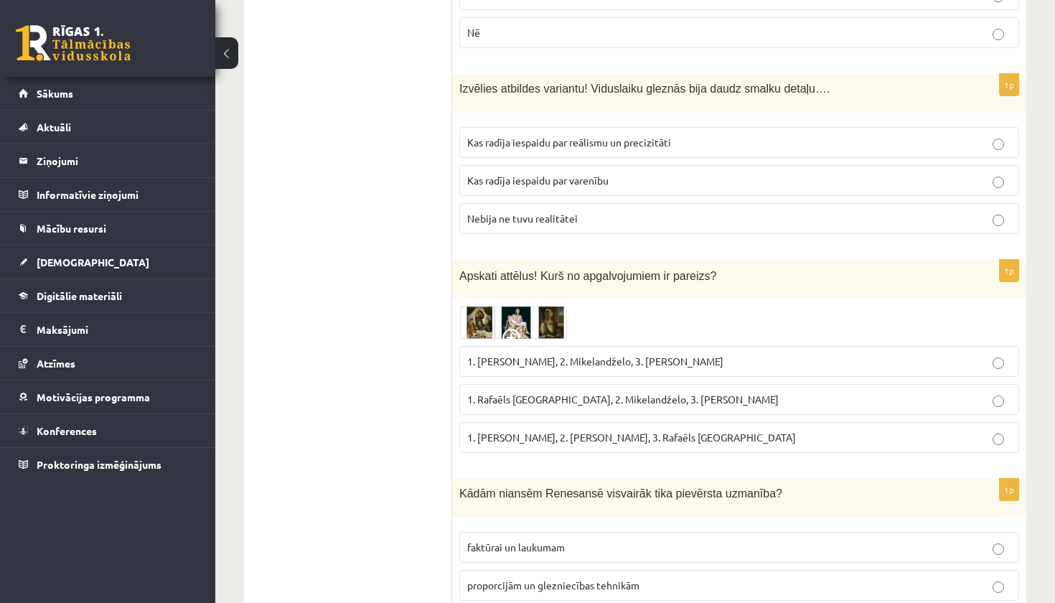
click at [484, 306] on img at bounding box center [513, 322] width 108 height 33
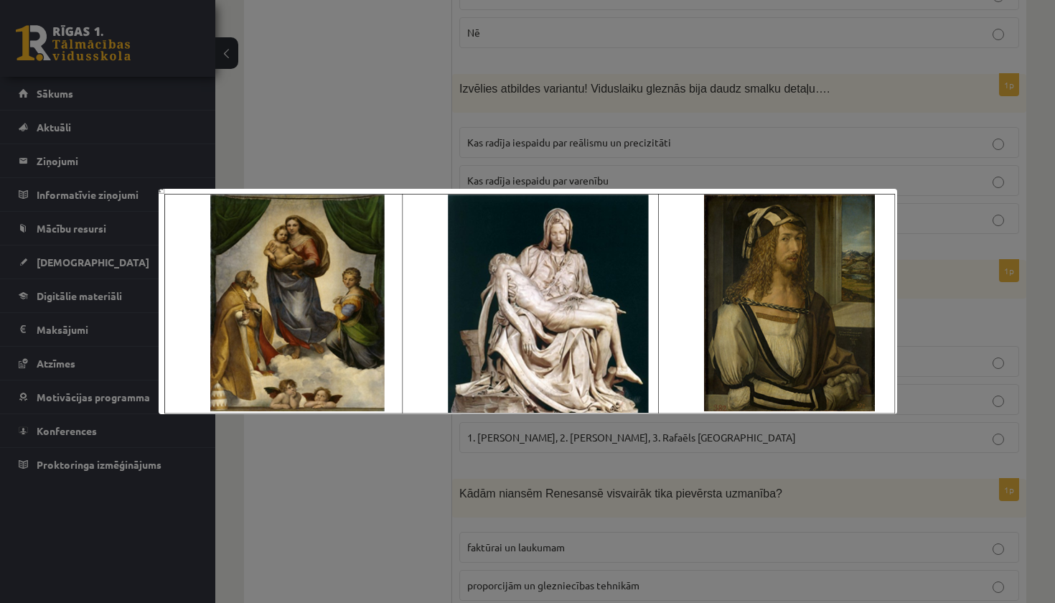
click at [723, 153] on div at bounding box center [527, 301] width 1055 height 603
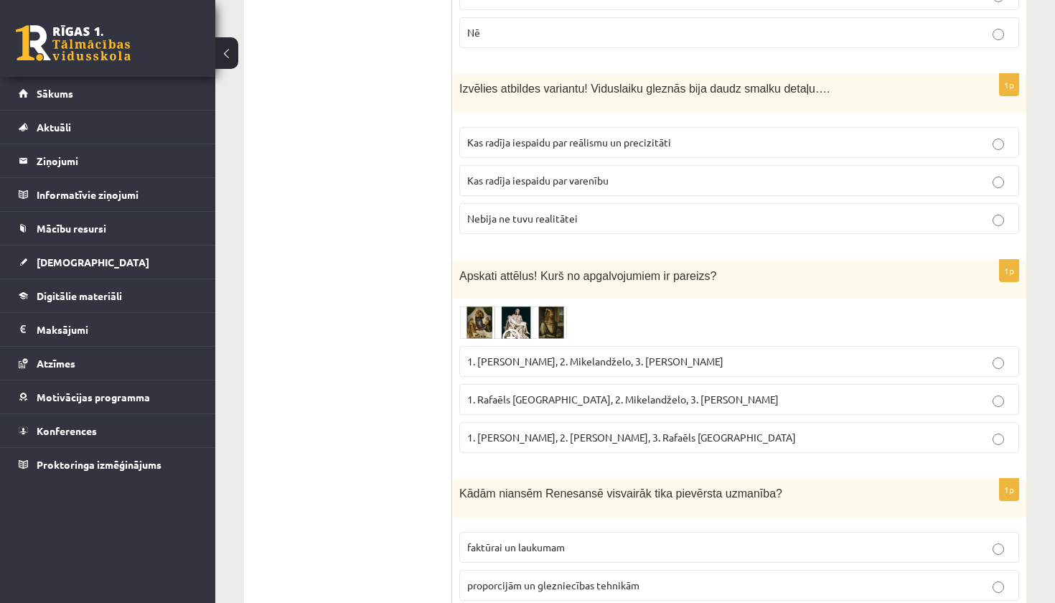
click at [514, 306] on img at bounding box center [513, 322] width 108 height 33
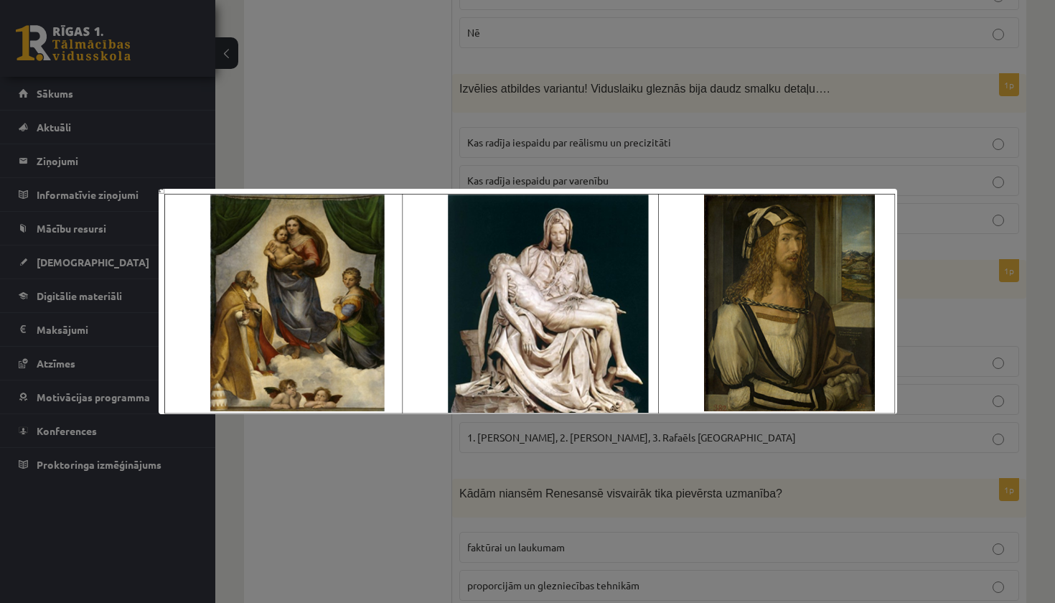
click at [400, 138] on div at bounding box center [527, 301] width 1055 height 603
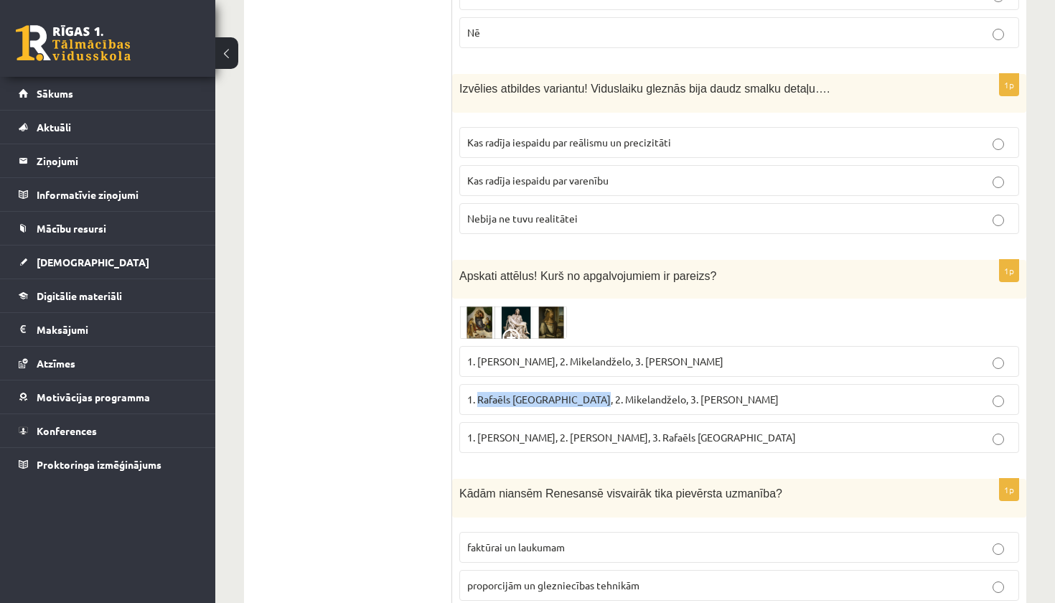
drag, startPoint x: 479, startPoint y: 356, endPoint x: 592, endPoint y: 357, distance: 112.7
click at [592, 392] on span "1. Rafaēls Sancio da Urbīno, 2. Mikelandželo, 3. Albrehts Dīrers" at bounding box center [622, 398] width 311 height 13
copy span "Rafaēls Sancio da Urbīno,"
drag, startPoint x: 653, startPoint y: 319, endPoint x: 728, endPoint y: 319, distance: 74.6
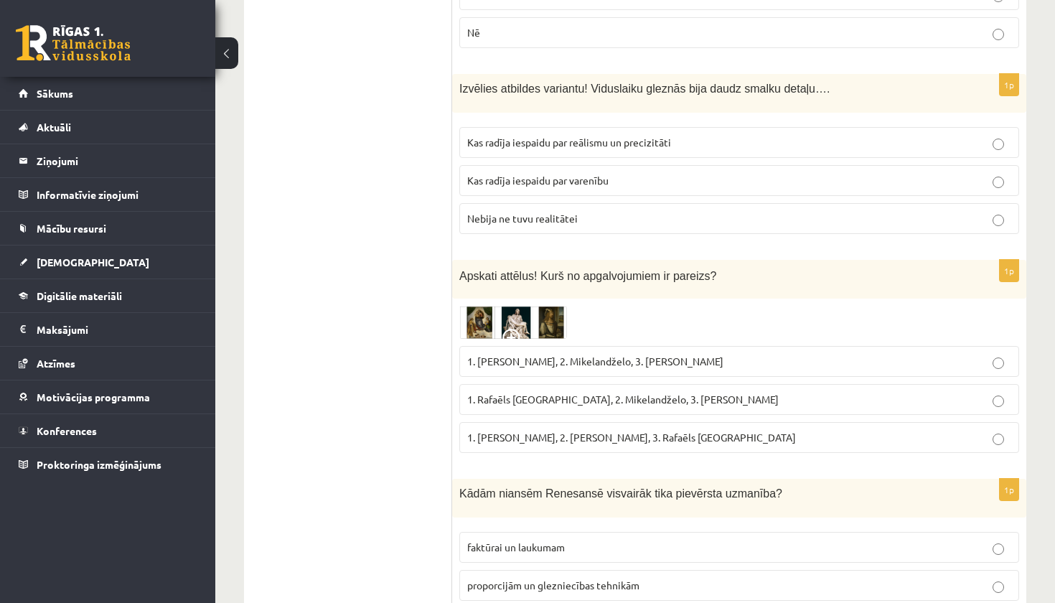
click at [728, 354] on p "1. Leonardo da Vinči, 2. Mikelandželo, 3. Albrehts Dīrers" at bounding box center [739, 361] width 544 height 15
copy span "Albrehts Dīrers"
click at [528, 306] on img at bounding box center [513, 322] width 108 height 33
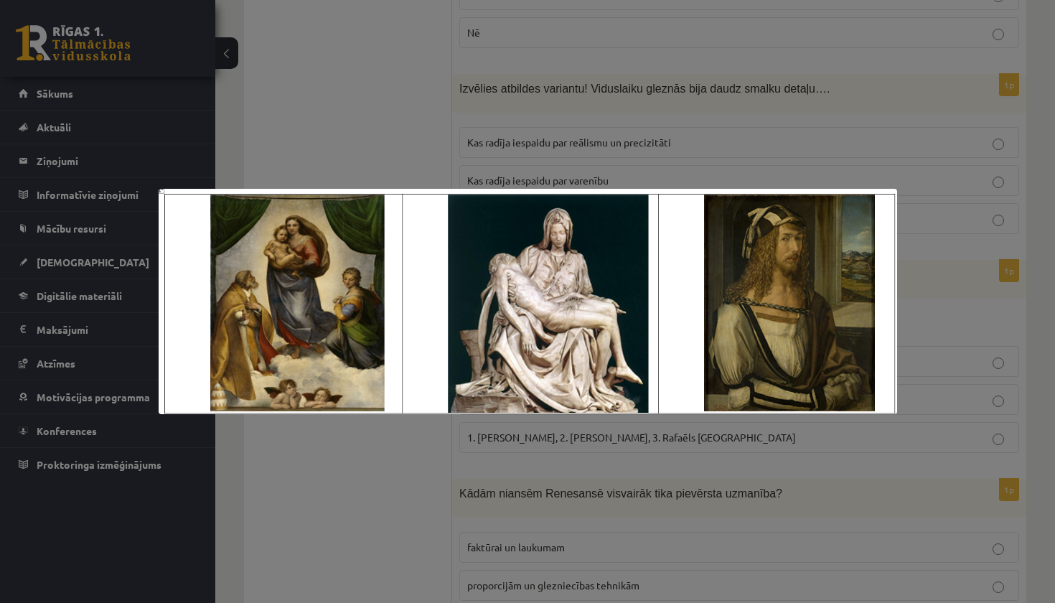
click at [488, 174] on div at bounding box center [527, 301] width 1055 height 603
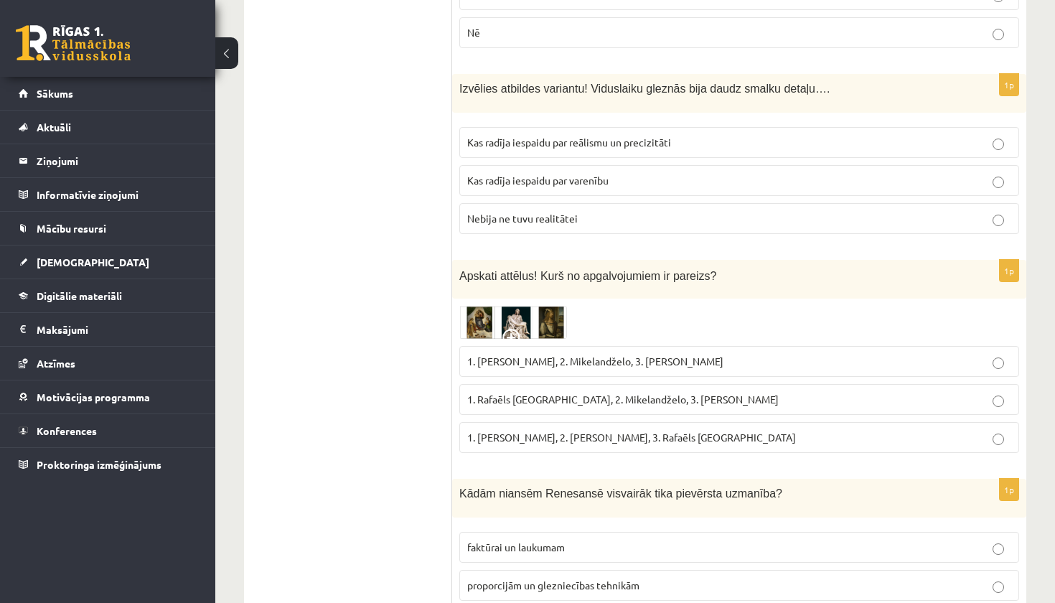
click at [517, 306] on img at bounding box center [513, 322] width 108 height 33
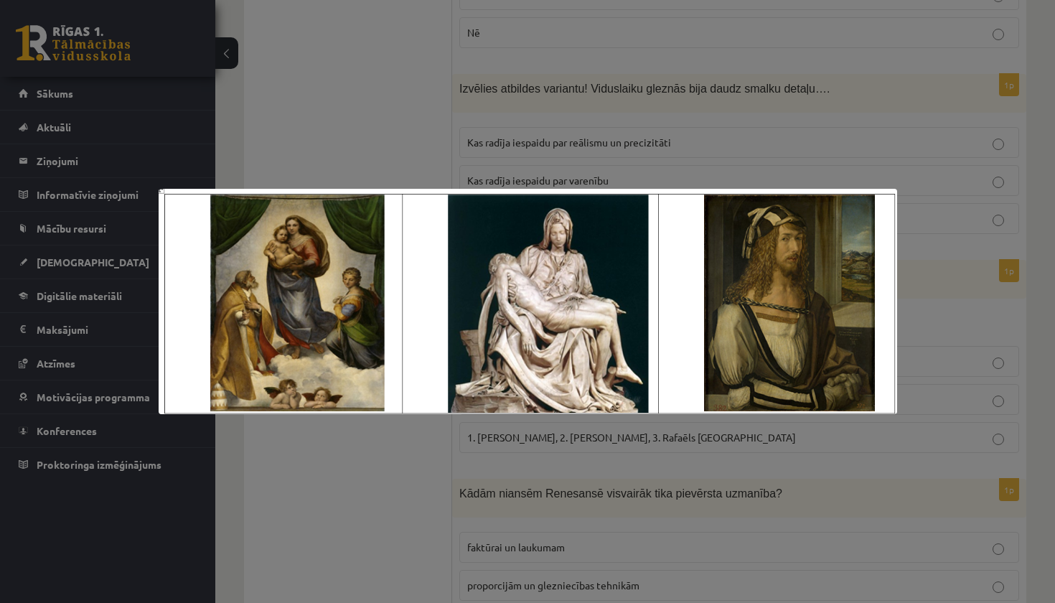
click at [387, 155] on div at bounding box center [527, 301] width 1055 height 603
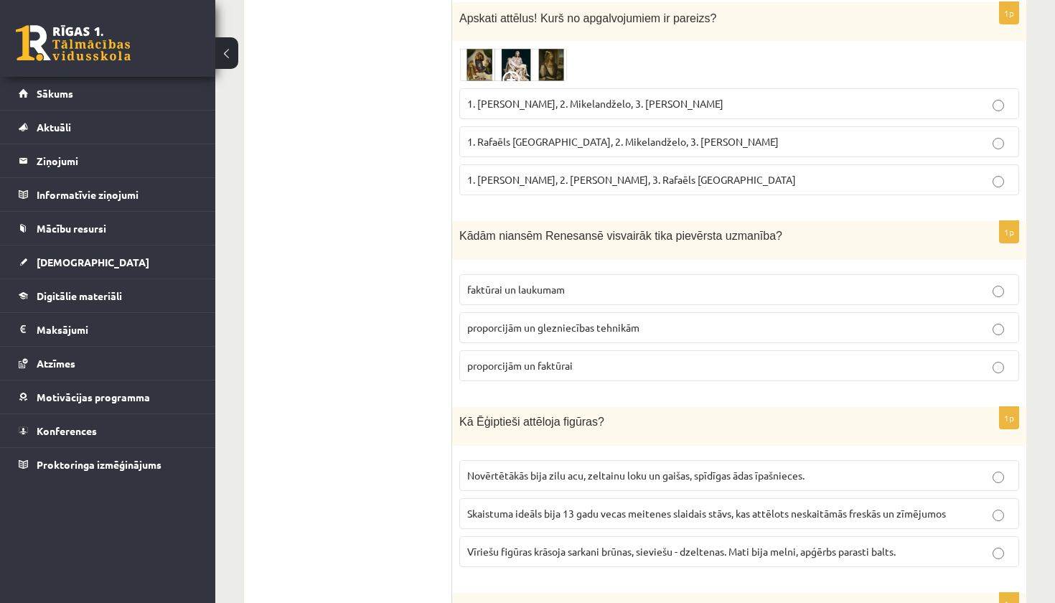
scroll to position [6379, 0]
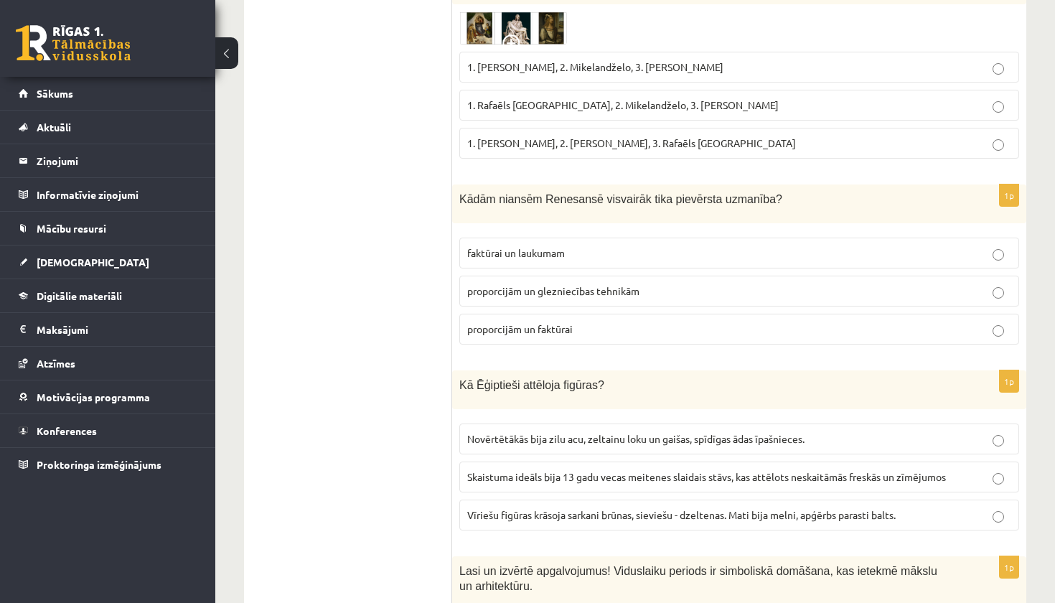
click at [530, 283] on p "proporcijām un glezniecības tehnikām" at bounding box center [739, 290] width 544 height 15
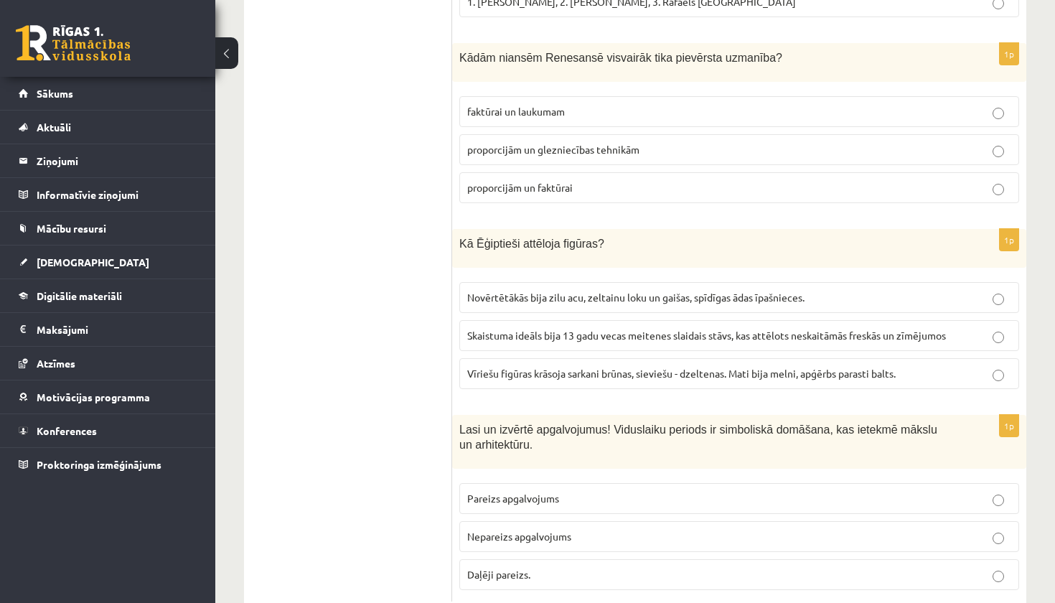
scroll to position [6519, 0]
click at [538, 367] on span "Vīriešu figūras krāsoja sarkani brūnas, sieviešu - dzeltenas. Mati bija melni, …" at bounding box center [681, 373] width 428 height 13
click at [522, 491] on p "Pareizs apgalvojums" at bounding box center [739, 498] width 544 height 15
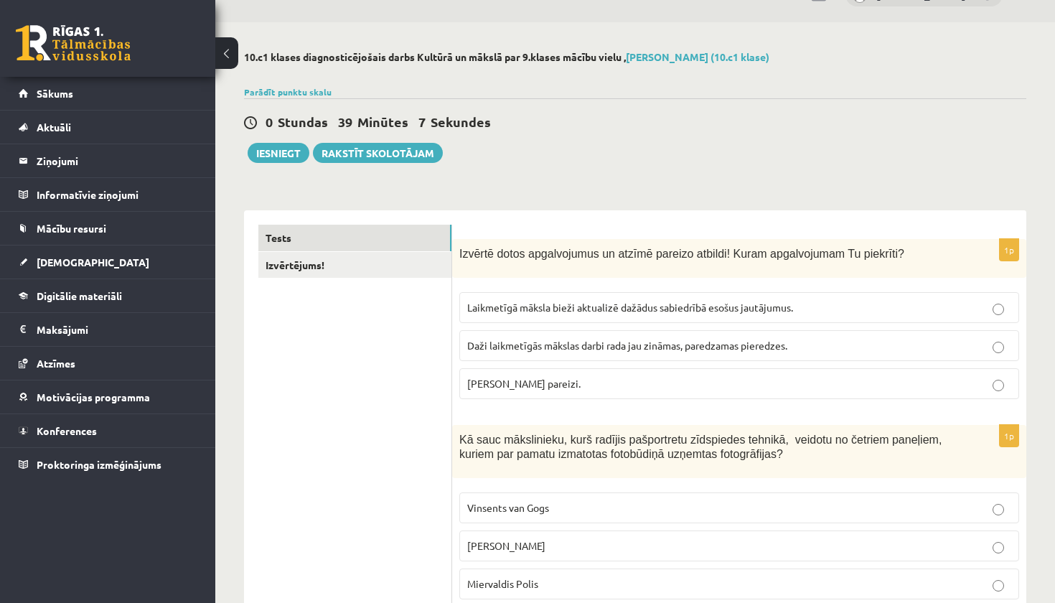
scroll to position [37, 0]
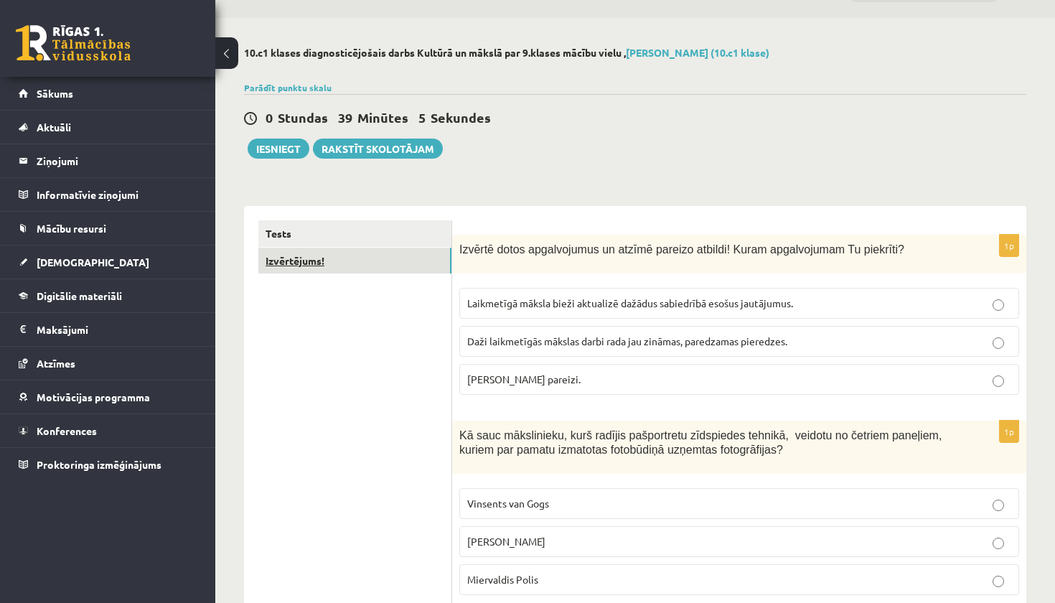
click at [328, 267] on link "Izvērtējums!" at bounding box center [354, 261] width 193 height 27
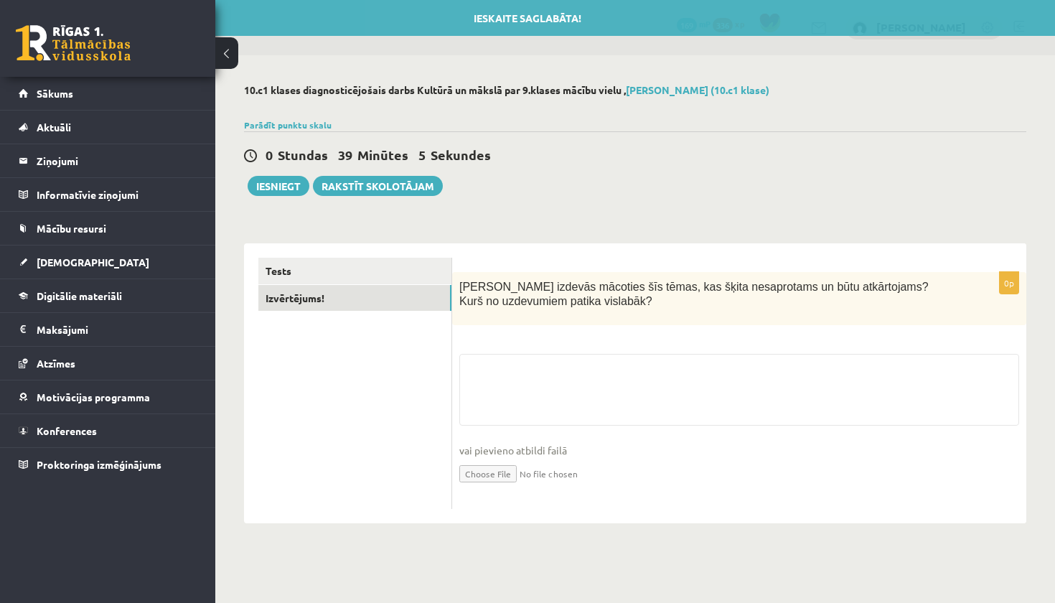
scroll to position [0, 0]
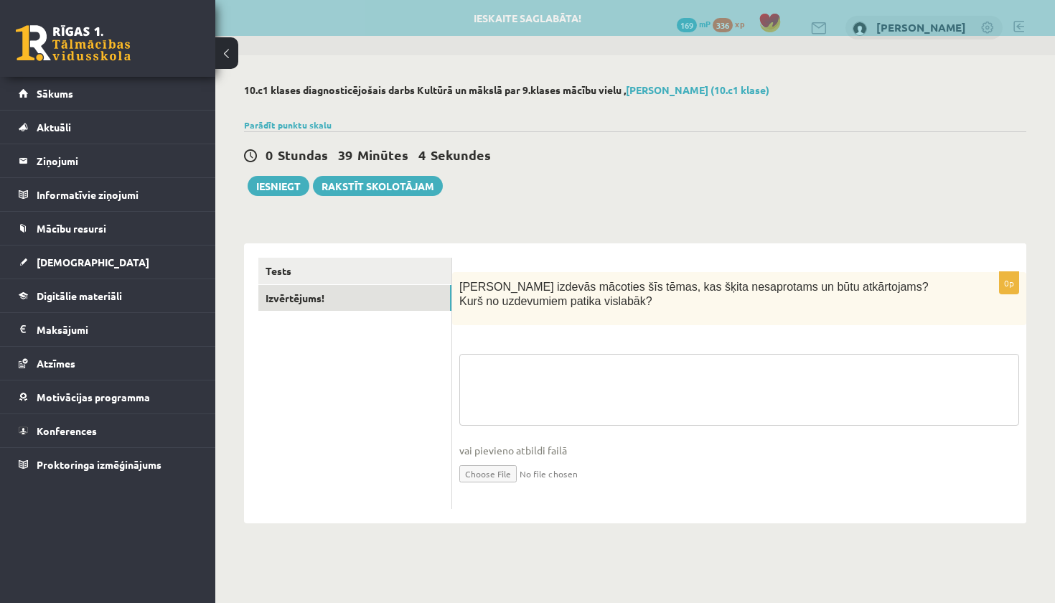
click at [552, 385] on textarea at bounding box center [739, 390] width 560 height 72
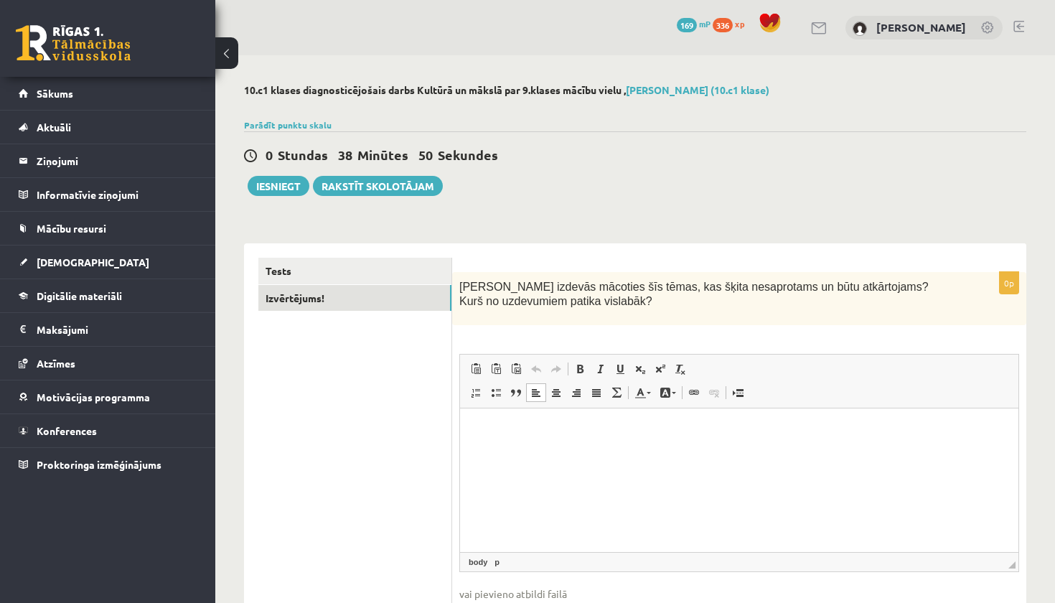
click at [490, 438] on html at bounding box center [739, 430] width 558 height 44
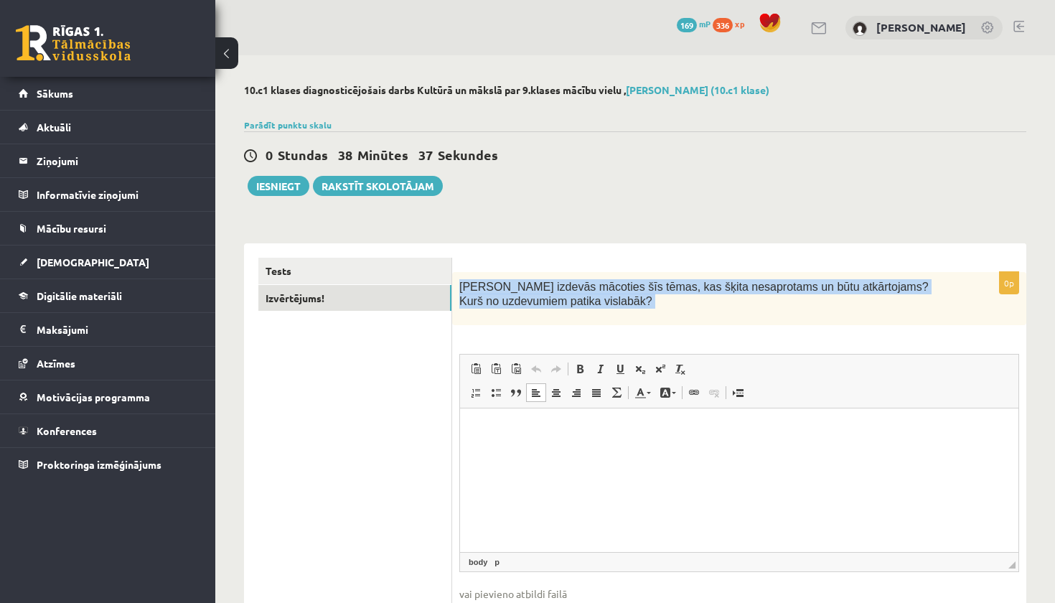
drag, startPoint x: 463, startPoint y: 285, endPoint x: 616, endPoint y: 326, distance: 158.9
click at [616, 326] on div "0p Kas izdevās mācoties šīs tēmas, kas šķita nesaprotams un būtu atkārtojams? K…" at bounding box center [739, 462] width 574 height 381
click at [588, 296] on span "Kas izdevās mācoties šīs tēmas, kas šķita nesaprotams un būtu atkārtojams? Kurš…" at bounding box center [693, 294] width 469 height 27
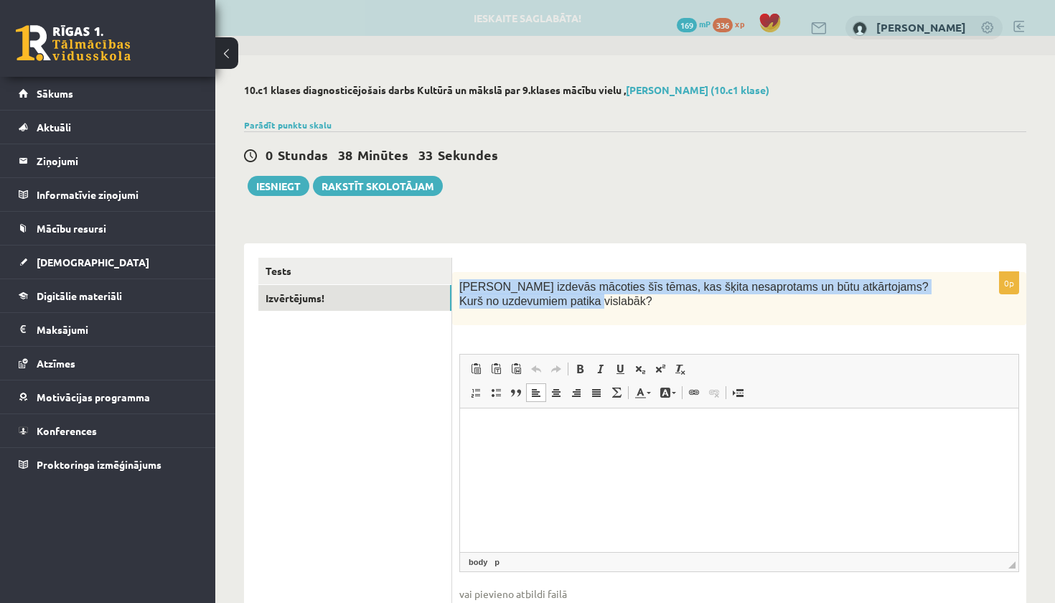
drag, startPoint x: 621, startPoint y: 297, endPoint x: 479, endPoint y: 275, distance: 144.5
click at [479, 275] on div "Kas izdevās mācoties šīs tēmas, kas šķita nesaprotams un būtu atkārtojams? Kurš…" at bounding box center [739, 299] width 574 height 54
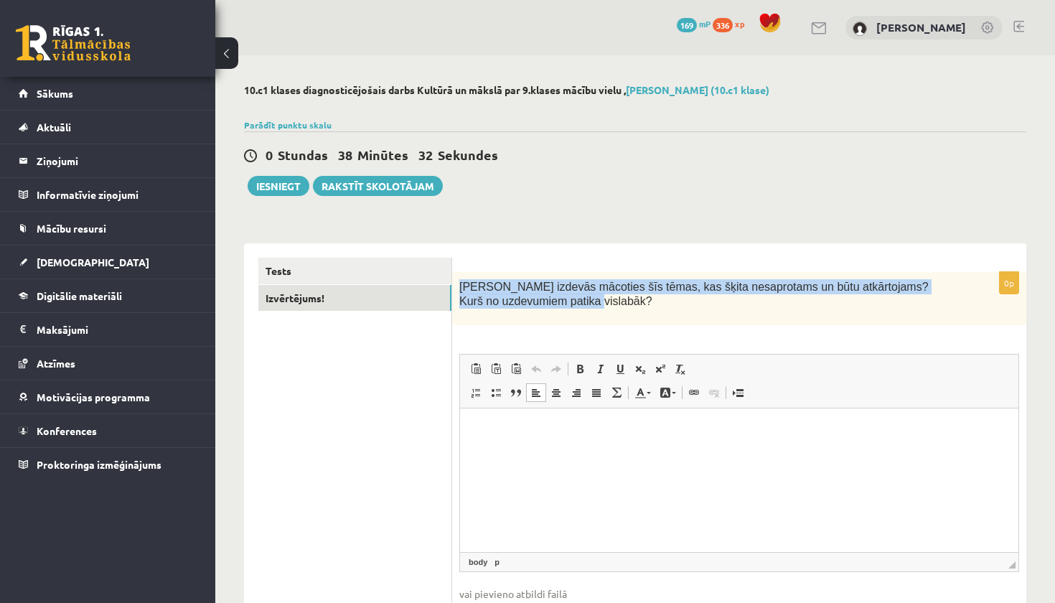
copy span "Kas izdevās mācoties šīs tēmas, kas šķita nesaprotams un būtu atkārtojams? Kurš…"
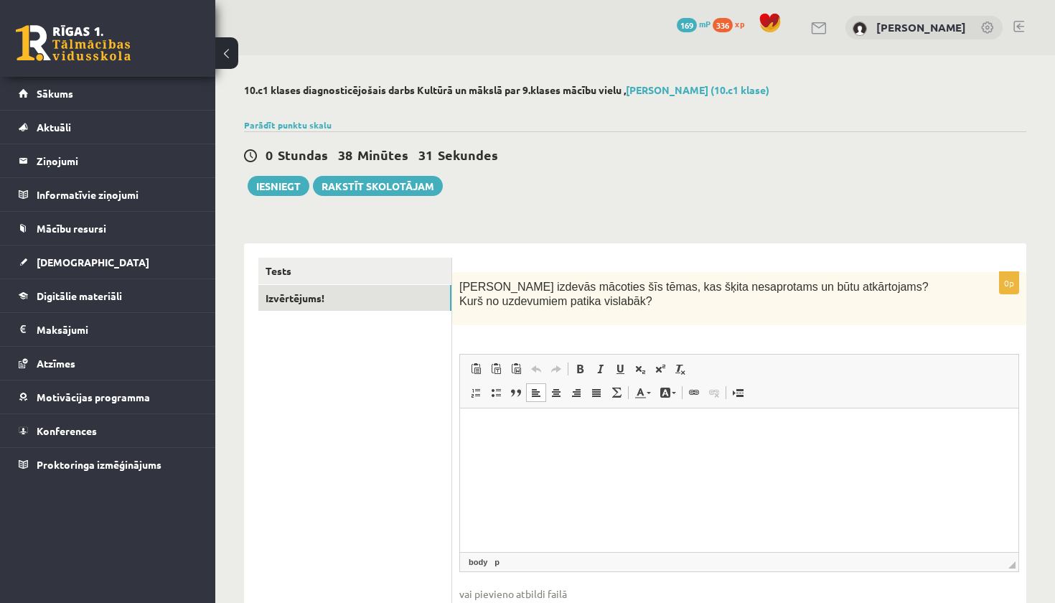
click at [535, 243] on div "**********" at bounding box center [635, 448] width 782 height 438
click at [404, 269] on link "Tests" at bounding box center [354, 271] width 193 height 27
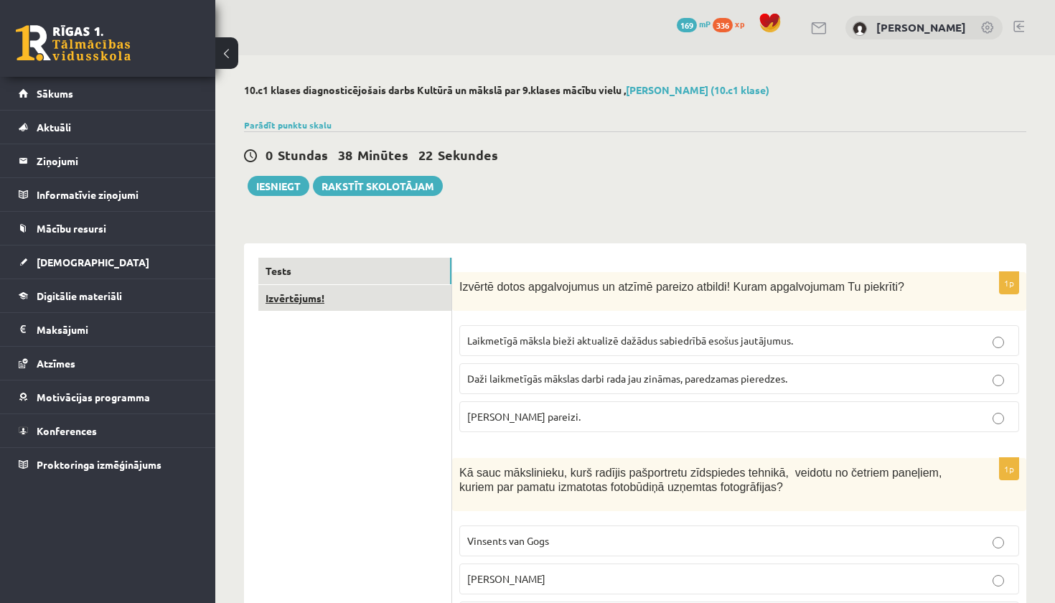
click at [288, 301] on link "Izvērtējums!" at bounding box center [354, 298] width 193 height 27
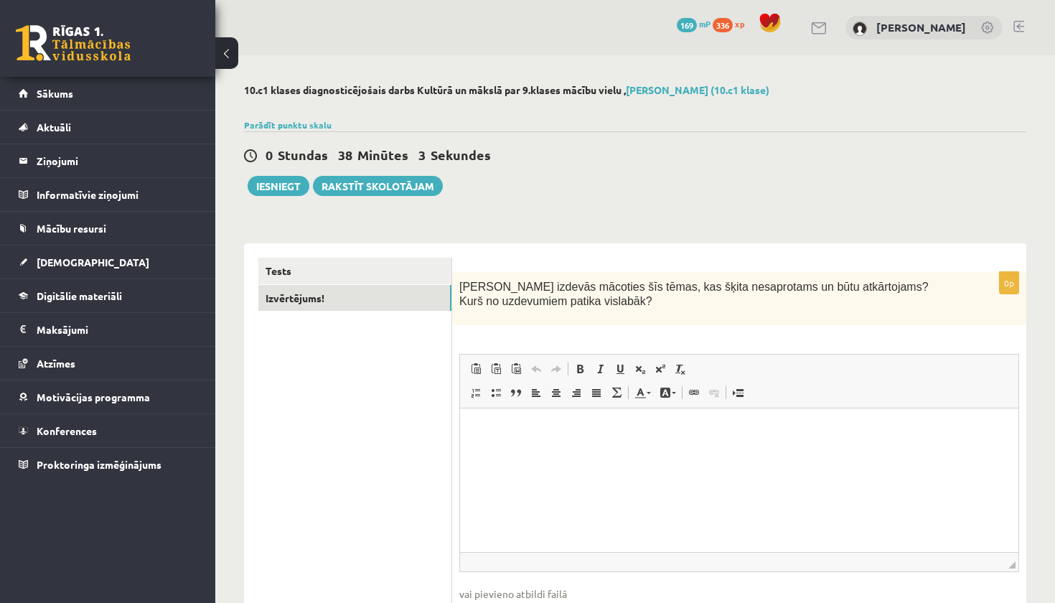
click at [520, 427] on p "Bagātinātā teksta redaktors, wiswyg-editor-user-answer-47024715195440" at bounding box center [739, 430] width 530 height 15
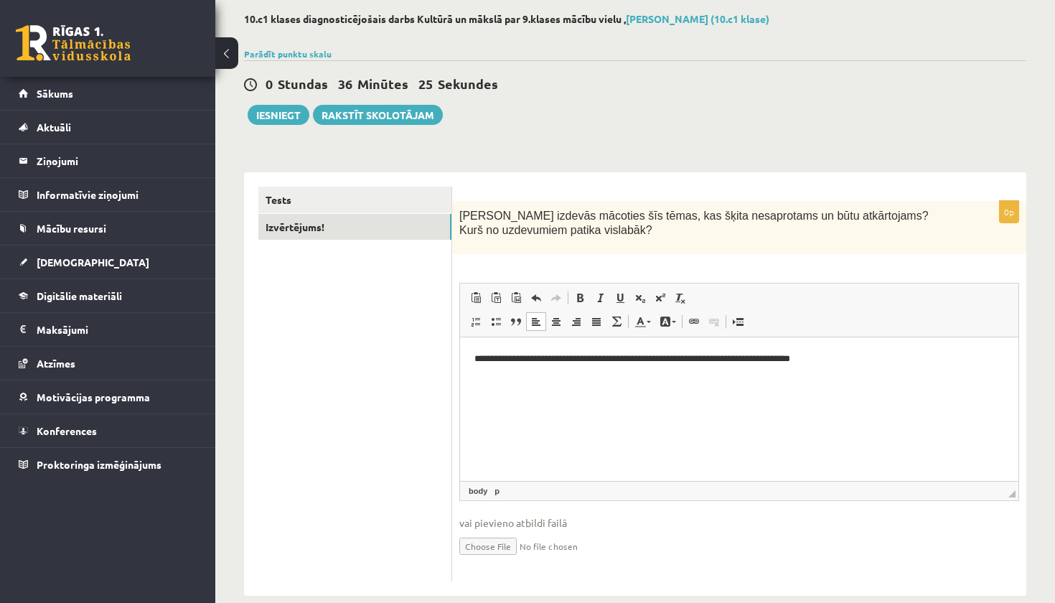
scroll to position [92, 0]
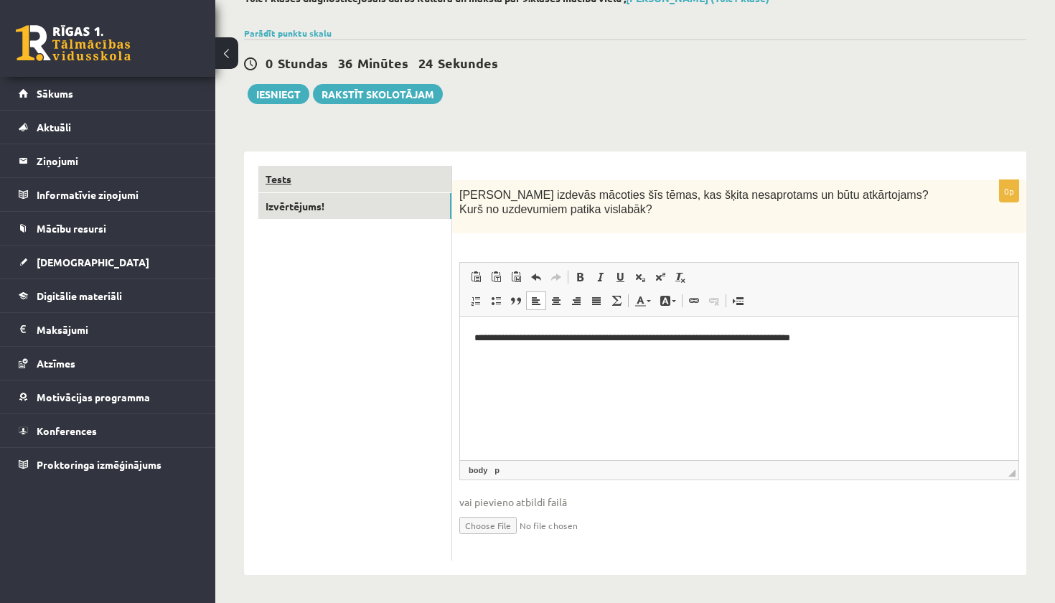
click at [310, 187] on link "Tests" at bounding box center [354, 179] width 193 height 27
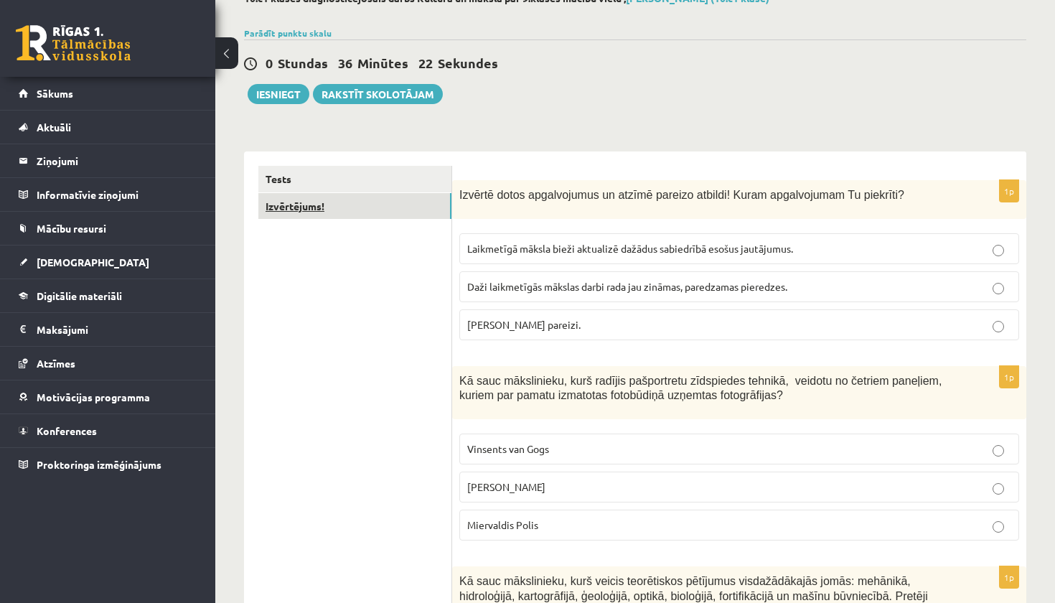
click at [296, 206] on link "Izvērtējums!" at bounding box center [354, 206] width 193 height 27
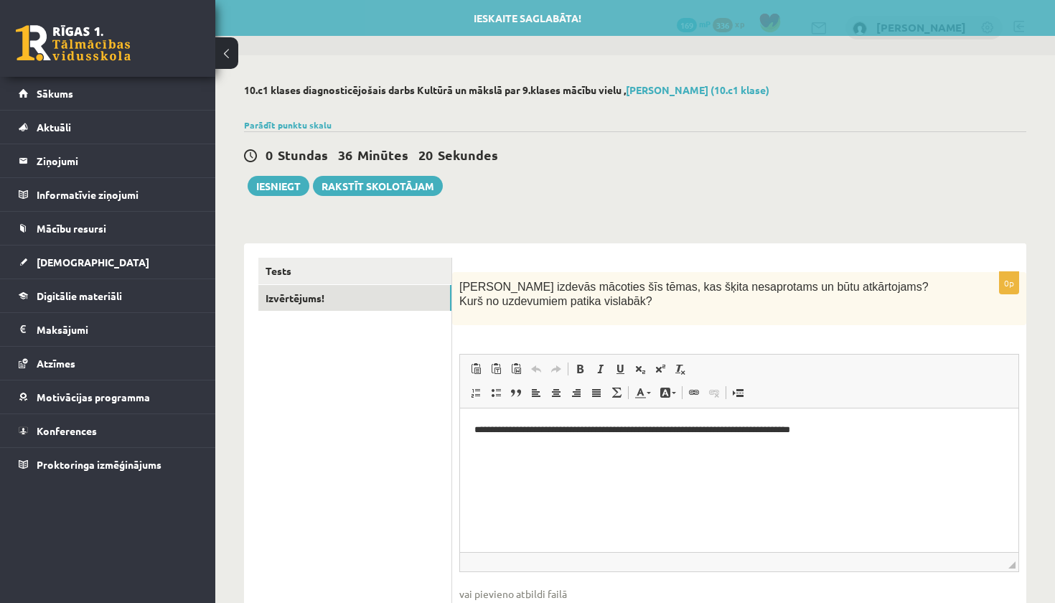
scroll to position [0, 0]
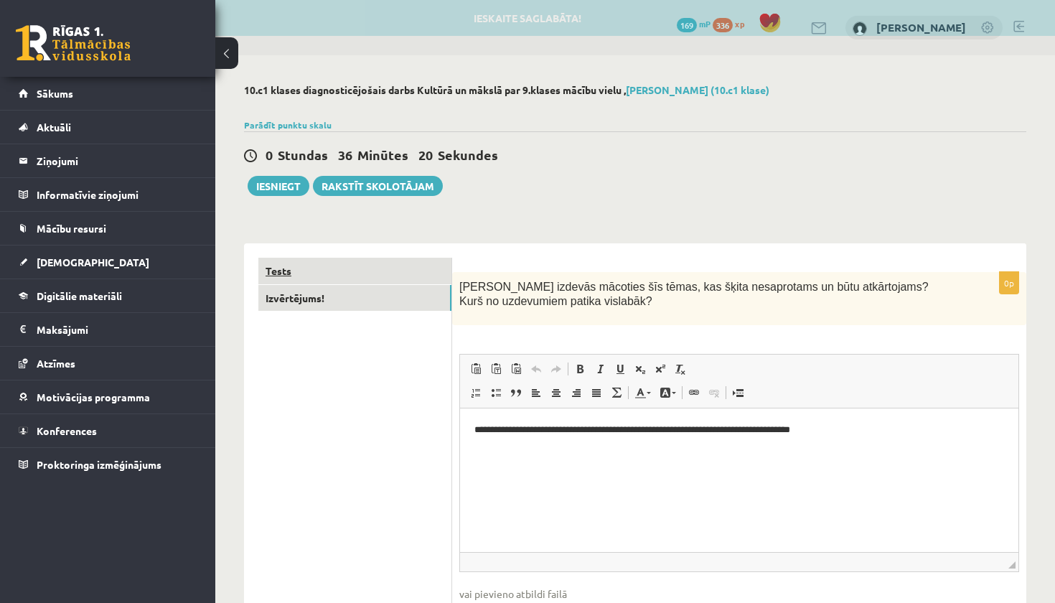
click at [290, 269] on link "Tests" at bounding box center [354, 271] width 193 height 27
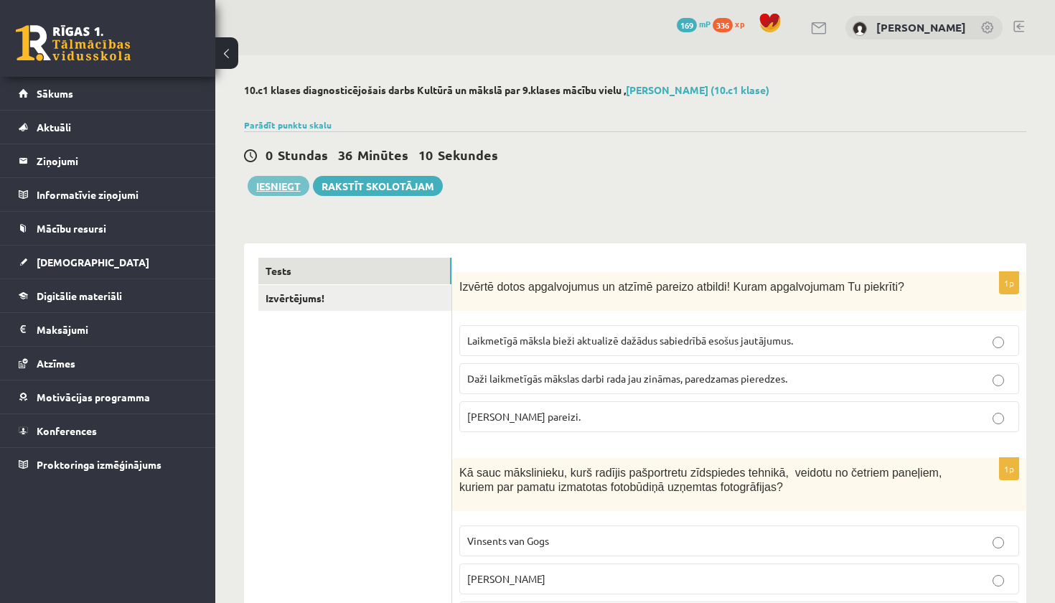
click at [278, 184] on button "Iesniegt" at bounding box center [279, 186] width 62 height 20
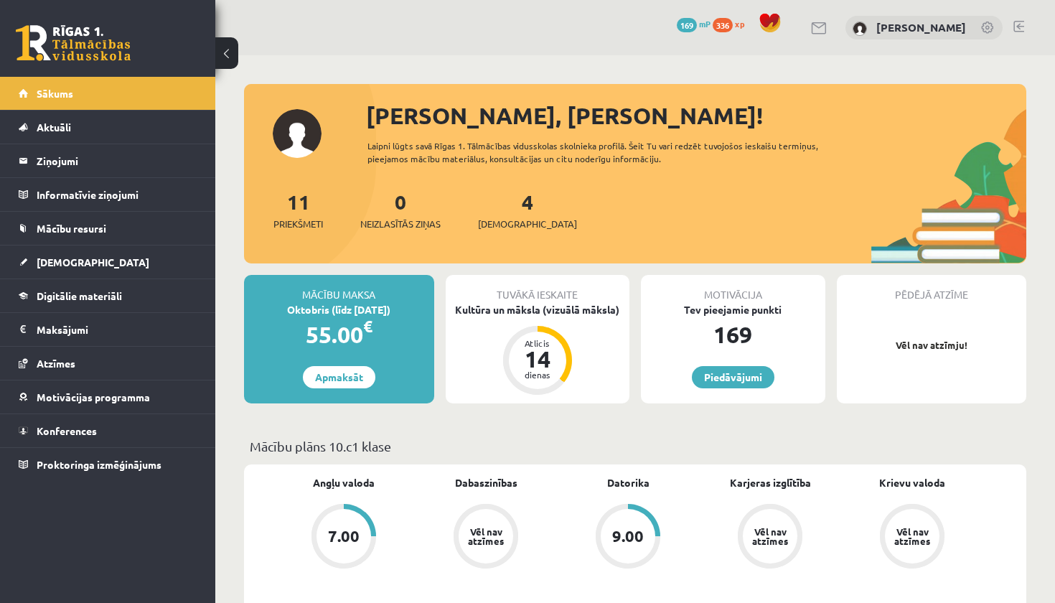
scroll to position [9, 0]
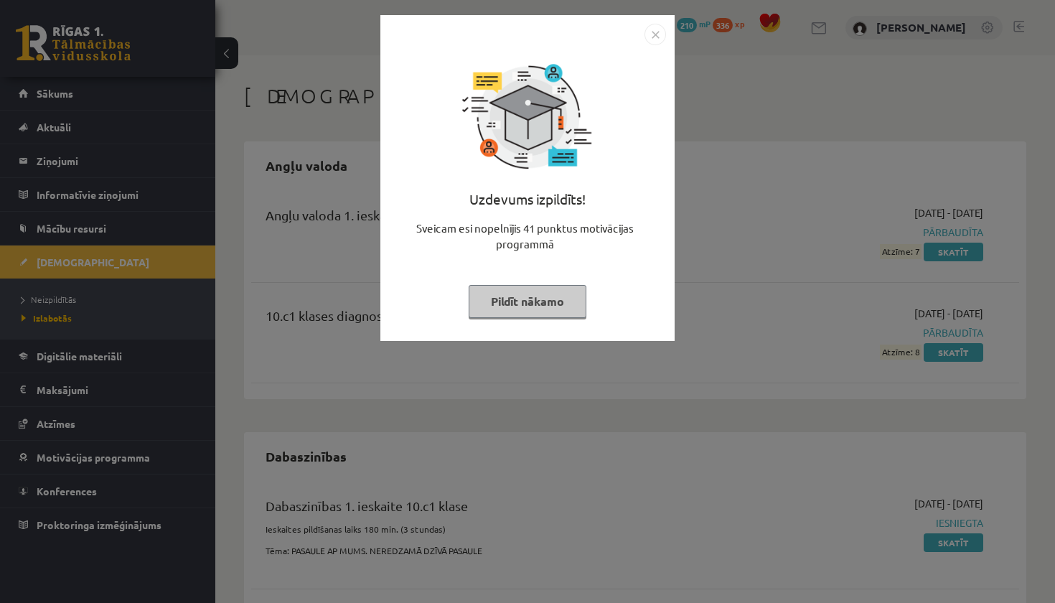
click at [656, 45] on div "Uzdevums izpildīts! Sveicam esi nopelnījis 41 punktus motivācijas programmā Pil…" at bounding box center [527, 188] width 277 height 287
click at [656, 33] on img "Close" at bounding box center [655, 35] width 22 height 22
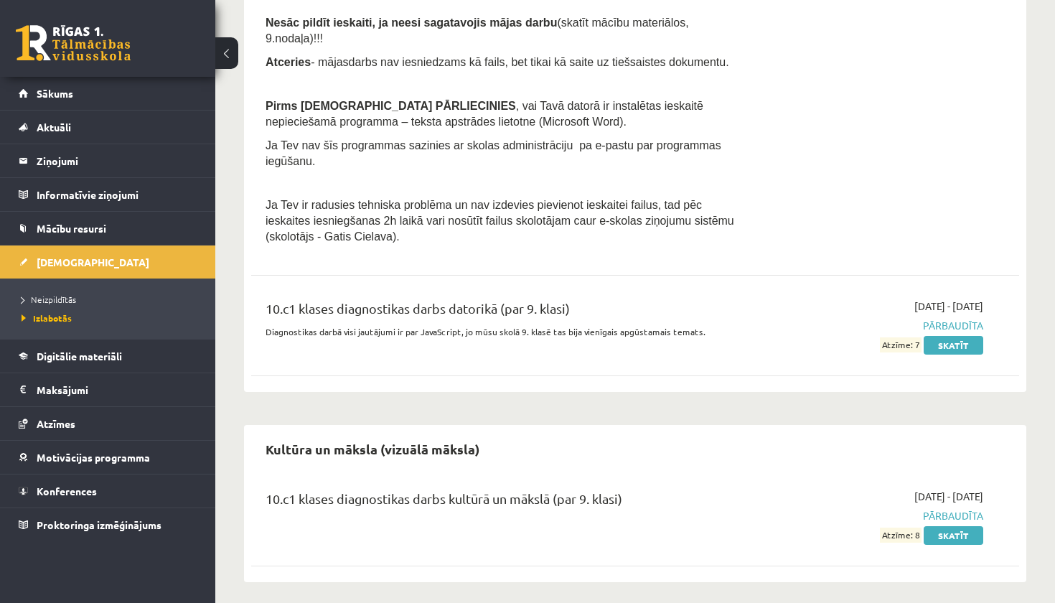
scroll to position [857, 0]
click at [69, 299] on span "Neizpildītās" at bounding box center [49, 298] width 55 height 11
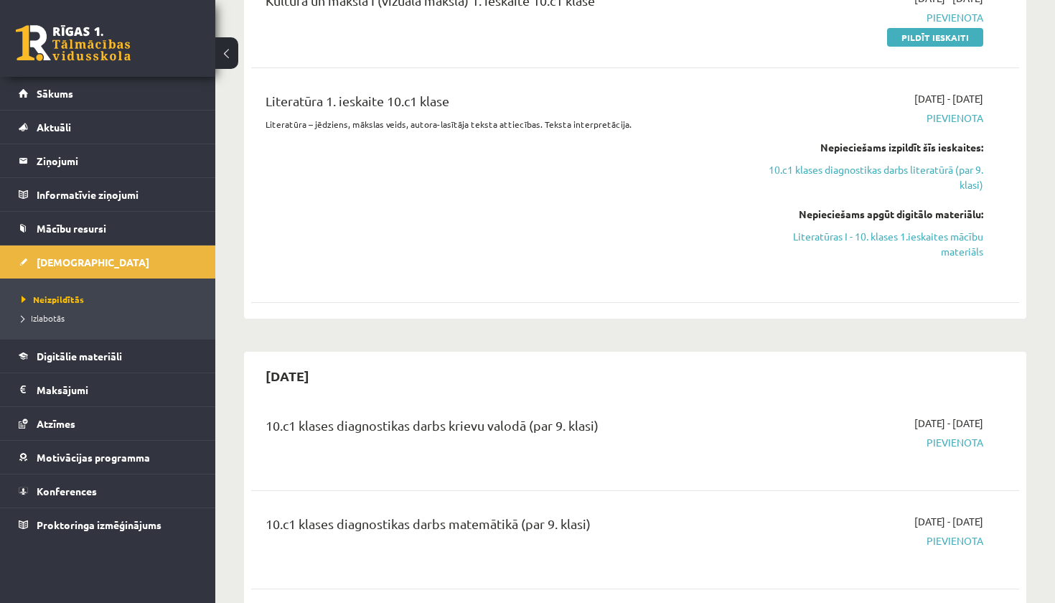
scroll to position [520, 0]
